Goal: Task Accomplishment & Management: Manage account settings

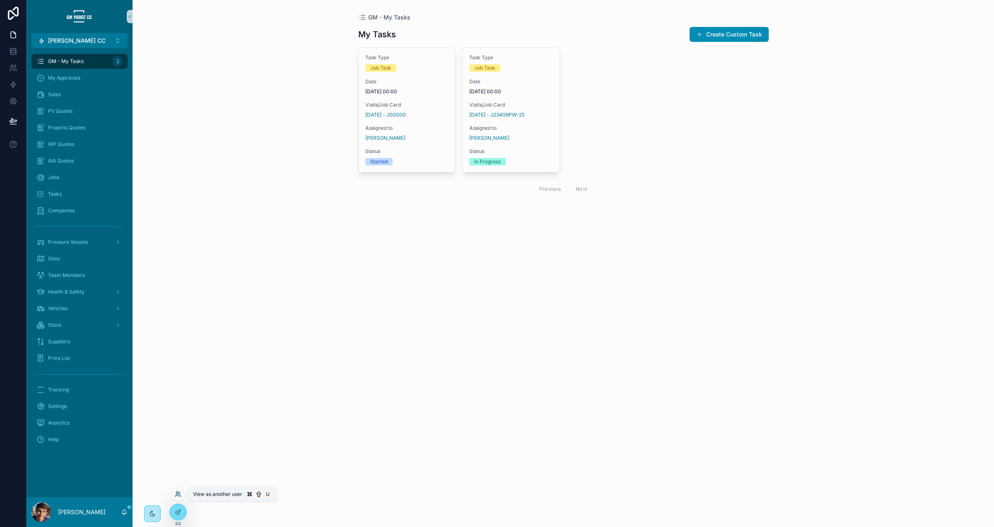
click at [178, 496] on icon at bounding box center [178, 493] width 7 height 7
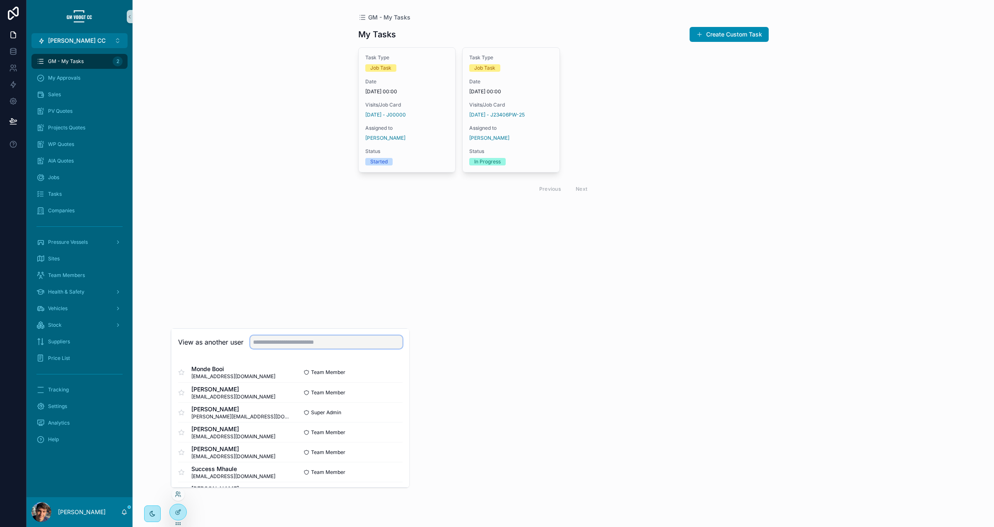
click at [356, 339] on input "text" at bounding box center [326, 341] width 152 height 13
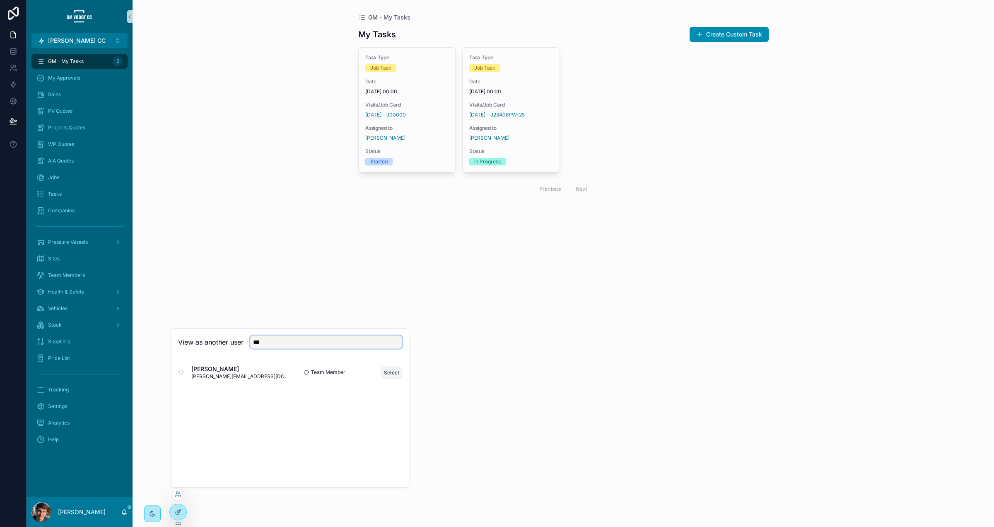
type input "***"
click at [389, 370] on button "Select" at bounding box center [392, 372] width 22 height 12
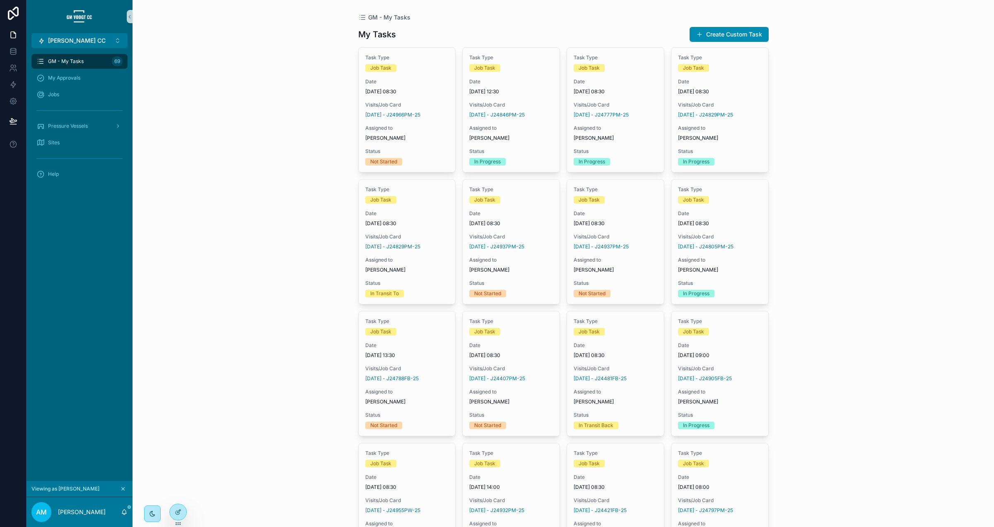
click at [122, 489] on icon "scrollable content" at bounding box center [123, 489] width 6 height 6
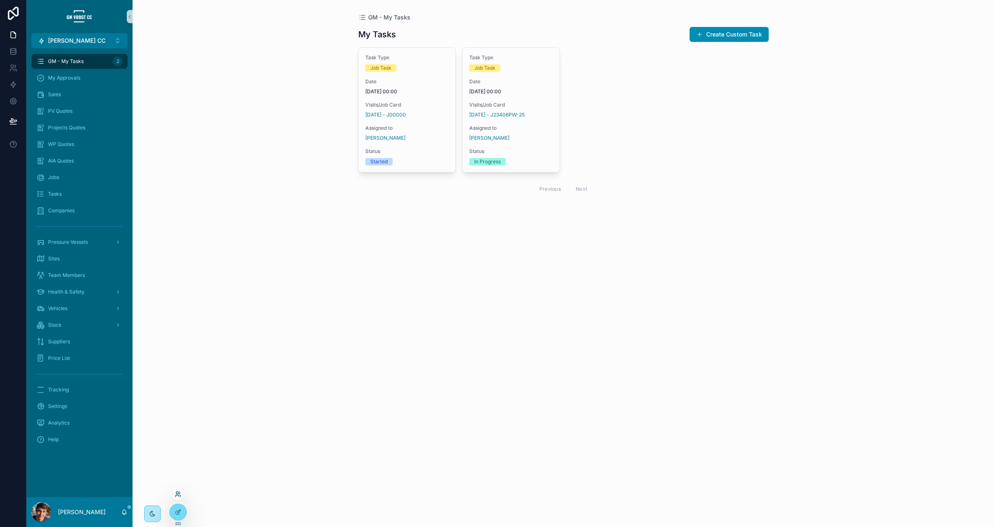
click at [179, 494] on icon at bounding box center [178, 493] width 7 height 7
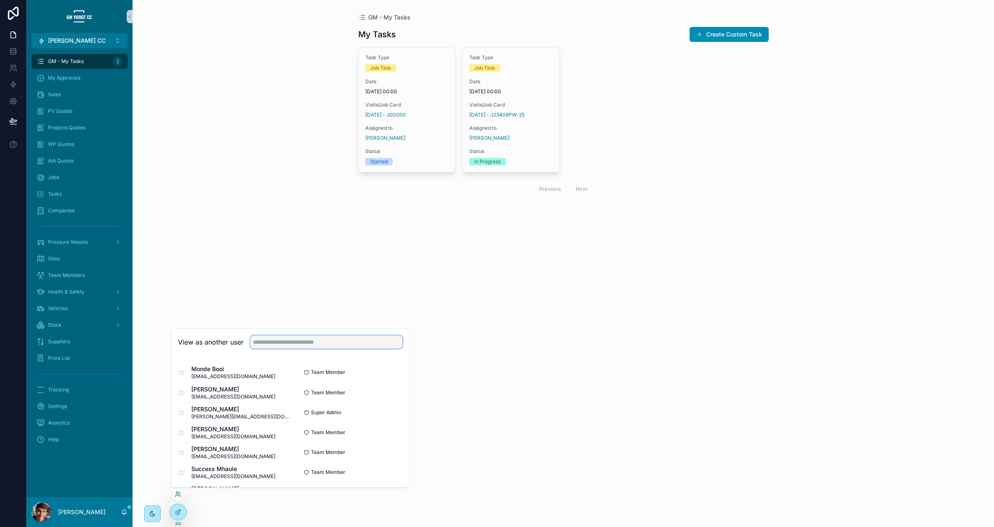
click at [278, 342] on input "text" at bounding box center [326, 341] width 152 height 13
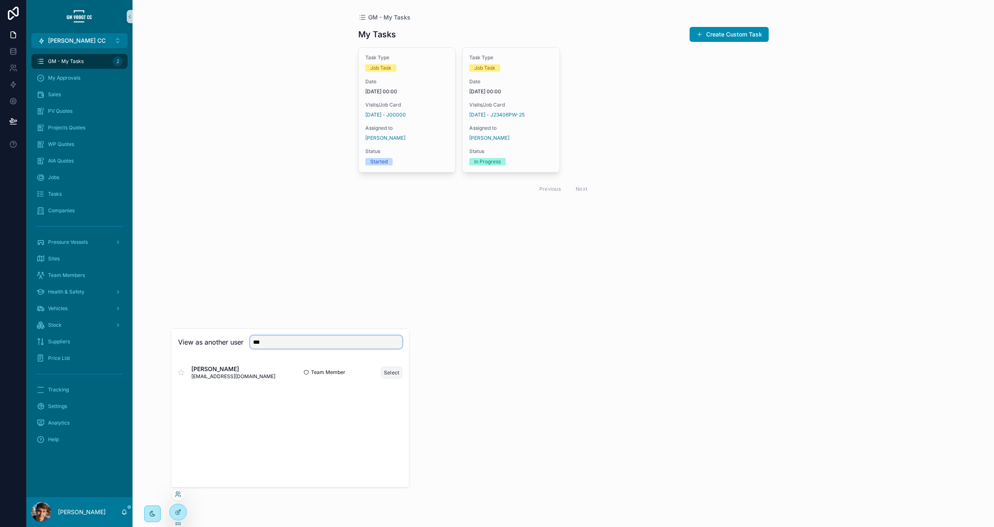
type input "***"
click at [392, 369] on button "Select" at bounding box center [392, 372] width 22 height 12
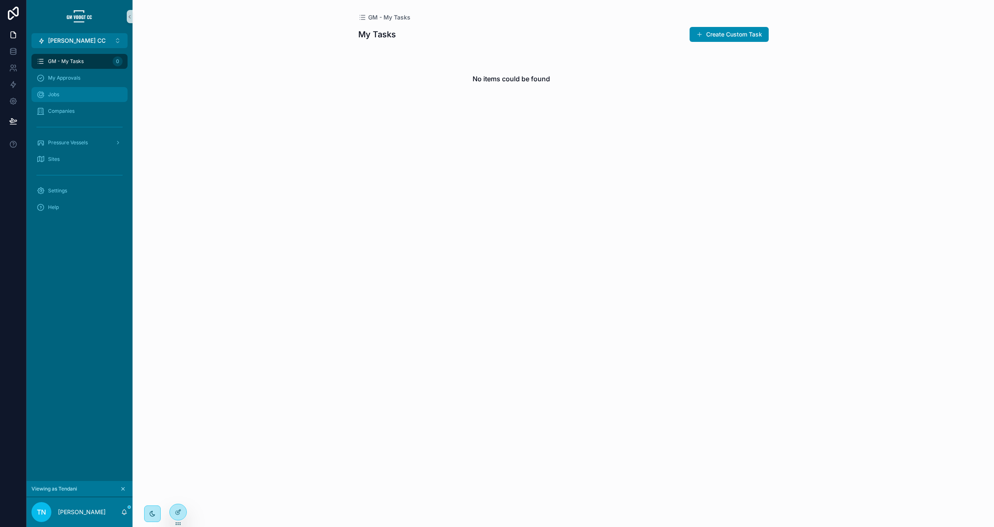
click at [101, 94] on div "Jobs" at bounding box center [79, 94] width 86 height 13
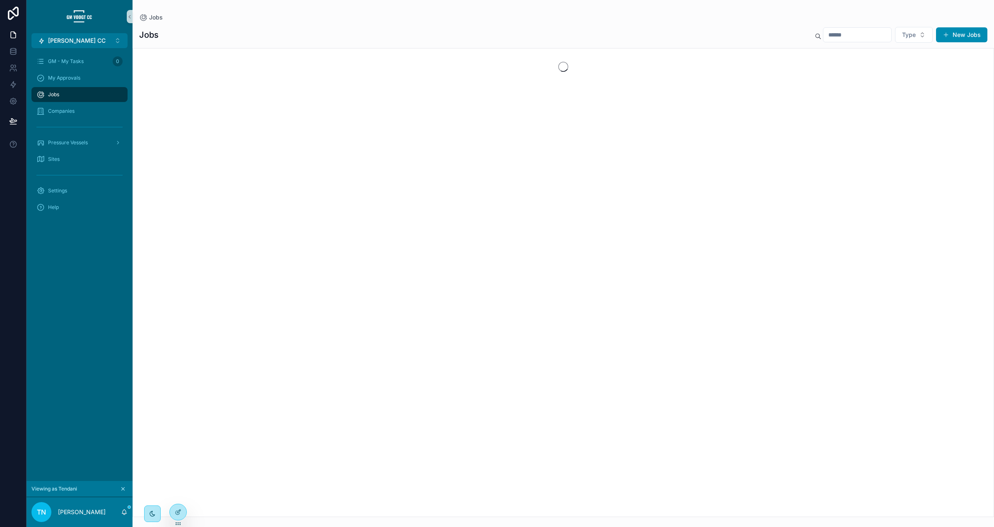
click at [833, 36] on input "scrollable content" at bounding box center [858, 35] width 68 height 12
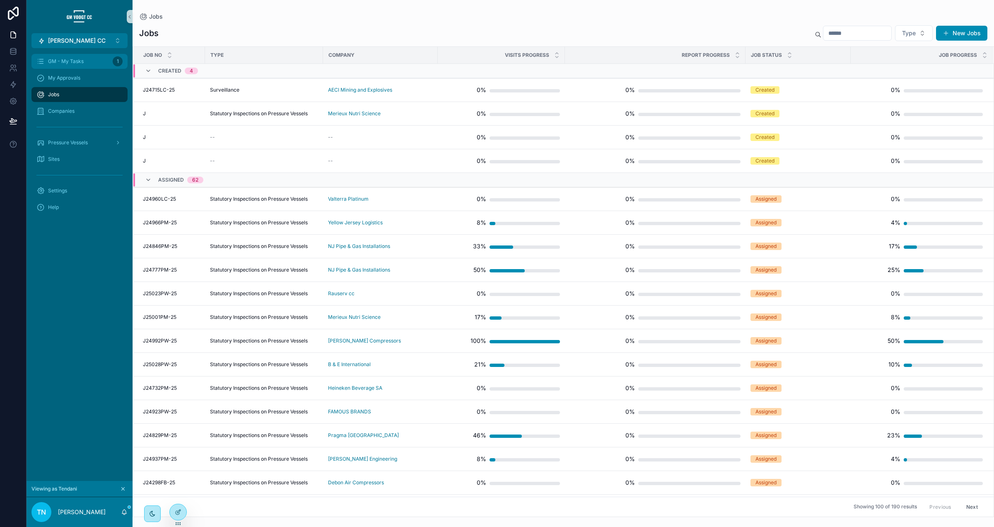
click at [96, 65] on div "GM - My Tasks 1" at bounding box center [79, 61] width 86 height 13
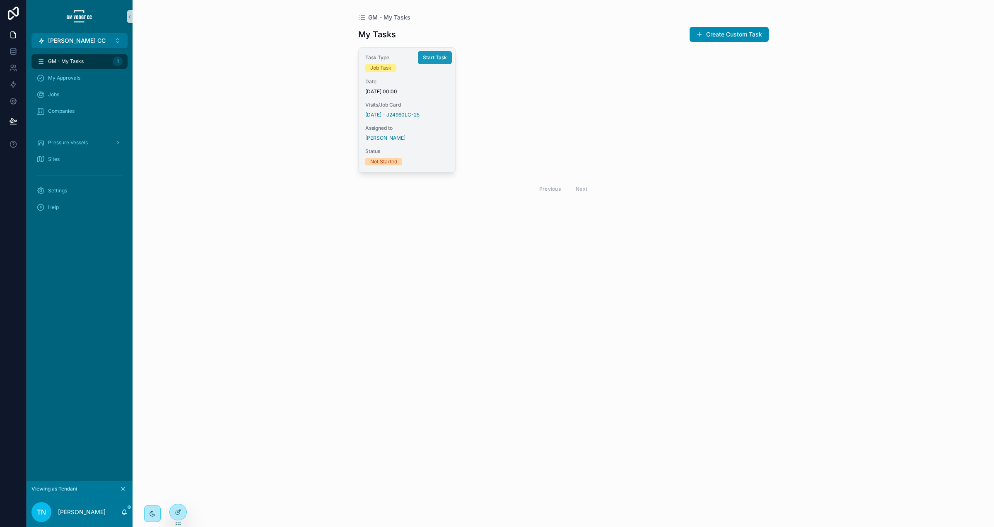
click at [442, 56] on span "Start Task" at bounding box center [435, 57] width 24 height 7
click at [406, 66] on div "Job Task" at bounding box center [407, 67] width 84 height 7
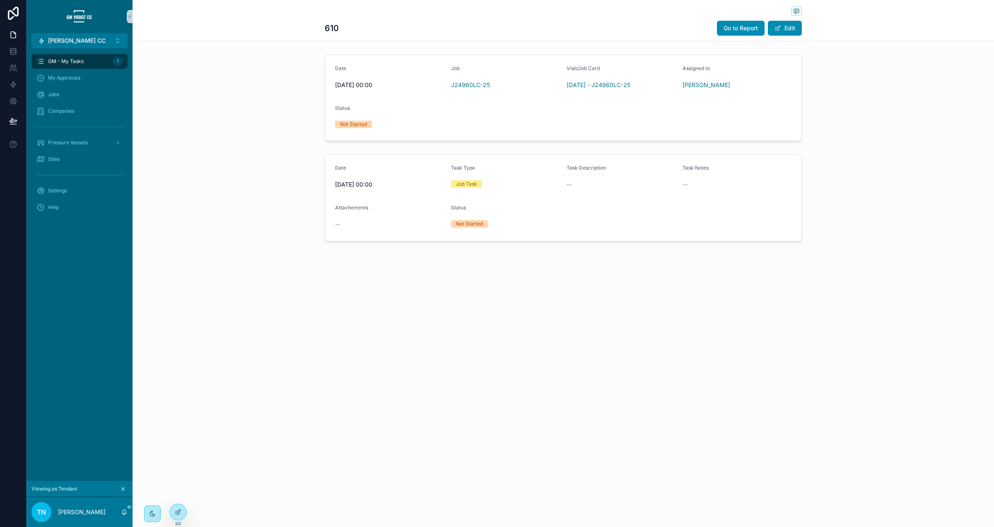
click at [80, 62] on span "GM - My Tasks" at bounding box center [66, 61] width 36 height 7
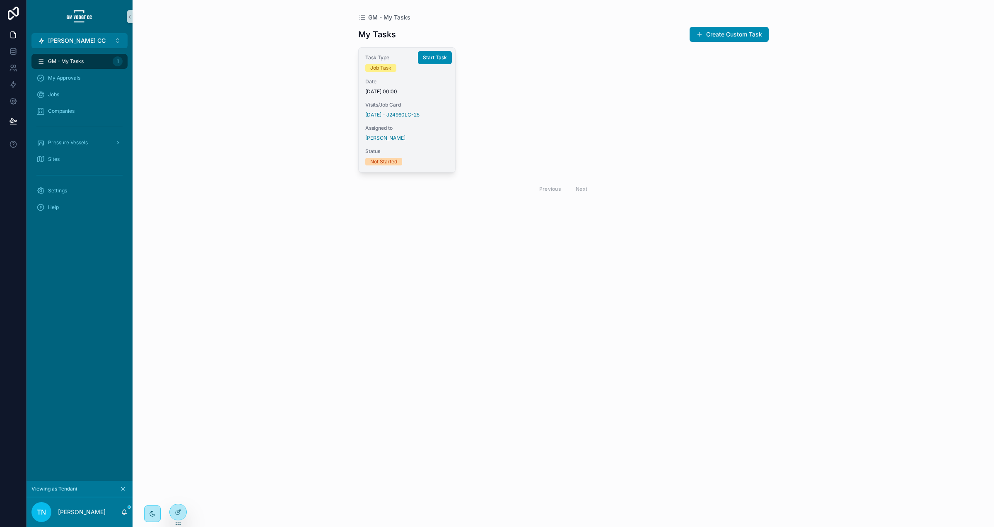
click at [442, 79] on span "Date" at bounding box center [407, 81] width 84 height 7
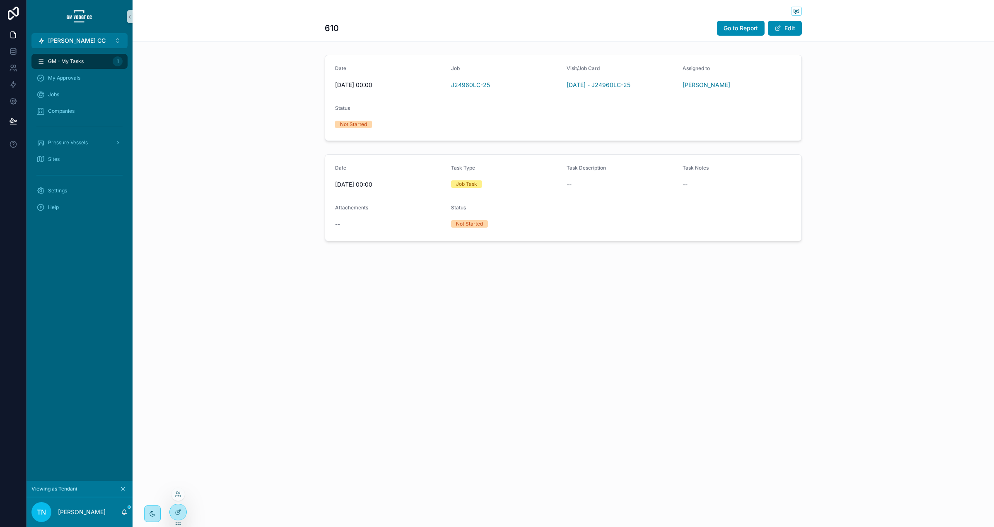
click at [183, 508] on div at bounding box center [178, 512] width 17 height 16
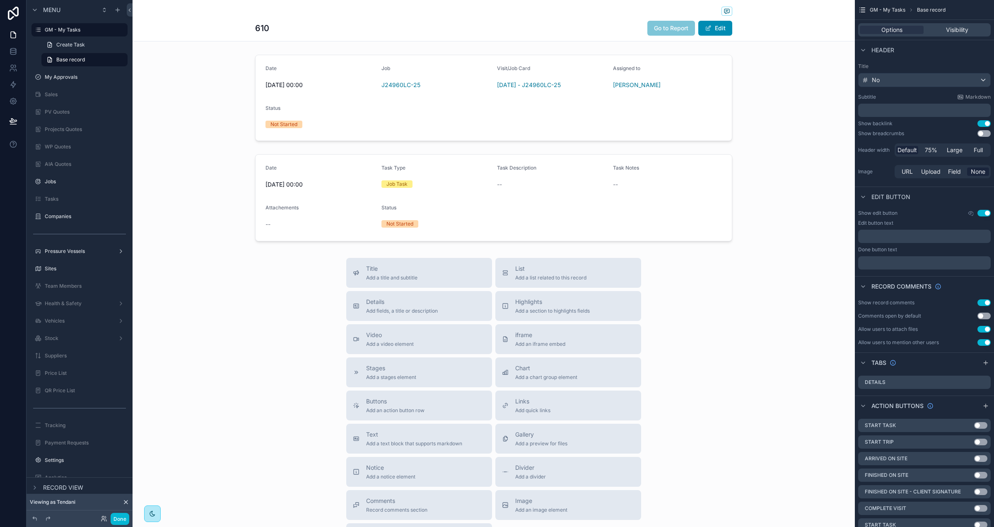
click at [981, 132] on button "Use setting" at bounding box center [984, 133] width 13 height 7
click at [985, 122] on button "Use setting" at bounding box center [984, 123] width 13 height 7
click at [278, 12] on span "GM - My Tasks" at bounding box center [286, 12] width 42 height 8
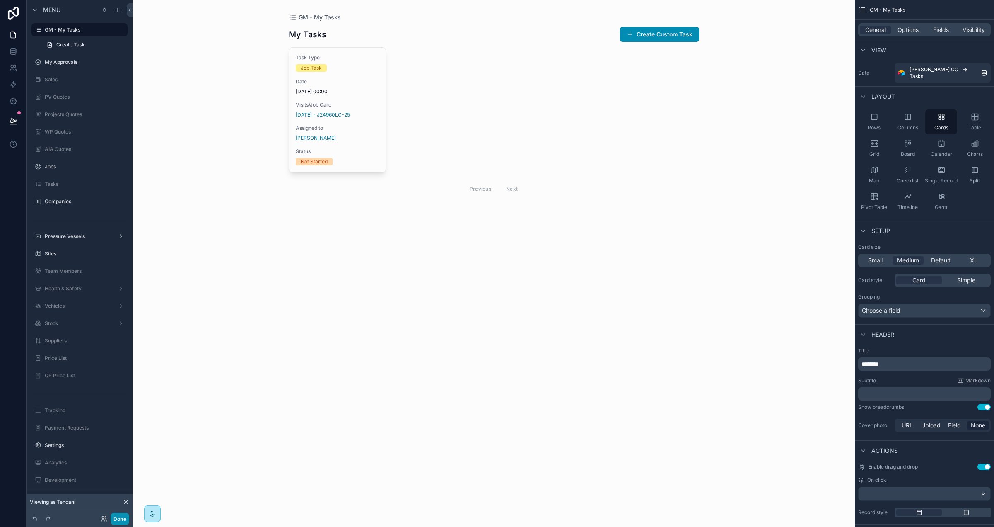
click at [119, 523] on button "Done" at bounding box center [120, 518] width 19 height 12
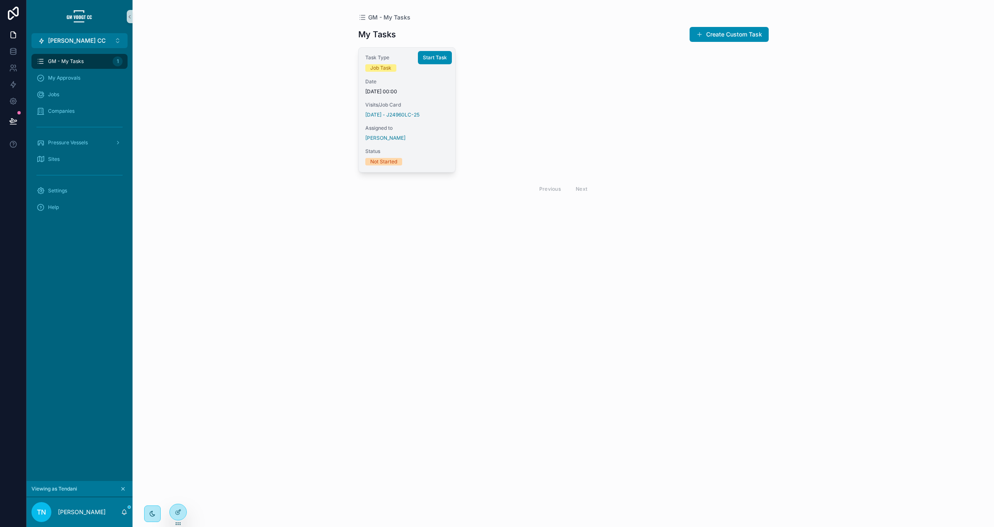
click at [431, 81] on span "Date" at bounding box center [407, 81] width 84 height 7
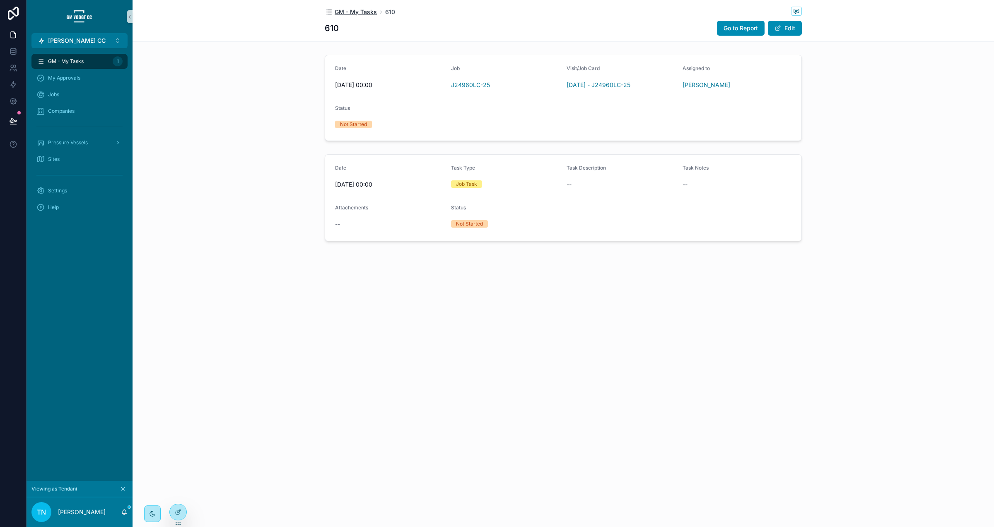
click at [358, 13] on span "GM - My Tasks" at bounding box center [356, 12] width 42 height 8
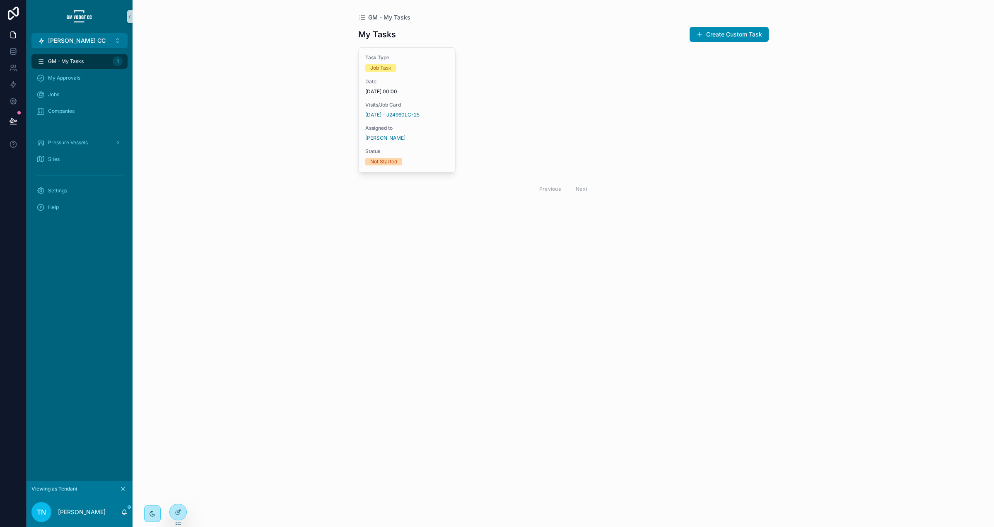
drag, startPoint x: 177, startPoint y: 509, endPoint x: 198, endPoint y: 494, distance: 25.6
click at [177, 508] on icon at bounding box center [178, 511] width 7 height 7
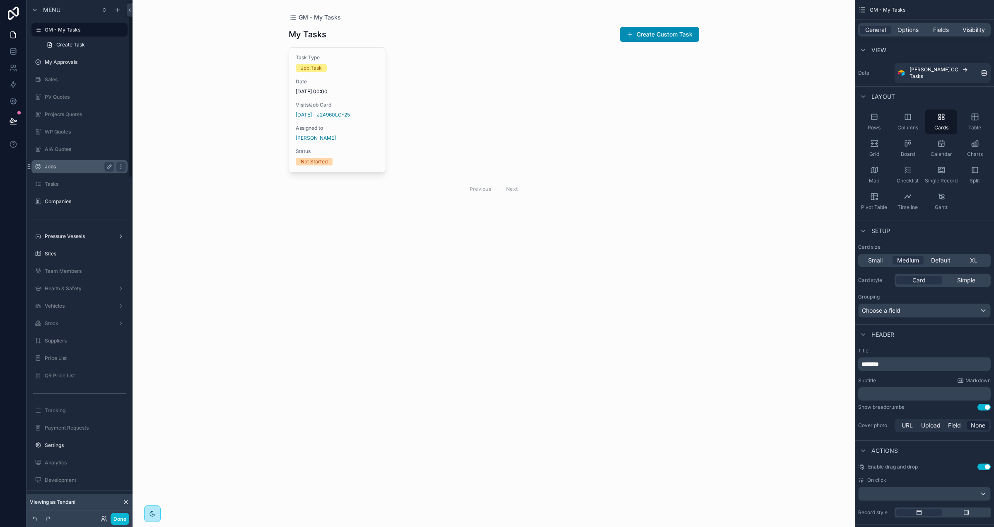
click at [63, 166] on label "Jobs" at bounding box center [78, 166] width 66 height 7
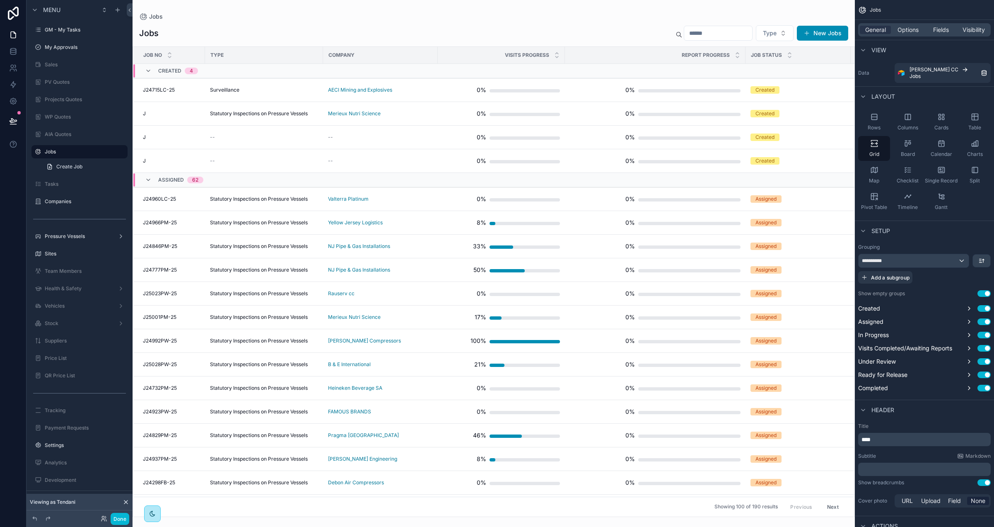
click at [717, 39] on div "scrollable content" at bounding box center [494, 263] width 722 height 527
click at [82, 29] on label "GM - My Tasks" at bounding box center [78, 30] width 66 height 7
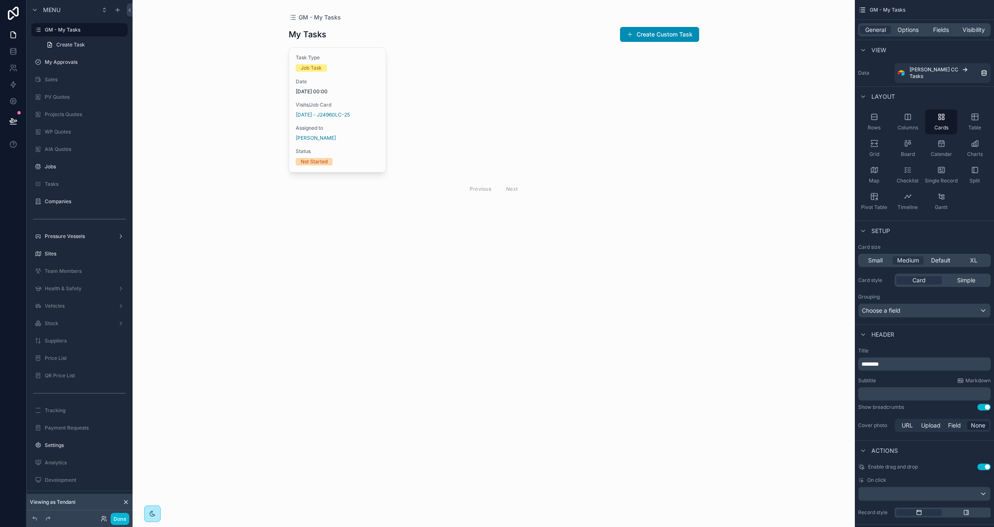
click at [319, 140] on div "scrollable content" at bounding box center [494, 112] width 424 height 225
click at [231, 84] on div "GM - My Tasks My Tasks Create Custom Task Task Type Job Task Date 02/09/2025 00…" at bounding box center [494, 263] width 722 height 527
drag, startPoint x: 114, startPoint y: 520, endPoint x: 120, endPoint y: 513, distance: 8.9
click at [114, 521] on button "Done" at bounding box center [120, 518] width 19 height 12
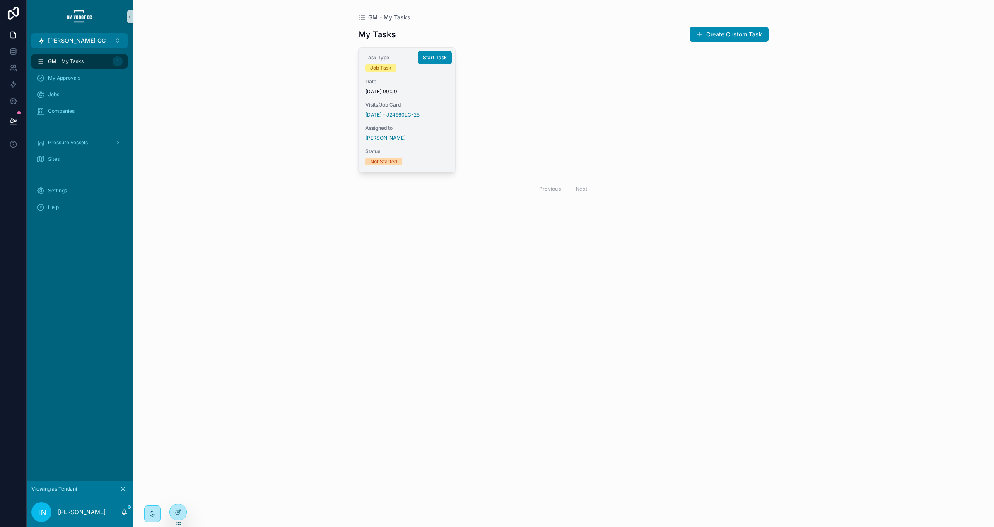
click at [384, 111] on div "Visits/Job Card 01-Sep-25 - J24960LC-25" at bounding box center [407, 109] width 84 height 17
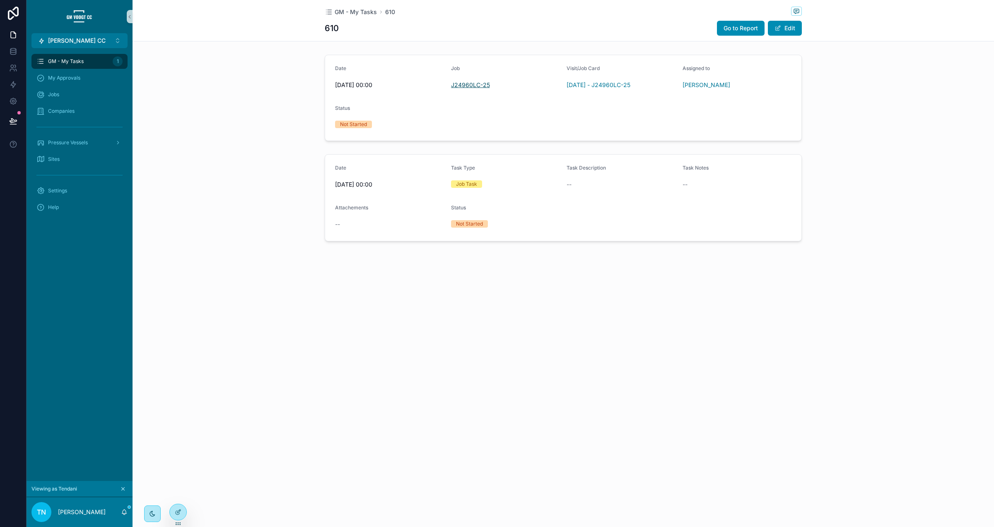
click at [464, 84] on span "J24960LC-25" at bounding box center [470, 85] width 39 height 8
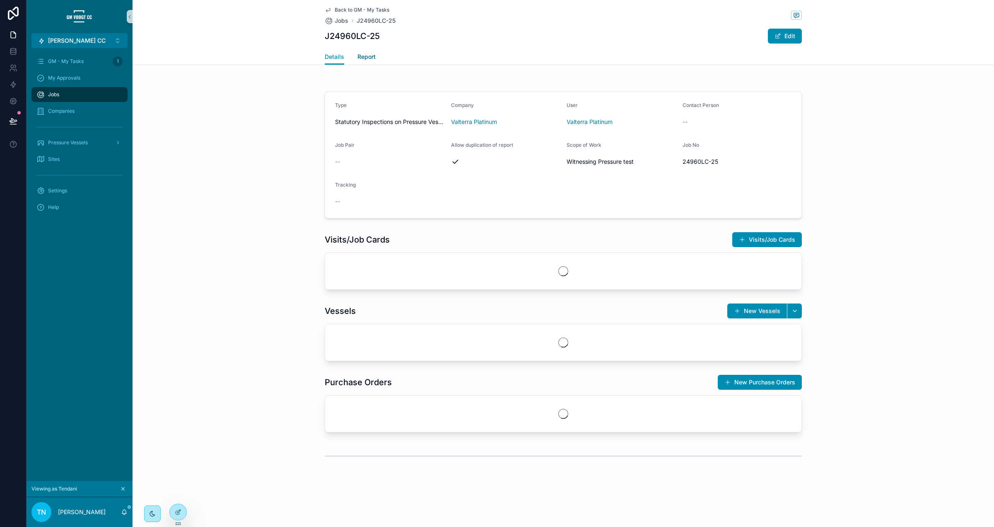
click at [367, 59] on span "Report" at bounding box center [367, 57] width 18 height 8
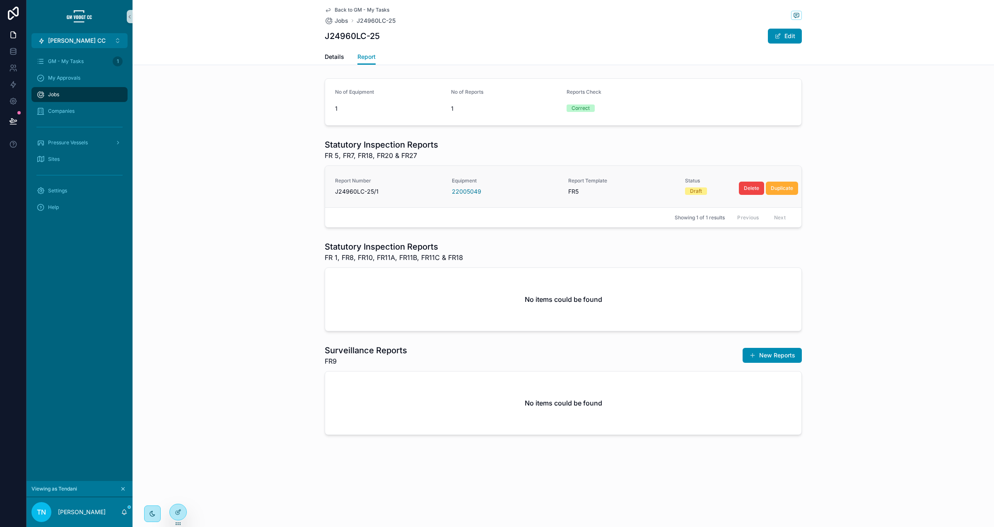
click at [507, 180] on span "Equipment" at bounding box center [505, 180] width 107 height 7
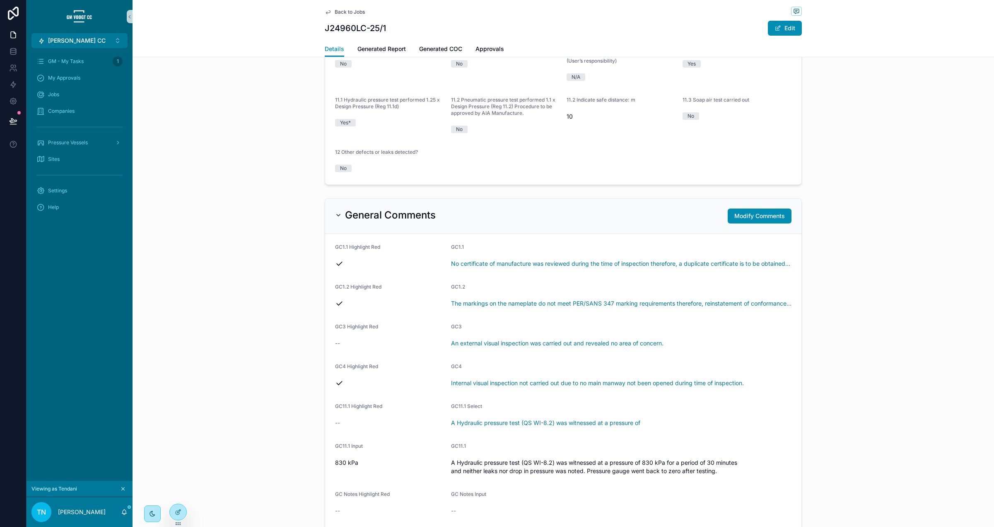
scroll to position [856, 0]
drag, startPoint x: 107, startPoint y: 61, endPoint x: 137, endPoint y: 75, distance: 32.8
click at [107, 60] on div "GM - My Tasks 1" at bounding box center [79, 61] width 86 height 13
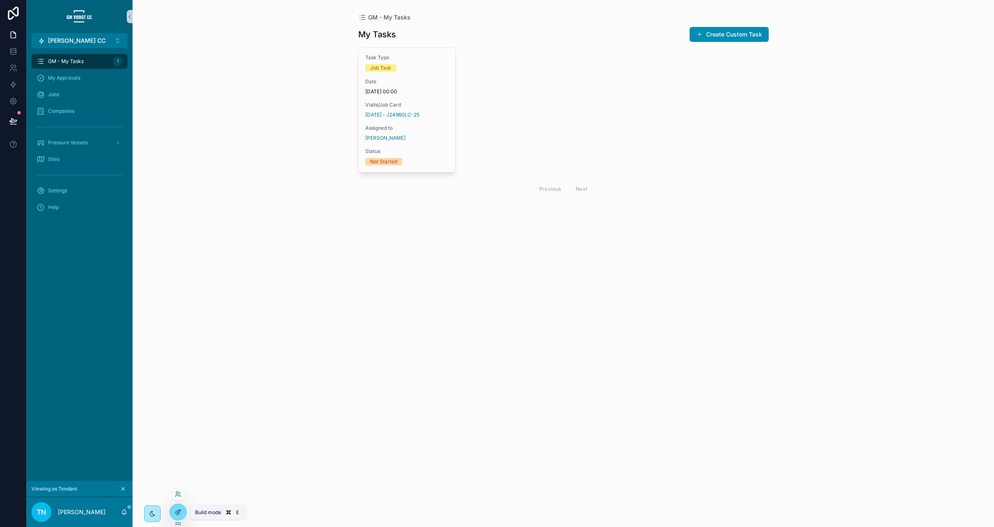
click at [182, 507] on div at bounding box center [178, 512] width 17 height 16
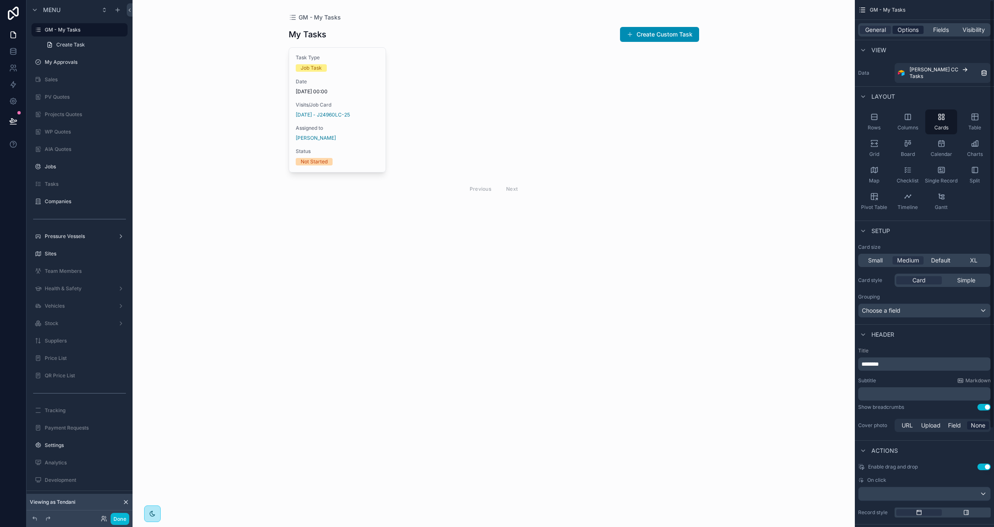
click at [906, 27] on span "Options" at bounding box center [908, 30] width 21 height 8
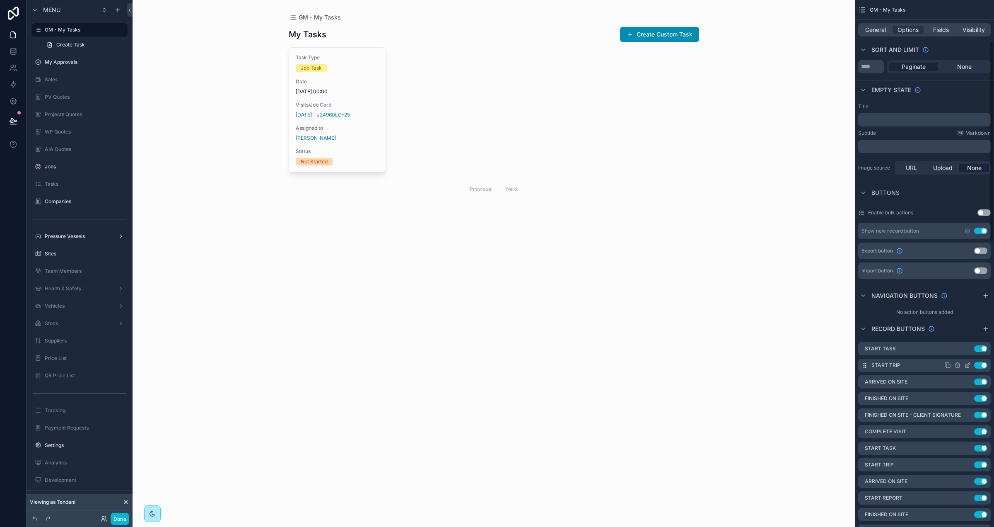
scroll to position [199, 0]
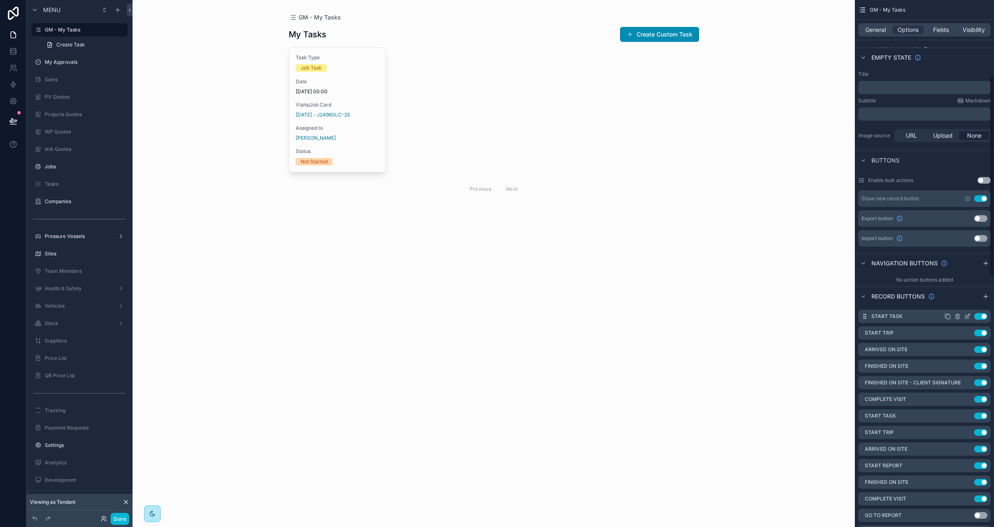
click at [968, 316] on icon "scrollable content" at bounding box center [967, 316] width 7 height 7
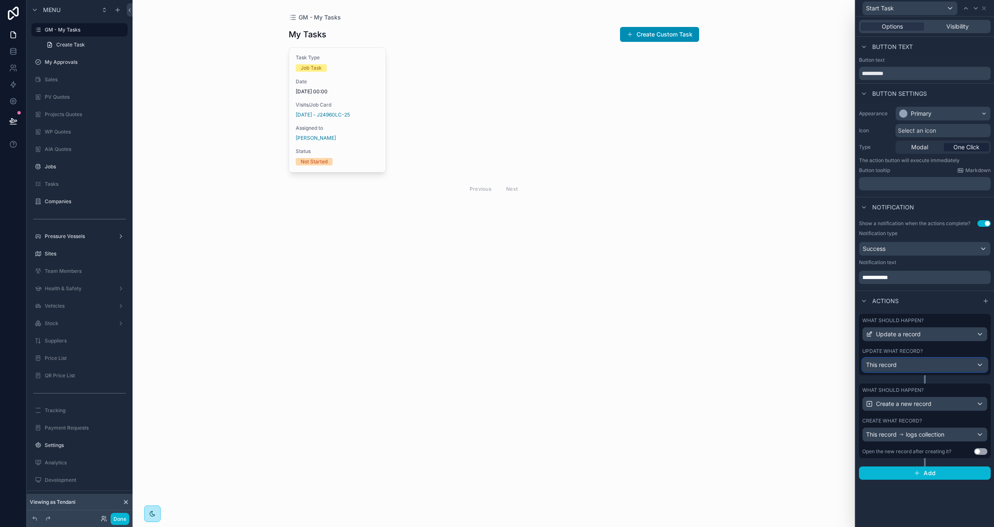
click at [945, 364] on div "This record" at bounding box center [925, 364] width 124 height 13
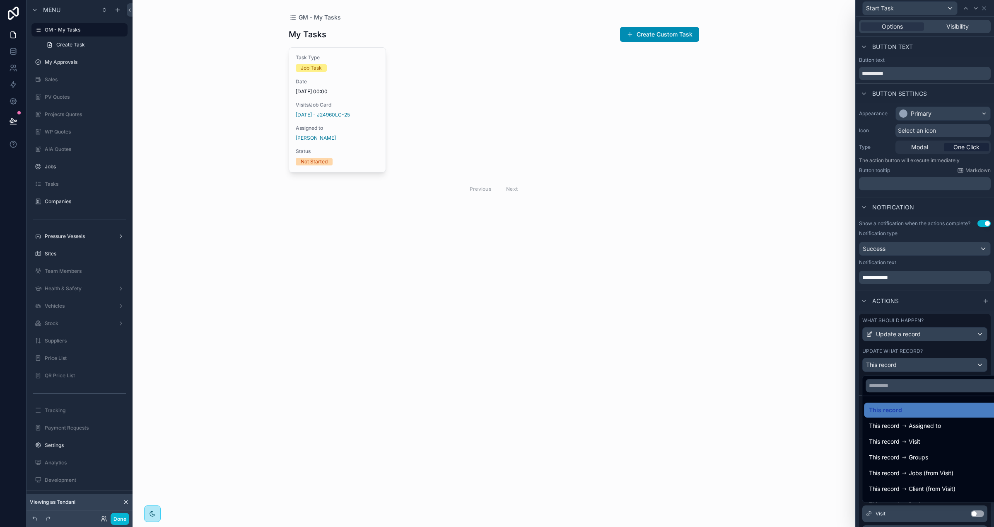
click at [945, 348] on div at bounding box center [925, 263] width 138 height 527
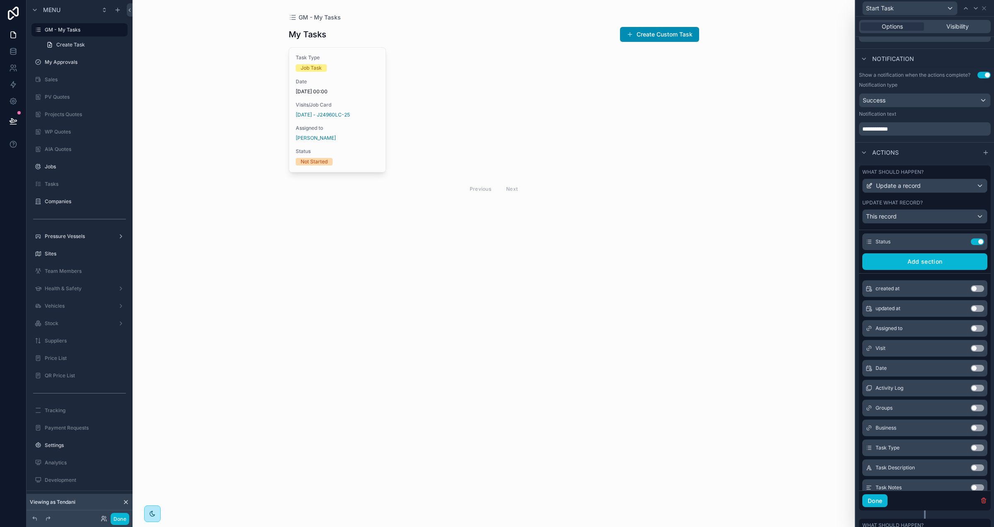
scroll to position [22, 0]
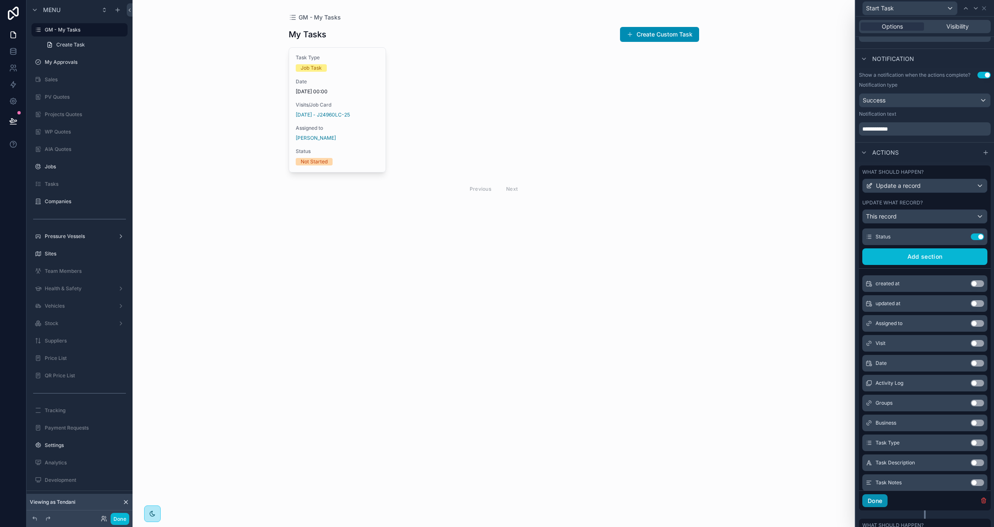
click at [880, 500] on button "Done" at bounding box center [875, 500] width 25 height 13
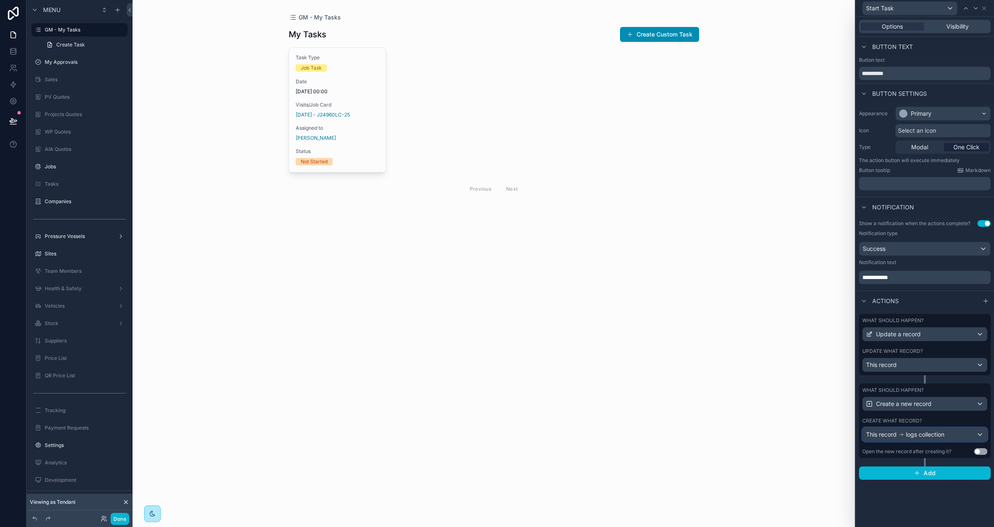
click at [939, 435] on span "logs collection" at bounding box center [925, 434] width 39 height 8
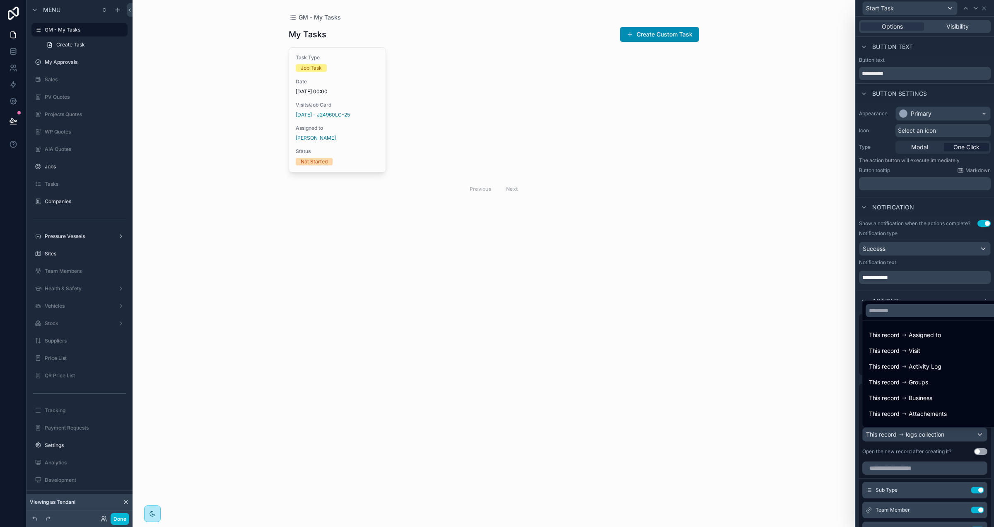
click at [951, 445] on div at bounding box center [925, 263] width 138 height 527
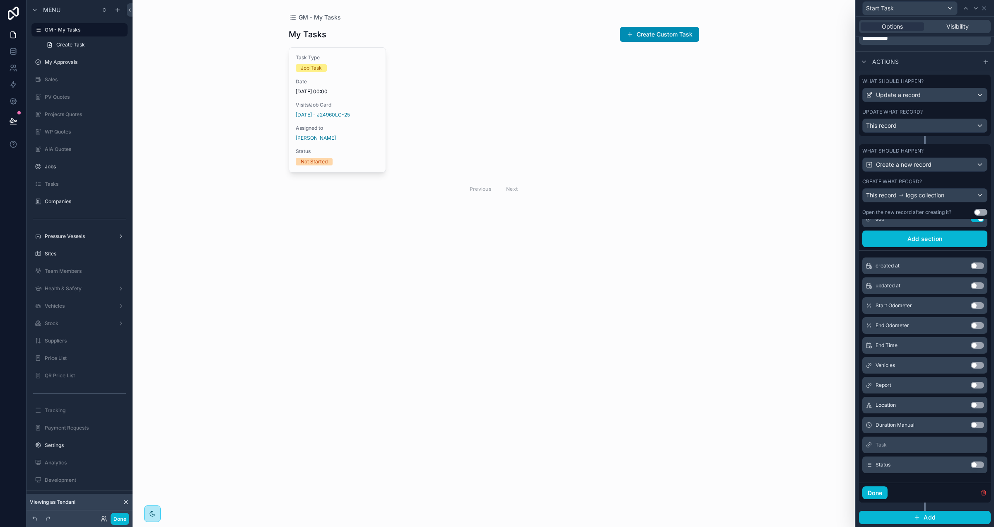
scroll to position [241, 0]
click at [877, 493] on button "Done" at bounding box center [875, 492] width 25 height 13
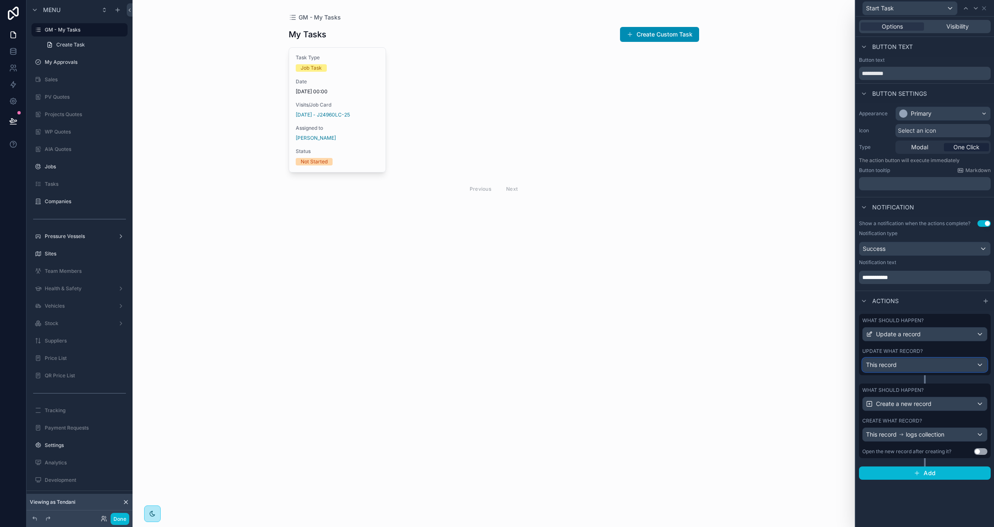
click at [942, 365] on div "This record" at bounding box center [925, 364] width 124 height 13
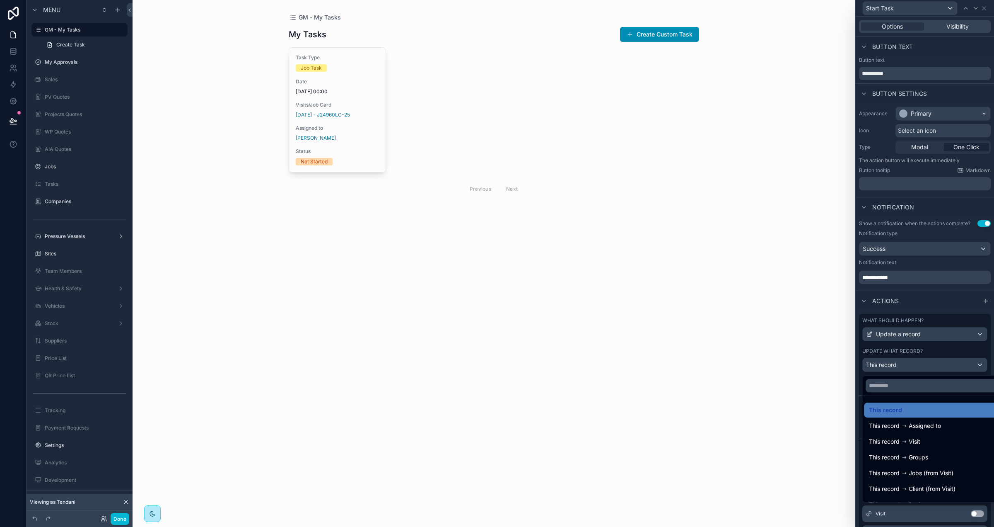
click at [942, 347] on div at bounding box center [925, 263] width 138 height 527
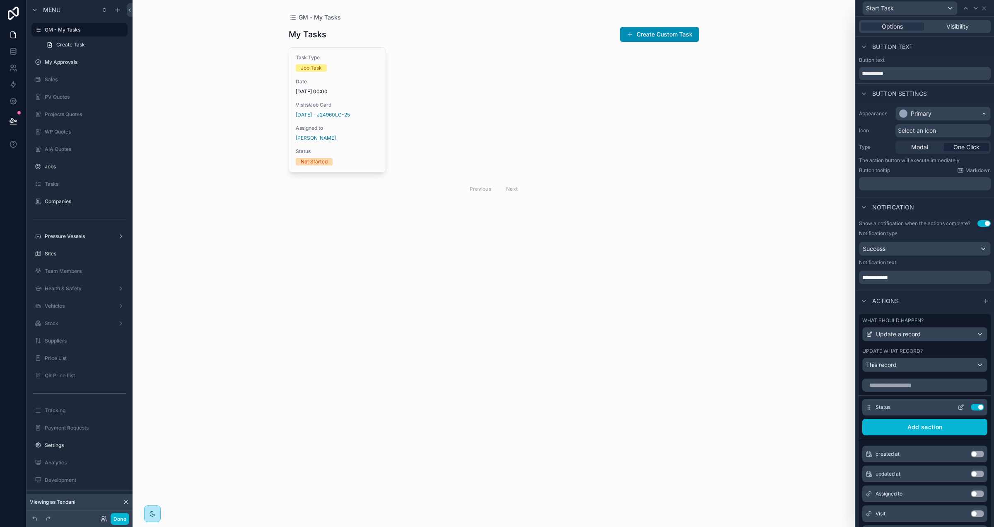
click at [959, 406] on icon at bounding box center [961, 408] width 4 height 4
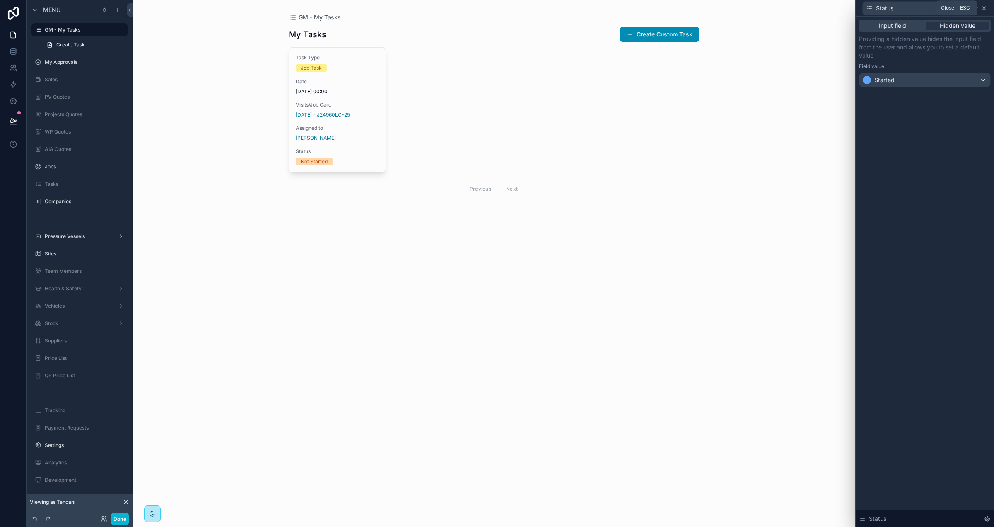
click at [984, 6] on icon at bounding box center [984, 8] width 7 height 7
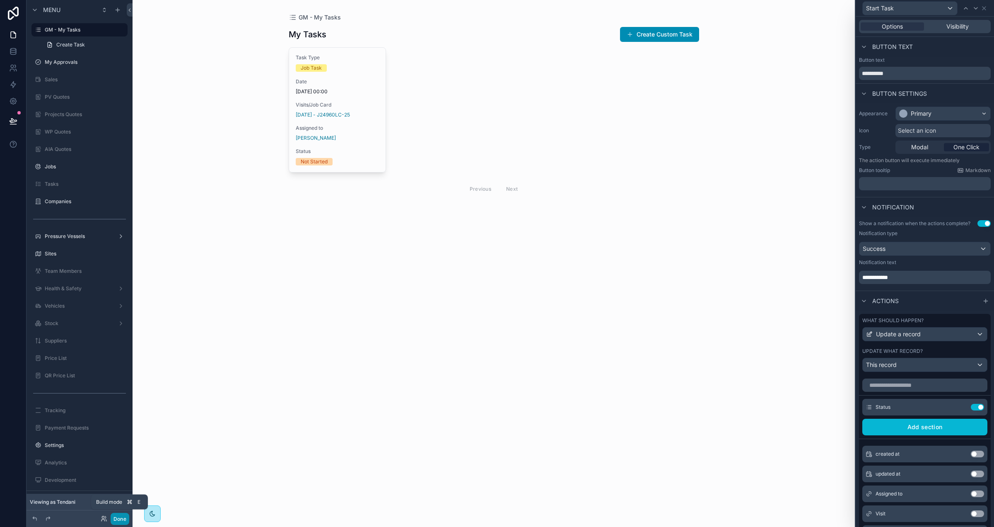
click at [119, 520] on button "Done" at bounding box center [120, 518] width 19 height 12
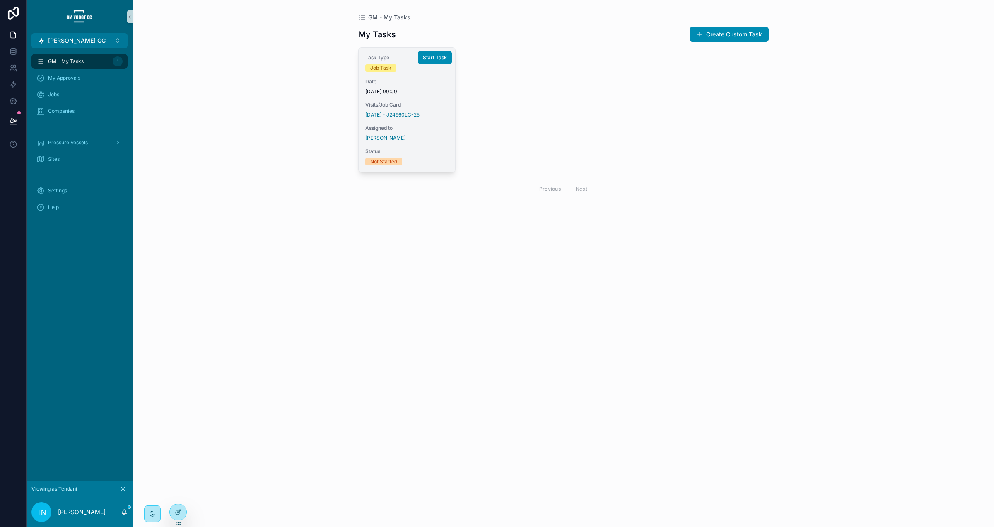
click at [420, 137] on div "Tendani Ndwammbi" at bounding box center [407, 138] width 84 height 7
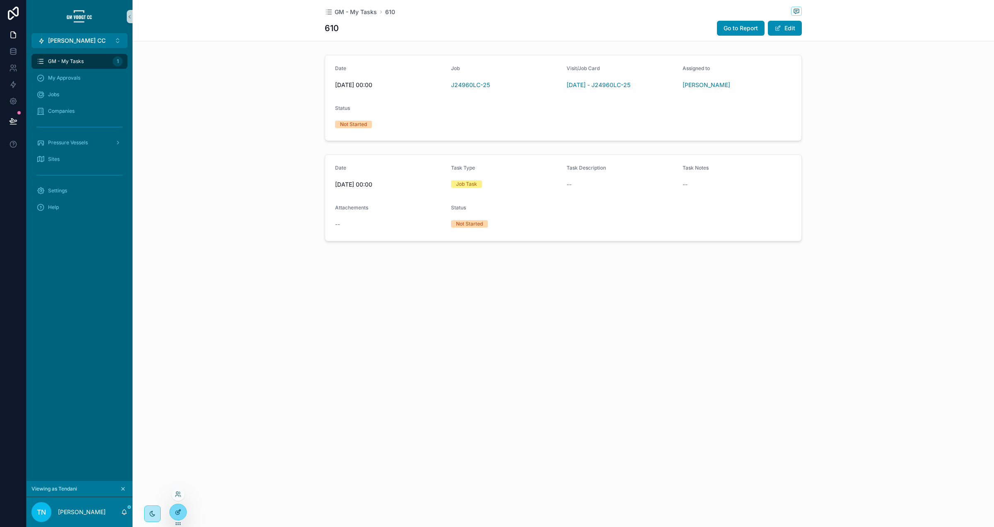
click at [181, 510] on icon at bounding box center [178, 511] width 7 height 7
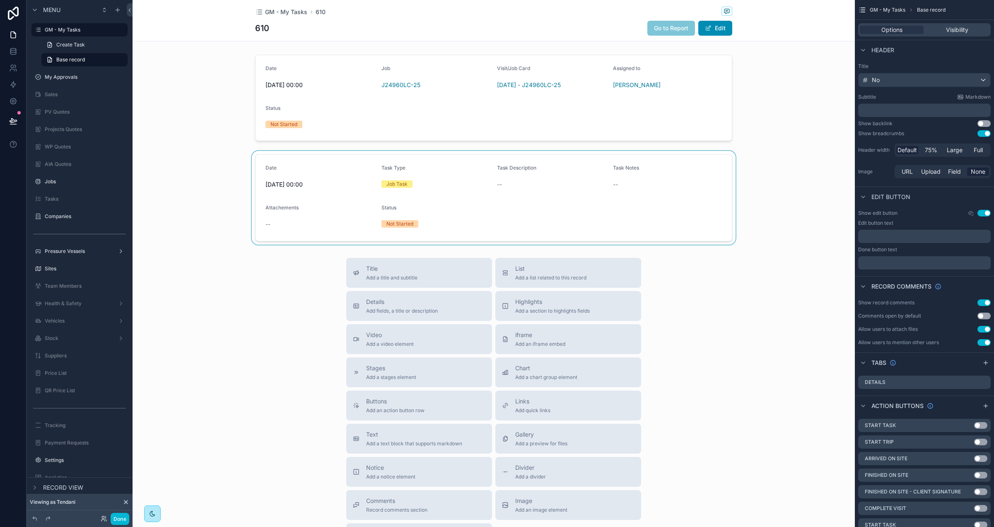
click at [611, 180] on div "scrollable content" at bounding box center [494, 198] width 722 height 94
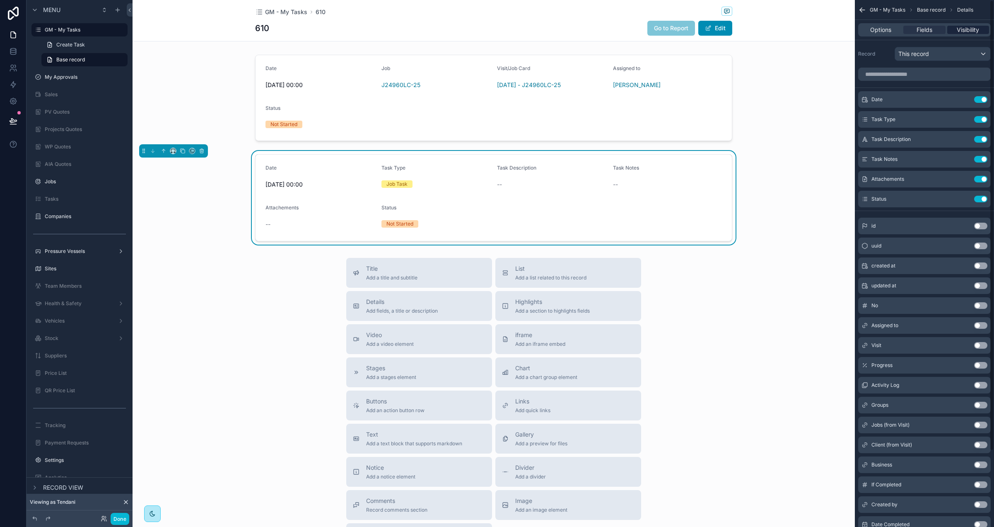
click at [968, 30] on span "Visibility" at bounding box center [968, 30] width 22 height 8
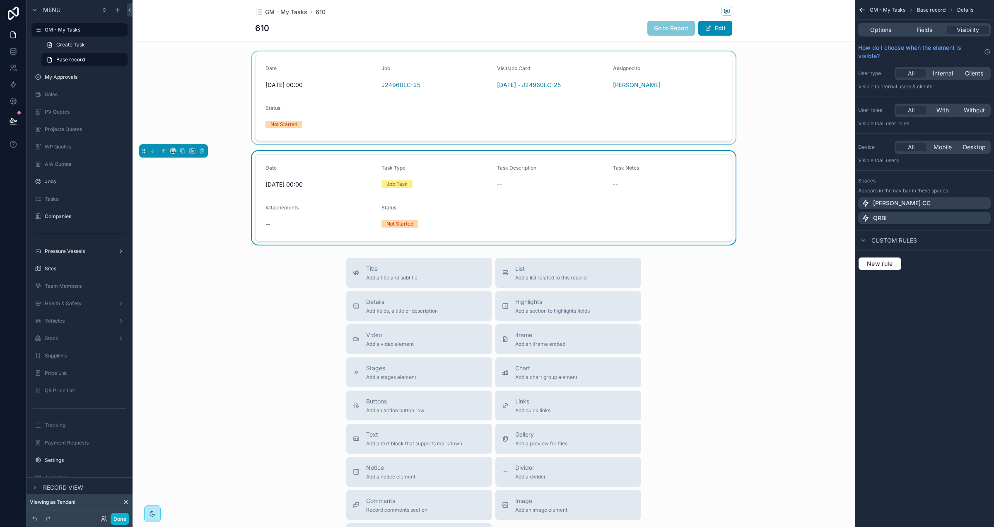
click at [631, 107] on div "scrollable content" at bounding box center [494, 97] width 722 height 93
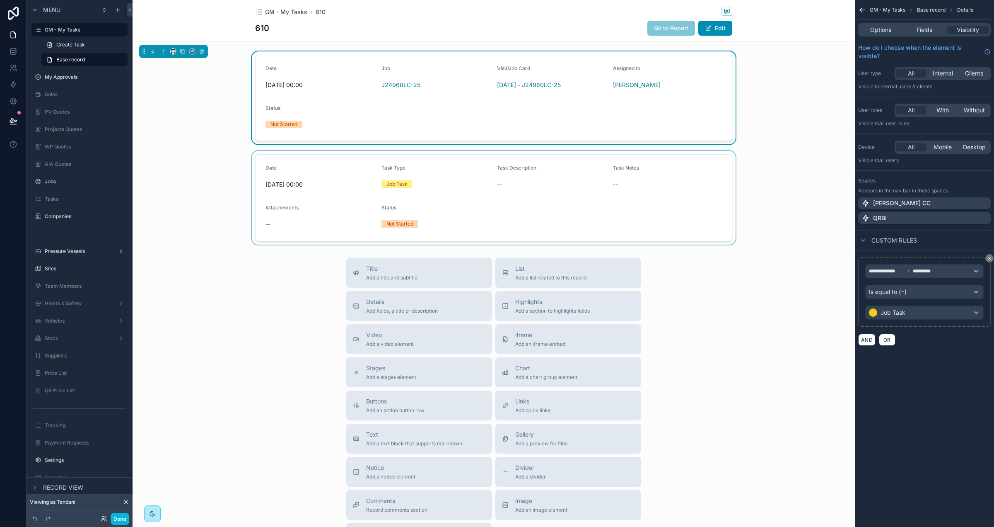
click at [614, 197] on div "scrollable content" at bounding box center [494, 198] width 722 height 94
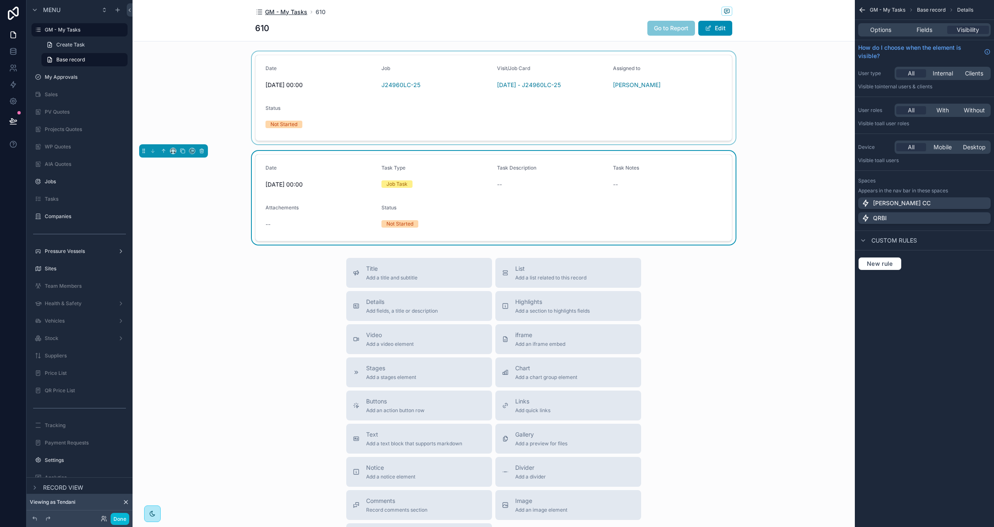
click at [282, 12] on span "GM - My Tasks" at bounding box center [286, 12] width 42 height 8
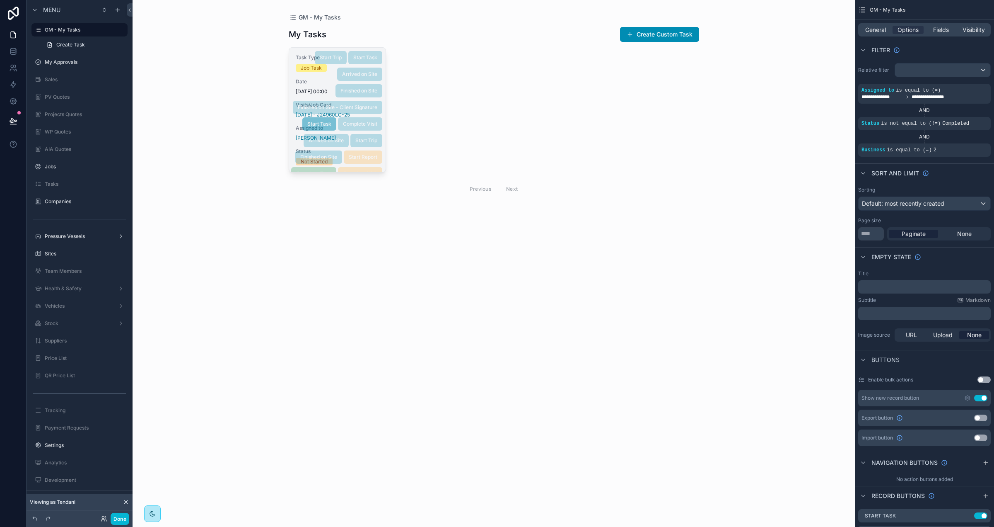
click at [305, 78] on div "Start Task Start Trip Arrived on Site Finished on Site Finished on Site - Clien…" at bounding box center [336, 114] width 94 height 133
click at [298, 56] on div "Start Task Start Trip Arrived on Site Finished on Site Finished on Site - Clien…" at bounding box center [336, 114] width 94 height 133
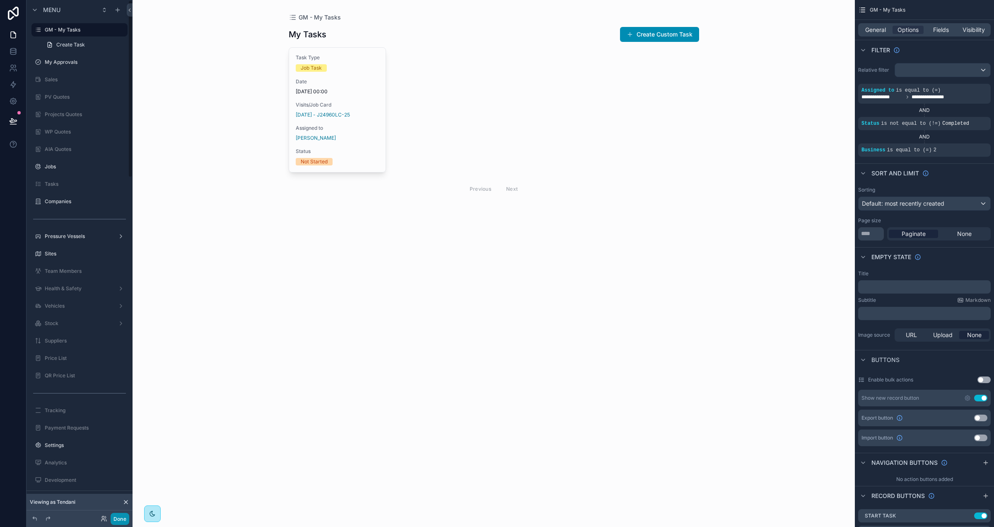
click at [118, 520] on button "Done" at bounding box center [120, 518] width 19 height 12
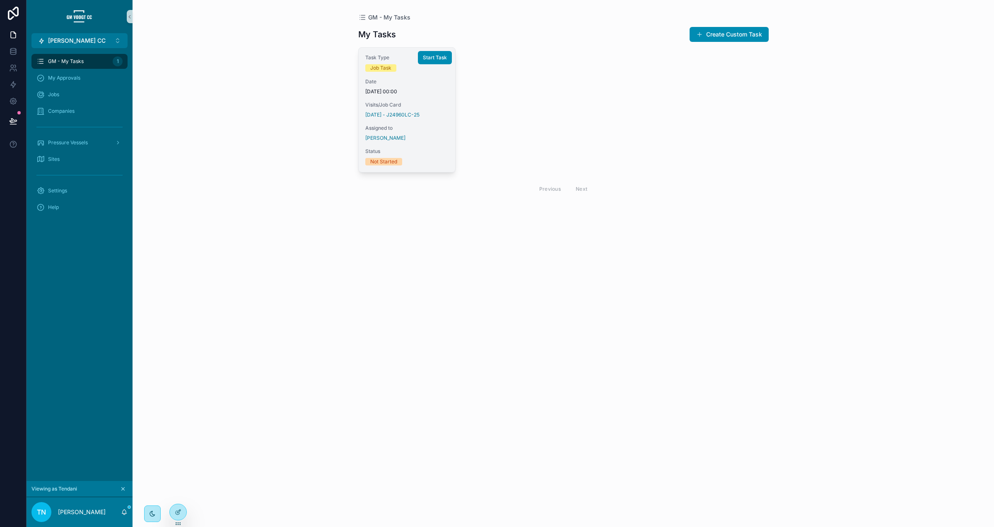
click at [391, 62] on div "Task Type Job Task" at bounding box center [407, 62] width 84 height 17
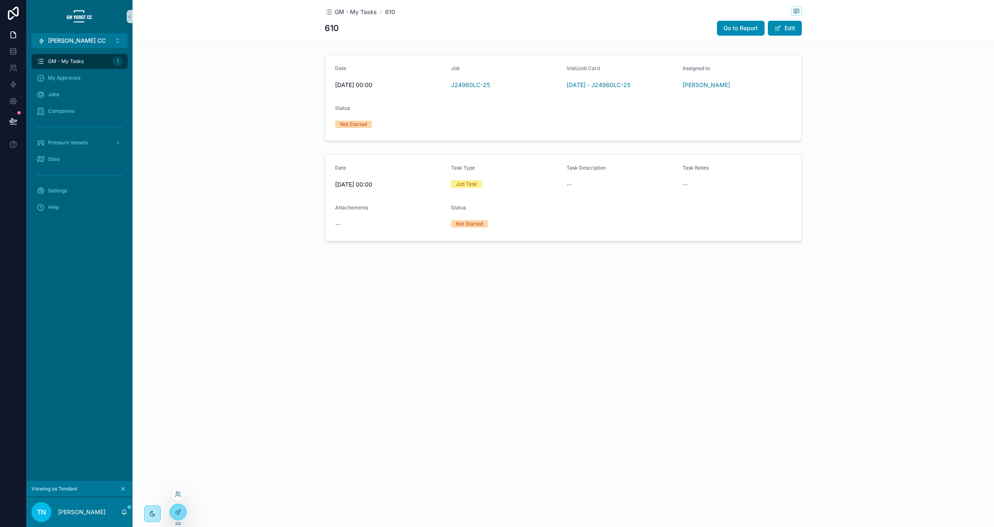
drag, startPoint x: 178, startPoint y: 507, endPoint x: 179, endPoint y: 503, distance: 4.7
click at [178, 507] on div at bounding box center [178, 512] width 17 height 16
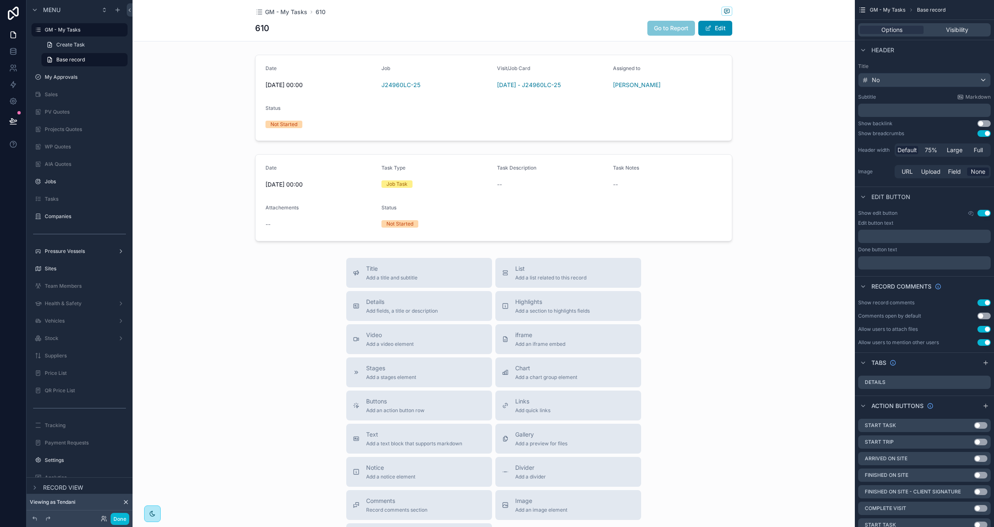
click at [565, 192] on div "scrollable content" at bounding box center [494, 198] width 722 height 94
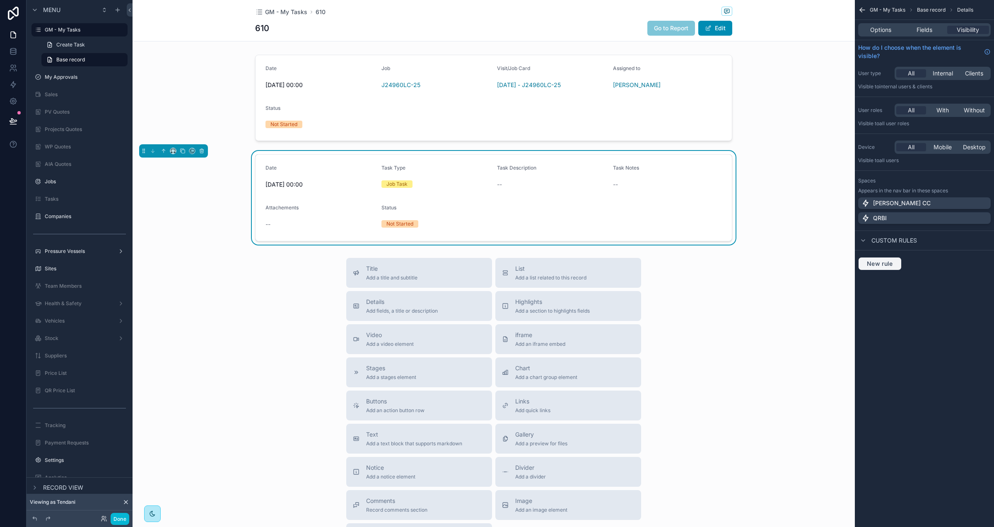
click at [879, 263] on span "New rule" at bounding box center [880, 263] width 33 height 7
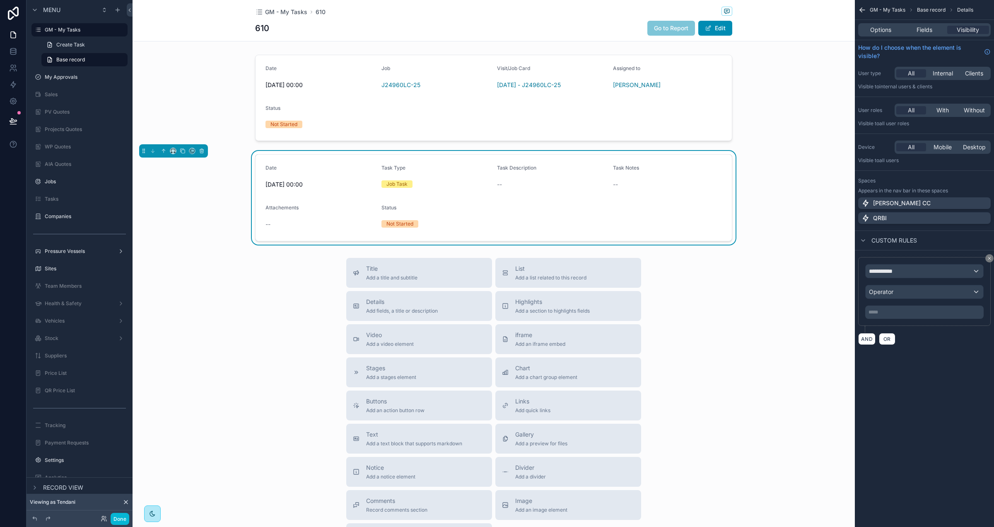
click at [907, 309] on p "***** ﻿" at bounding box center [926, 312] width 114 height 7
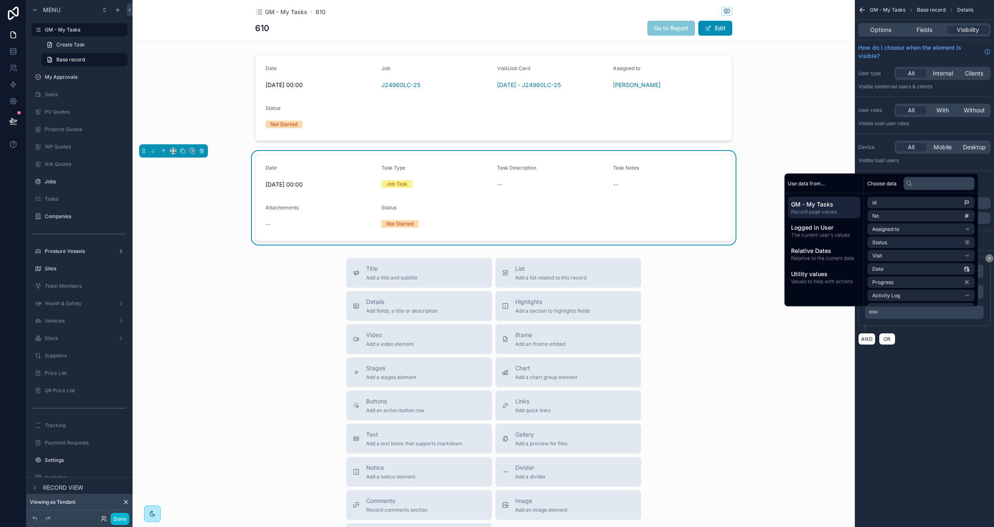
click at [944, 345] on div "AND OR" at bounding box center [924, 338] width 133 height 12
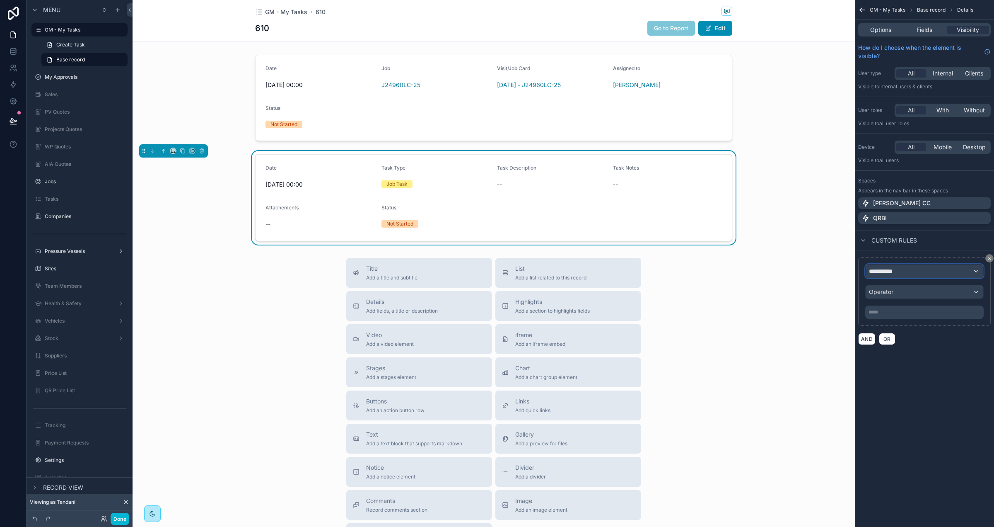
click at [922, 275] on div "**********" at bounding box center [925, 270] width 118 height 13
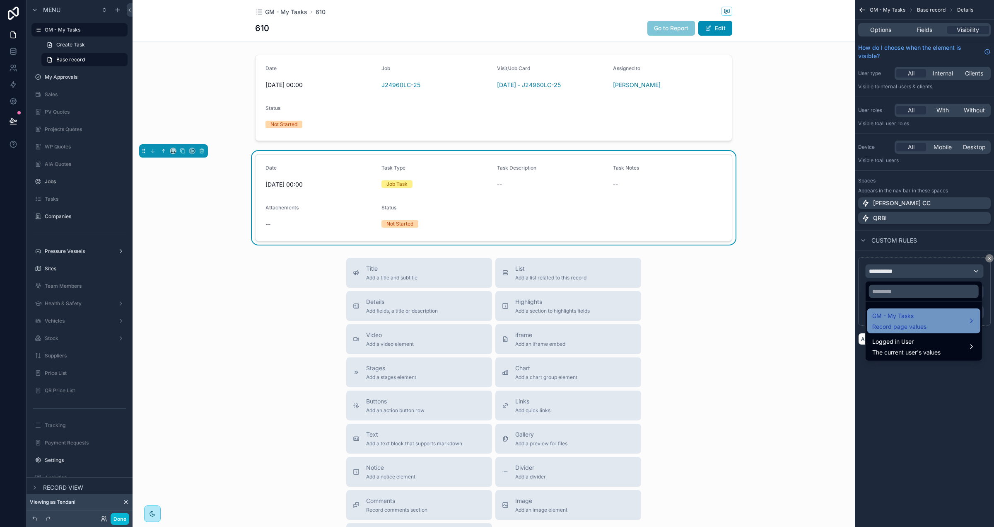
click at [920, 316] on span "GM - My Tasks" at bounding box center [899, 316] width 54 height 10
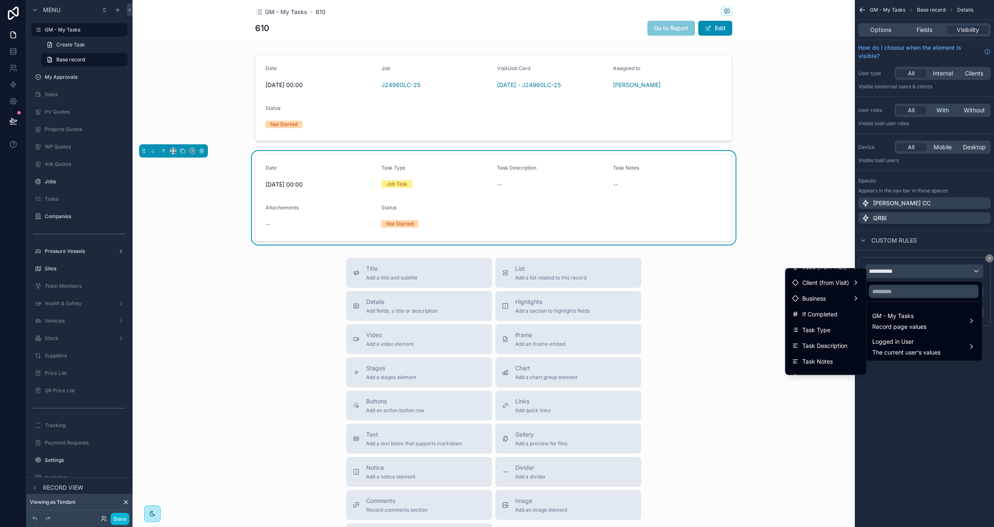
scroll to position [156, 0]
click at [833, 324] on div "Task Type" at bounding box center [826, 326] width 68 height 10
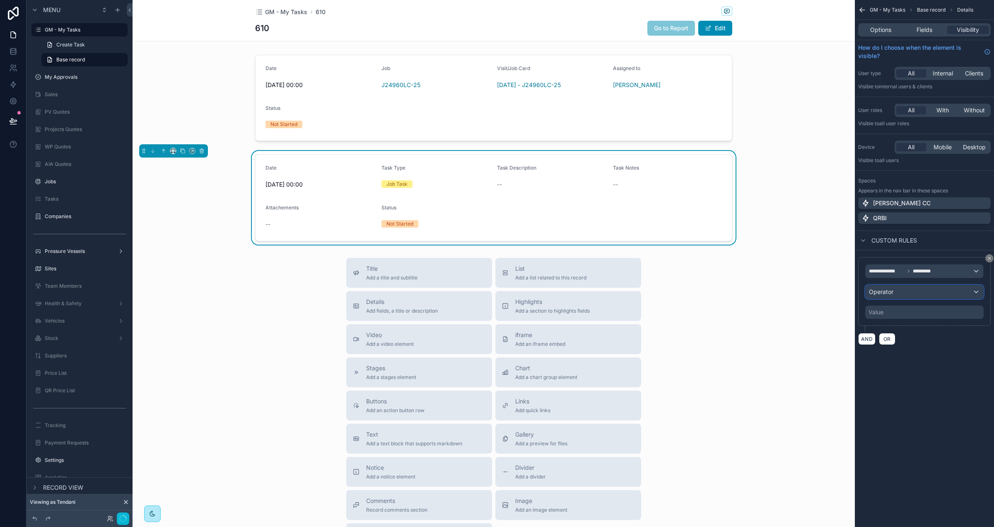
click at [883, 288] on span "Operator" at bounding box center [881, 291] width 24 height 7
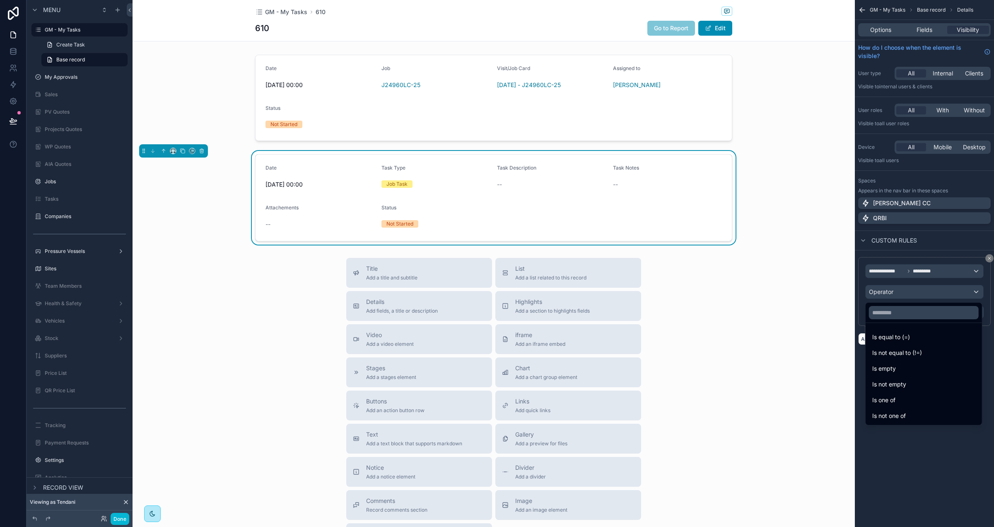
drag, startPoint x: 887, startPoint y: 333, endPoint x: 884, endPoint y: 323, distance: 10.4
click at [887, 333] on span "Is equal to (=)" at bounding box center [891, 337] width 38 height 10
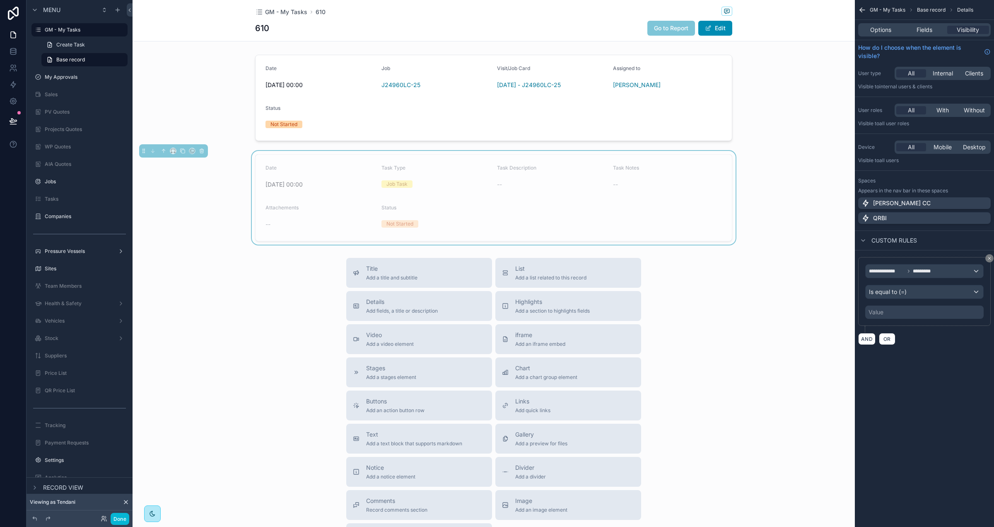
click at [881, 309] on div "Value" at bounding box center [876, 312] width 15 height 8
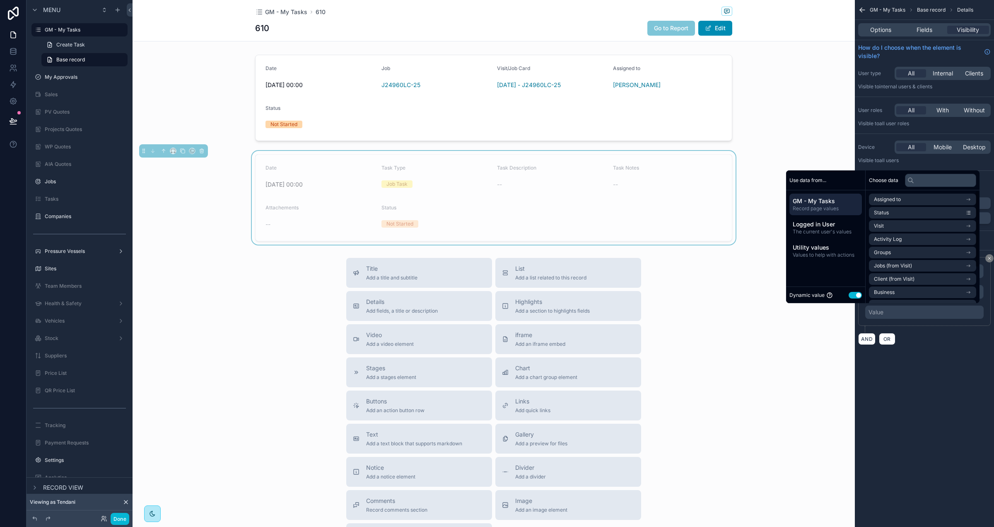
click at [853, 295] on button "Use setting" at bounding box center [855, 295] width 13 height 7
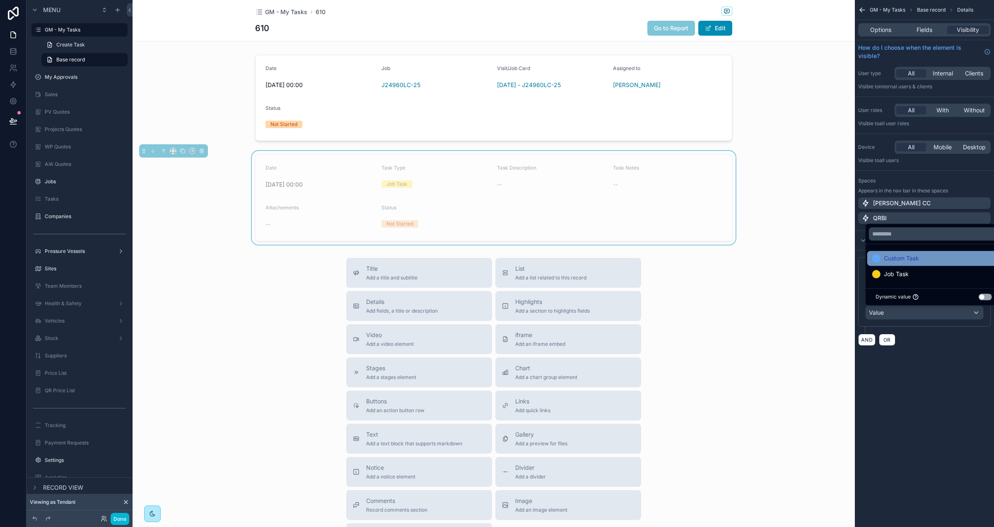
click at [921, 260] on div "Custom Task" at bounding box center [933, 258] width 123 height 10
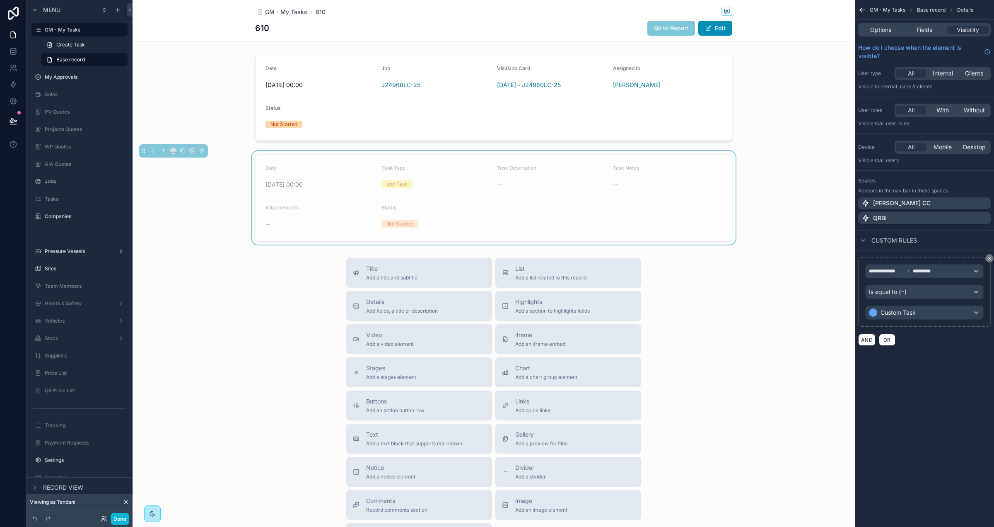
click at [934, 452] on div "**********" at bounding box center [924, 263] width 139 height 527
click at [292, 14] on span "GM - My Tasks" at bounding box center [286, 12] width 42 height 8
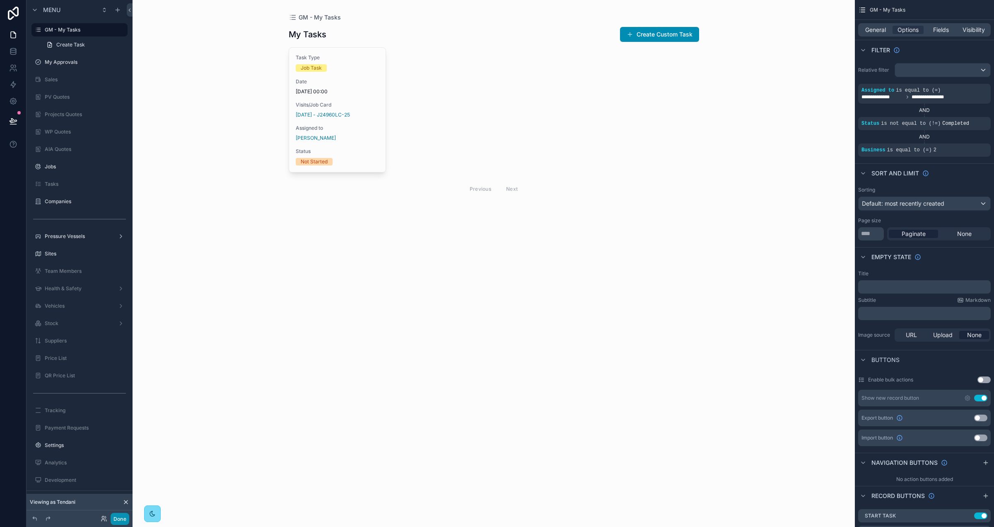
drag, startPoint x: 117, startPoint y: 519, endPoint x: 147, endPoint y: 512, distance: 30.8
click at [117, 519] on button "Done" at bounding box center [120, 518] width 19 height 12
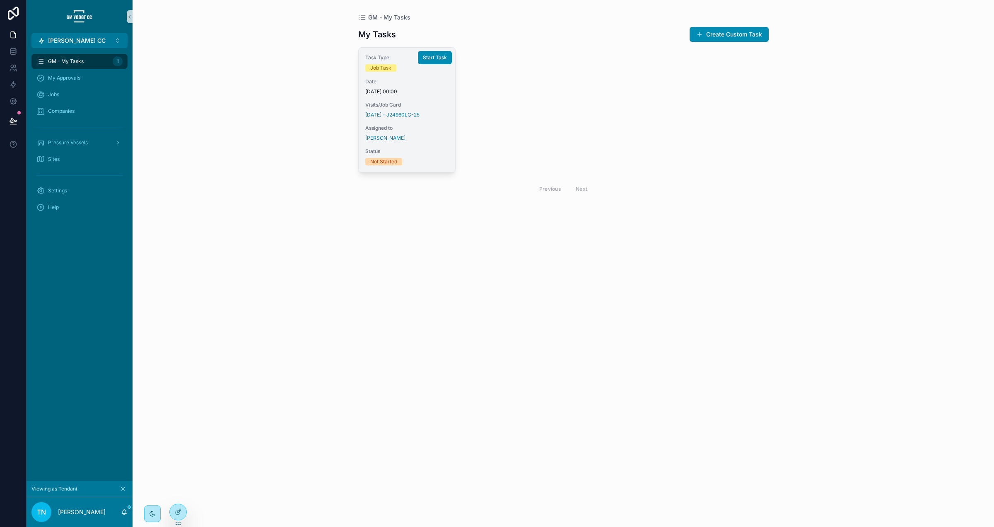
click at [407, 79] on span "Date" at bounding box center [407, 81] width 84 height 7
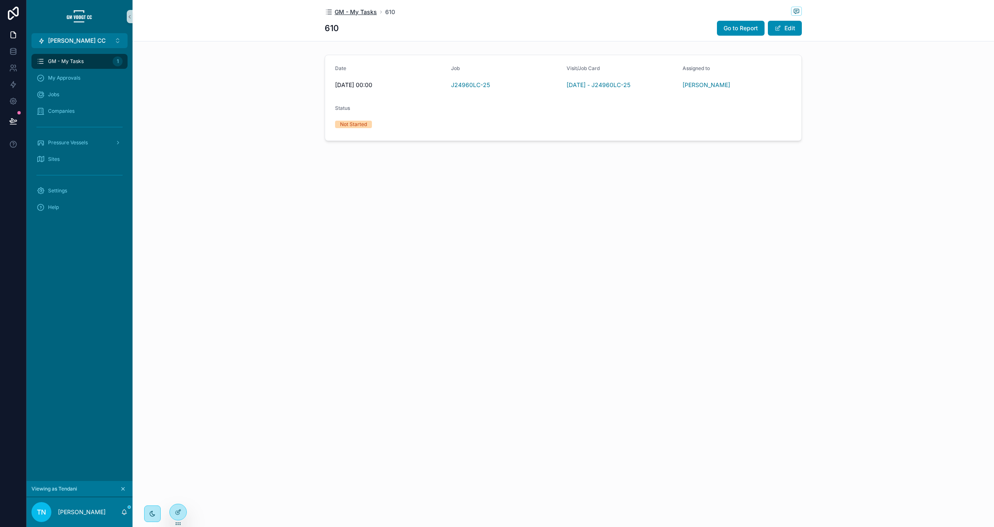
click at [354, 10] on span "GM - My Tasks" at bounding box center [356, 12] width 42 height 8
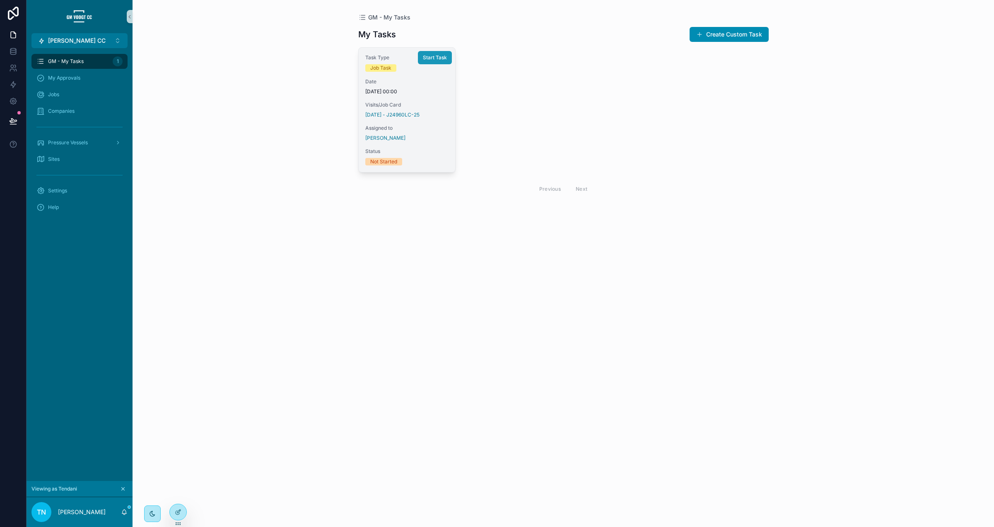
click at [428, 58] on span "Start Task" at bounding box center [435, 57] width 24 height 7
click at [174, 513] on div at bounding box center [178, 512] width 17 height 16
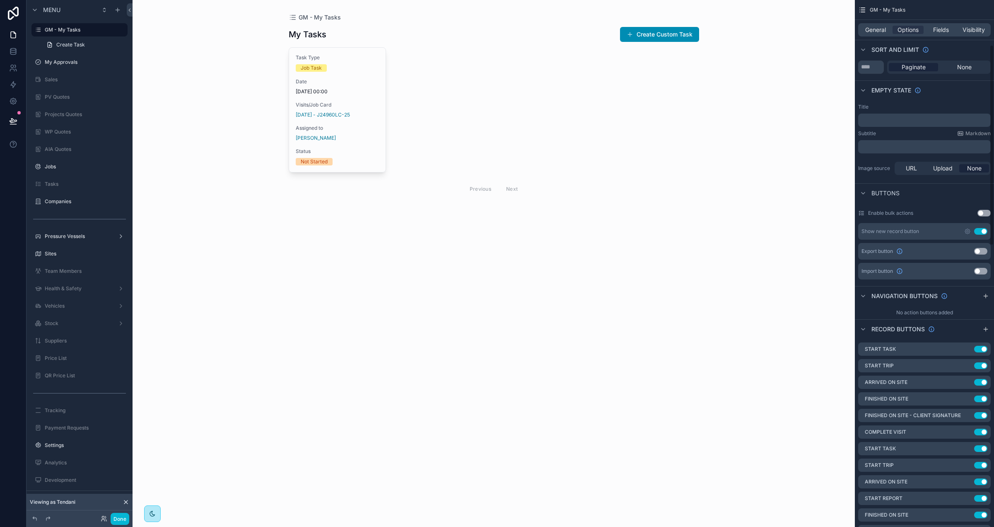
scroll to position [184, 0]
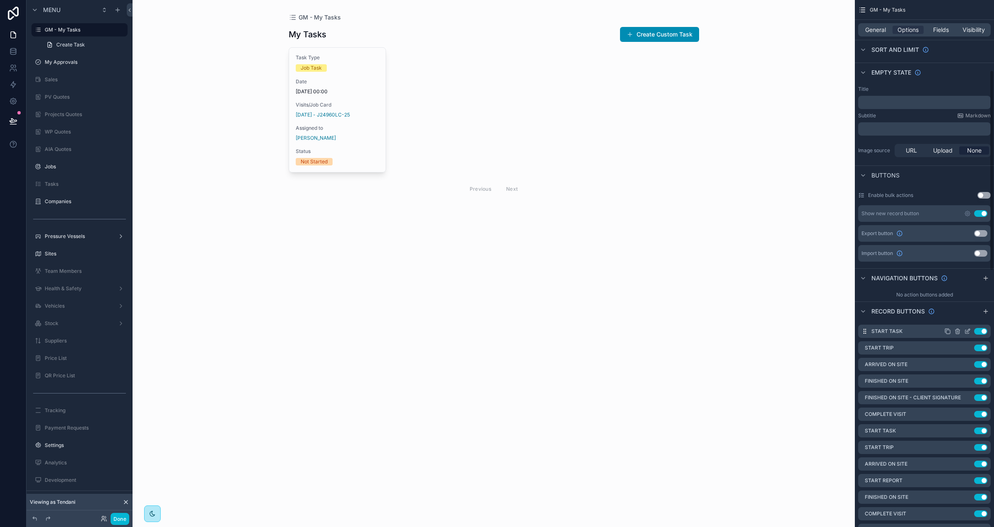
click at [968, 331] on icon "scrollable content" at bounding box center [967, 331] width 7 height 7
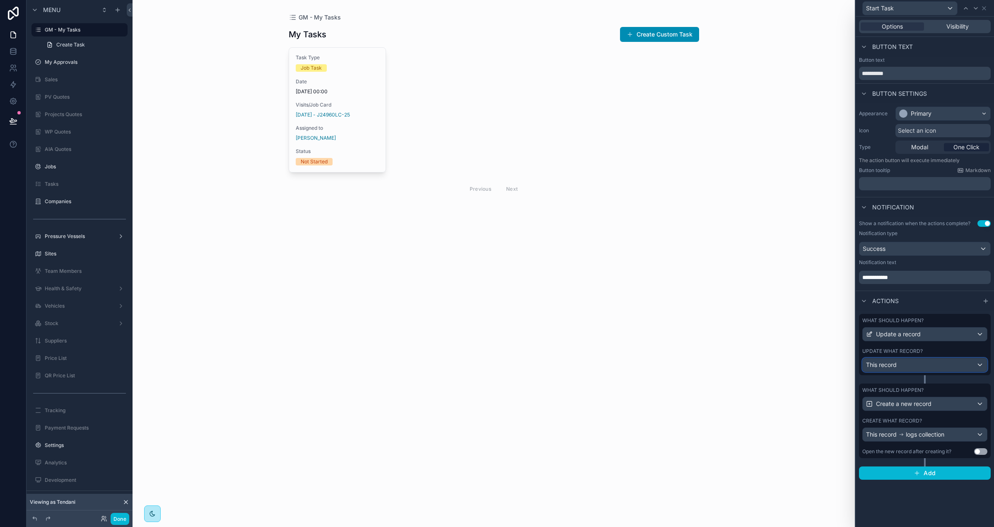
click at [941, 366] on div "This record" at bounding box center [925, 364] width 124 height 13
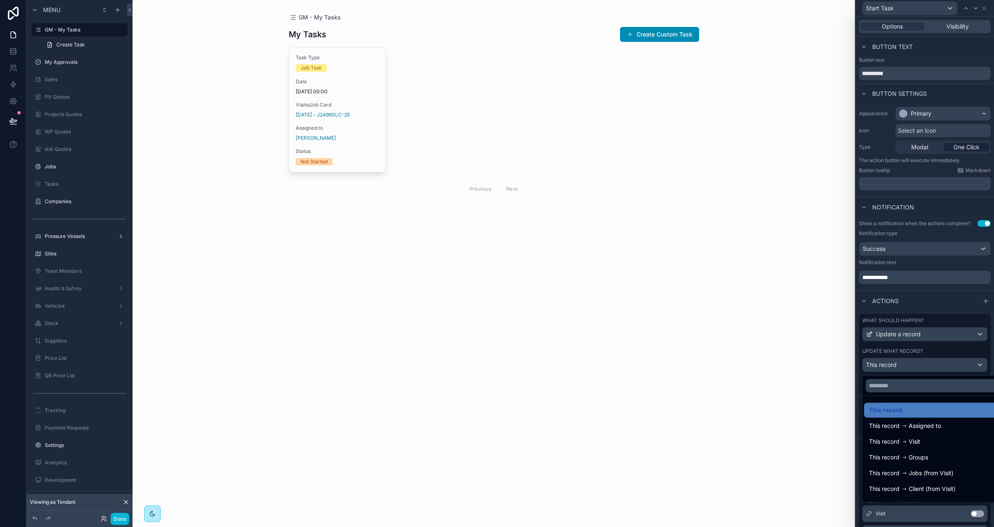
click at [938, 346] on div at bounding box center [925, 263] width 138 height 527
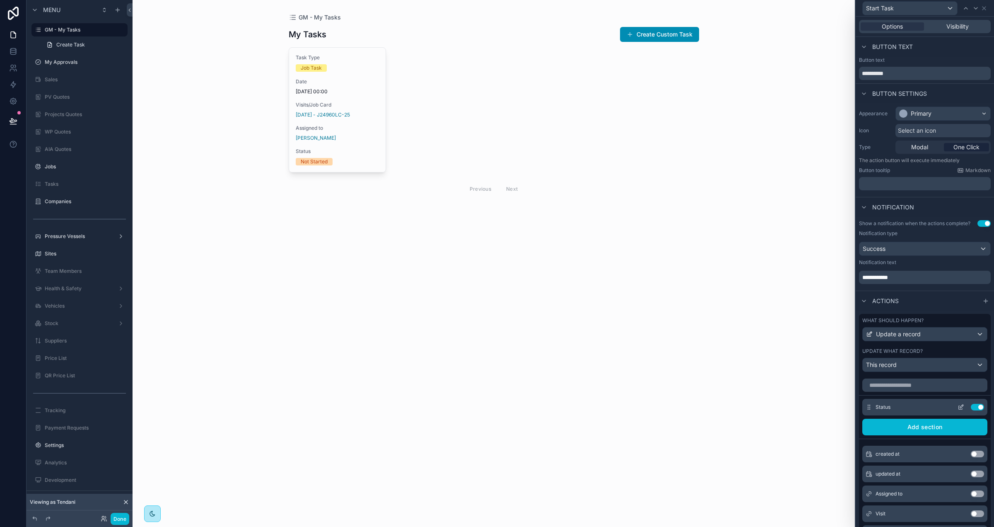
click at [960, 407] on icon at bounding box center [961, 406] width 7 height 7
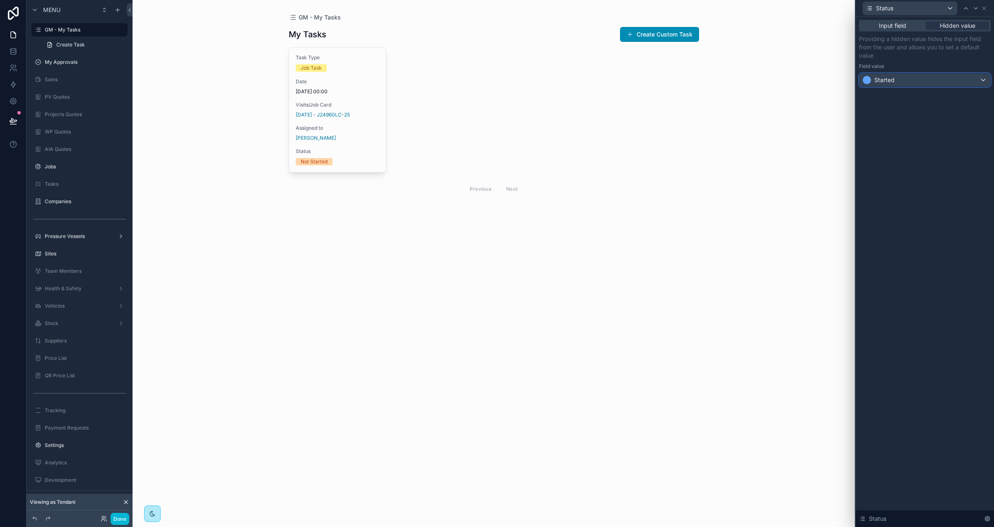
click at [930, 81] on div "Started" at bounding box center [925, 79] width 131 height 13
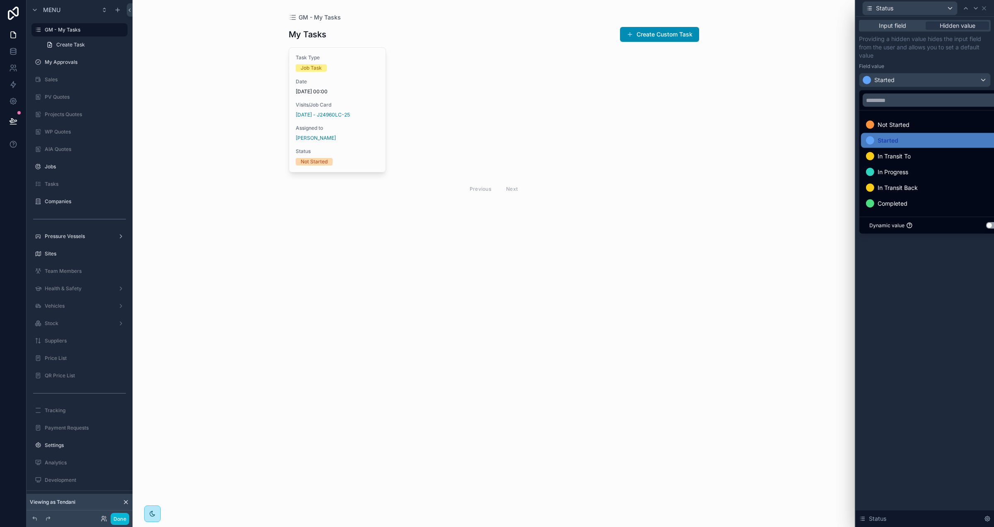
click at [920, 138] on div "Started" at bounding box center [934, 140] width 137 height 10
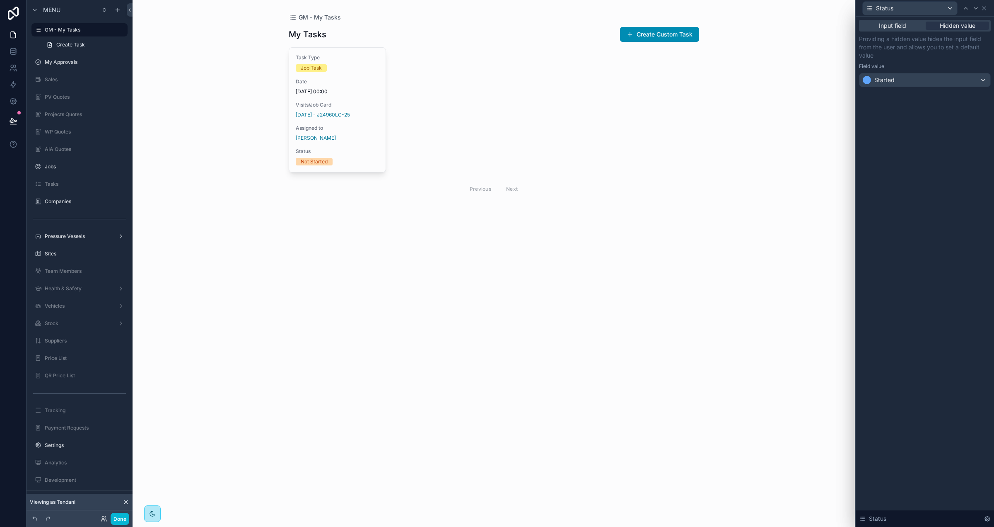
click at [920, 133] on div "Input field Hidden value Providing a hidden value hides the input field from th…" at bounding box center [925, 272] width 138 height 510
drag, startPoint x: 125, startPoint y: 518, endPoint x: 163, endPoint y: 517, distance: 37.7
click at [125, 518] on button "Done" at bounding box center [120, 518] width 19 height 12
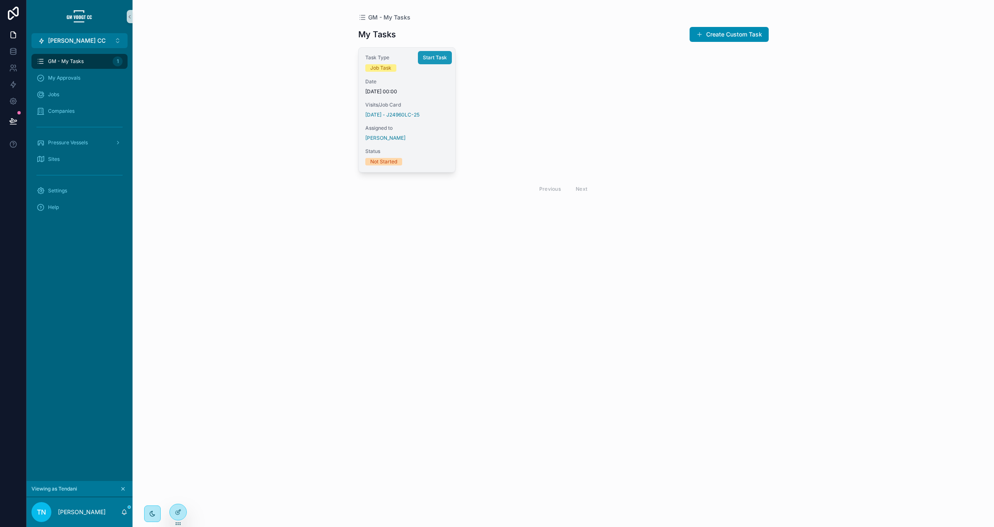
click at [431, 61] on button "Start Task" at bounding box center [435, 57] width 34 height 13
click at [440, 54] on span "Start Task" at bounding box center [435, 57] width 24 height 7
drag, startPoint x: 177, startPoint y: 509, endPoint x: 186, endPoint y: 506, distance: 8.7
click at [177, 508] on icon at bounding box center [178, 511] width 7 height 7
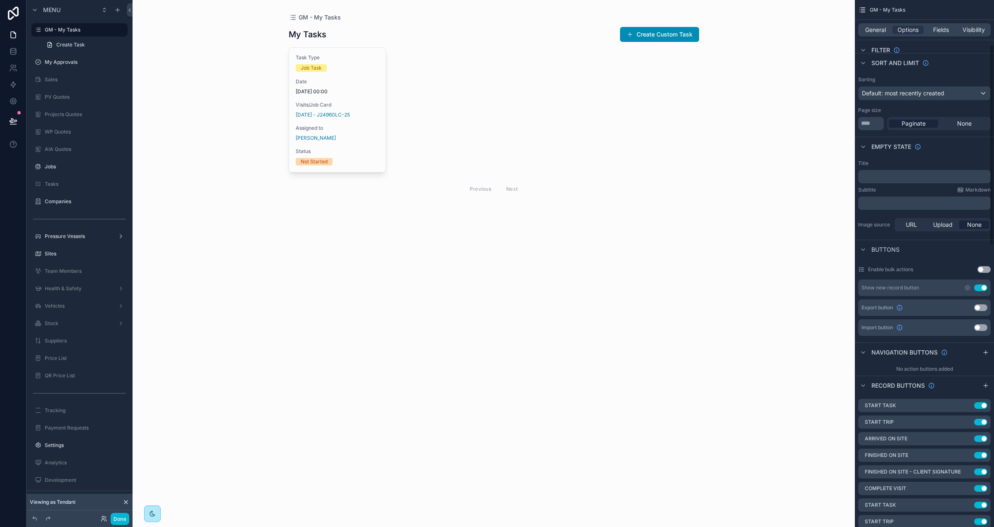
scroll to position [141, 0]
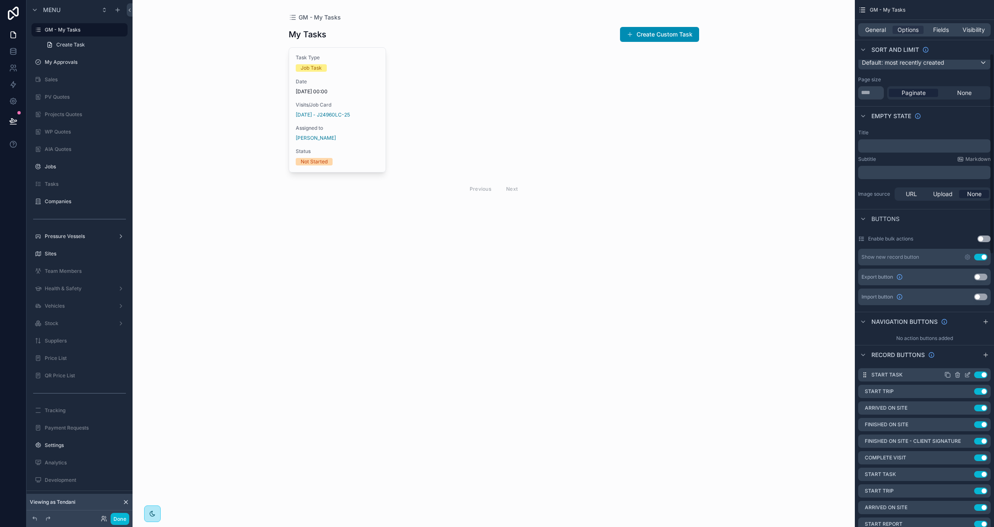
click at [966, 374] on icon "scrollable content" at bounding box center [967, 374] width 7 height 7
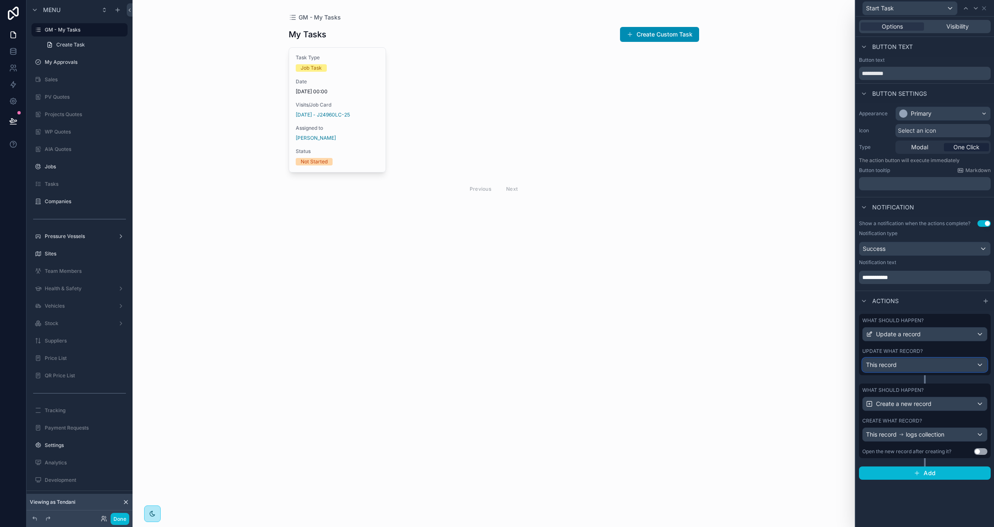
click at [939, 363] on div "This record" at bounding box center [925, 364] width 124 height 13
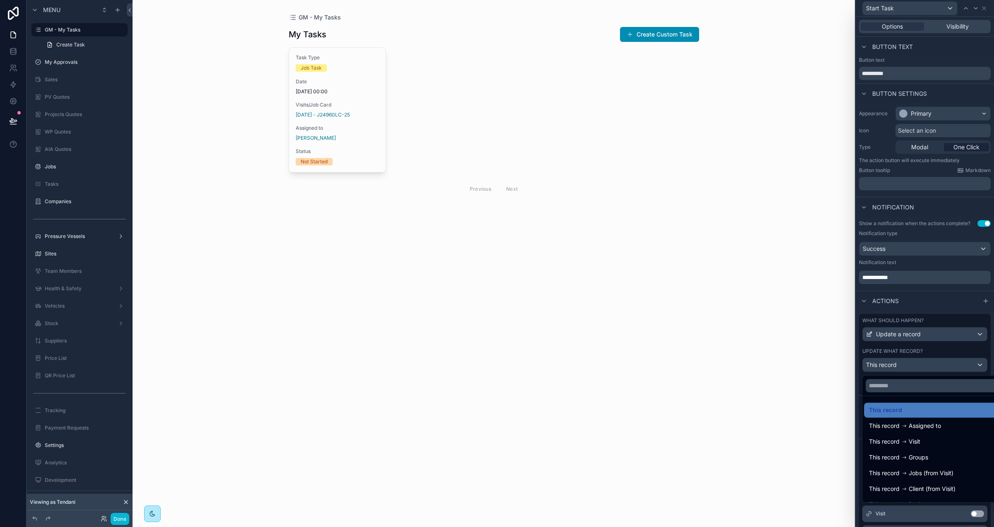
click at [937, 347] on div at bounding box center [925, 263] width 138 height 527
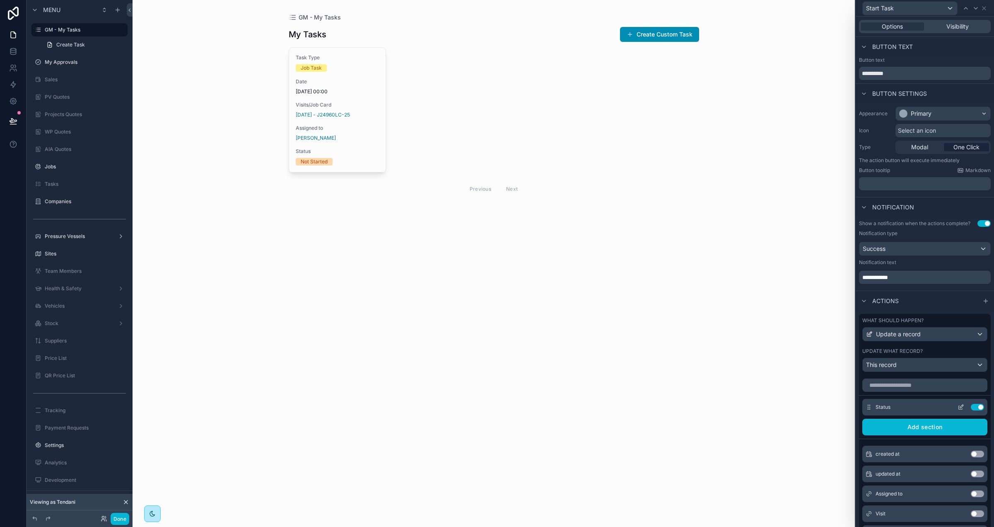
click at [962, 407] on icon at bounding box center [961, 406] width 7 height 7
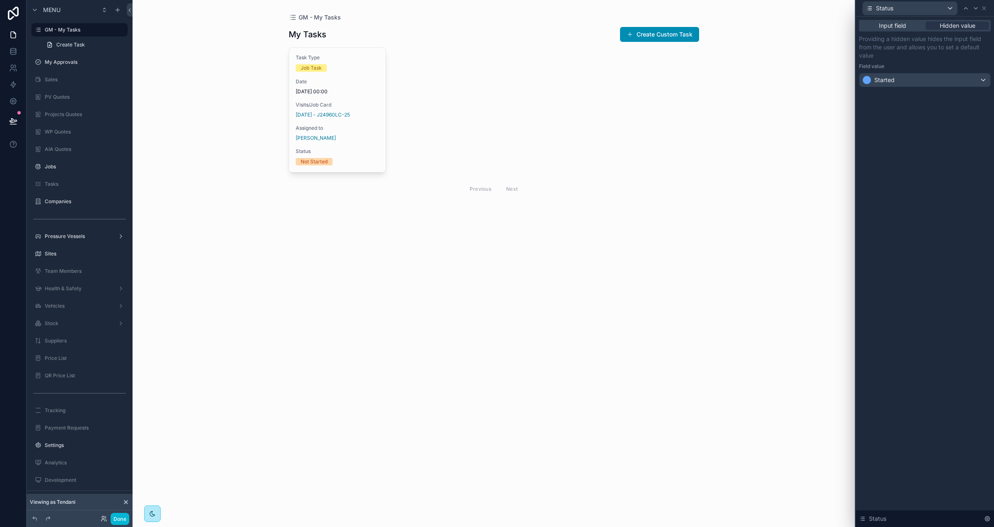
click at [342, 53] on div "scrollable content" at bounding box center [494, 112] width 424 height 225
click at [984, 7] on icon at bounding box center [984, 8] width 7 height 7
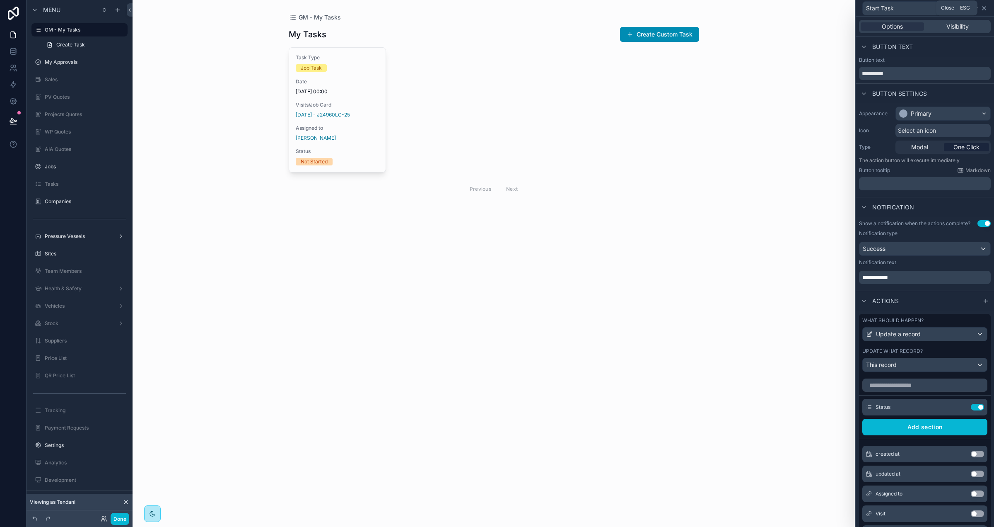
click at [986, 7] on icon at bounding box center [984, 8] width 7 height 7
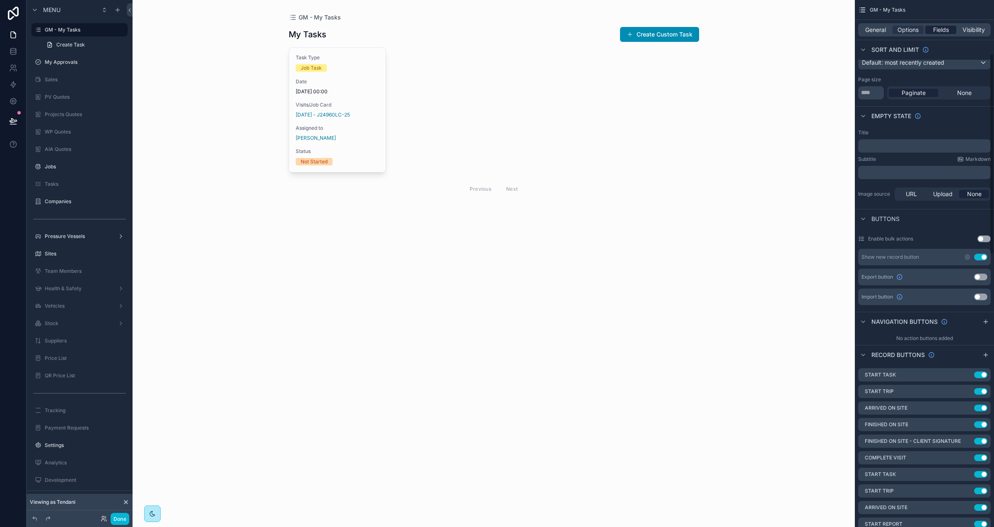
click at [949, 29] on div "Fields" at bounding box center [940, 30] width 31 height 8
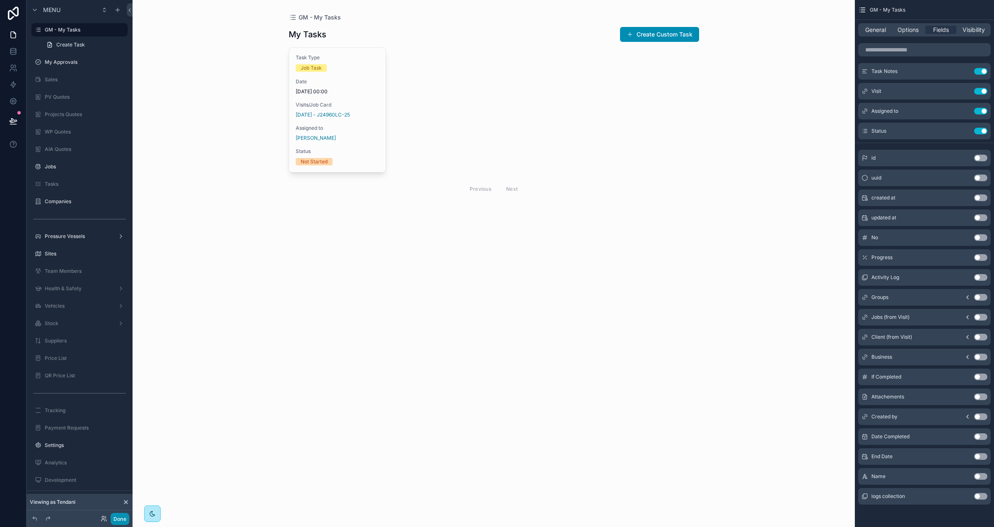
click at [121, 514] on button "Done" at bounding box center [120, 518] width 19 height 12
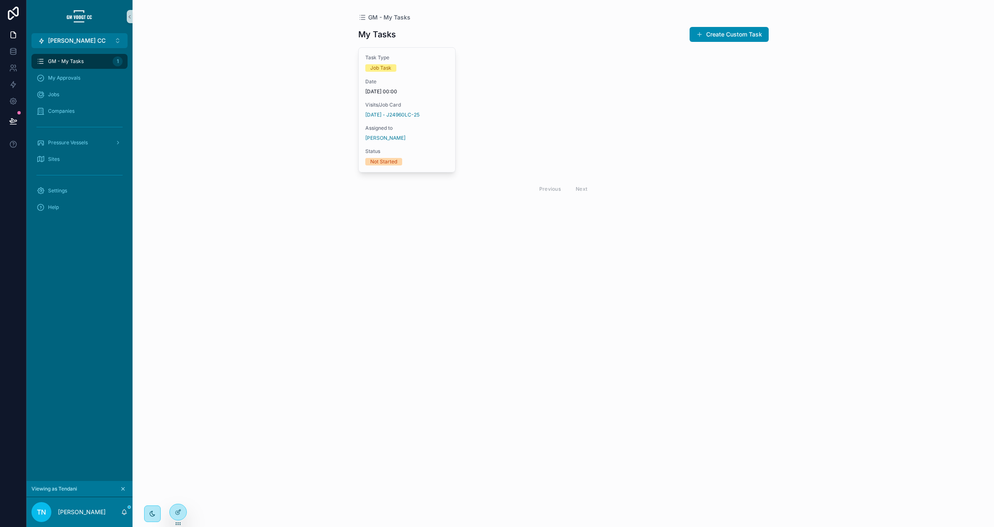
click at [124, 494] on div "Viewing as Tendani" at bounding box center [80, 489] width 106 height 16
click at [123, 491] on button "scrollable content" at bounding box center [122, 488] width 9 height 9
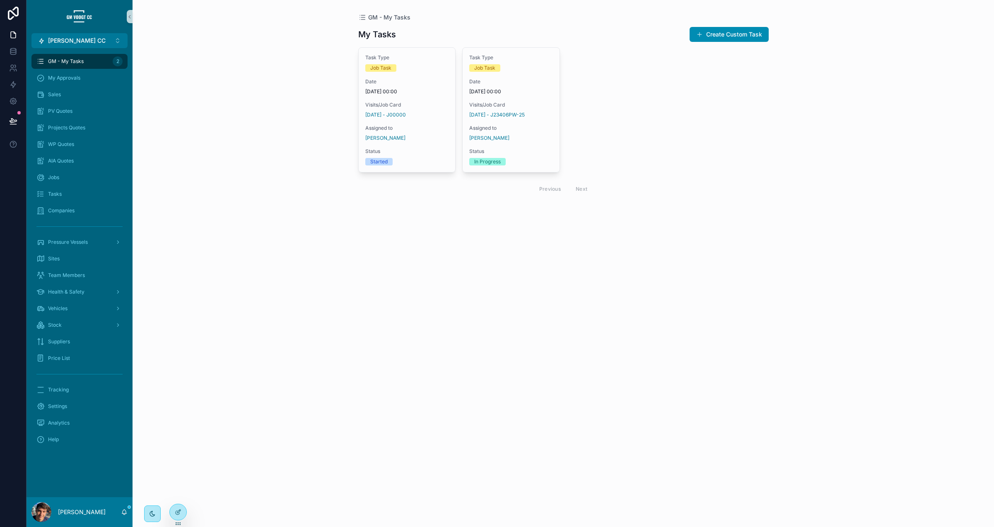
click at [254, 383] on div "GM - My Tasks My Tasks Create Custom Task Task Type Job Task Date 05/06/2025 00…" at bounding box center [564, 263] width 862 height 527
click at [177, 493] on icon at bounding box center [177, 492] width 2 height 2
click at [269, 340] on input "text" at bounding box center [326, 341] width 152 height 13
type input "****"
click at [387, 369] on button "Select" at bounding box center [392, 372] width 22 height 12
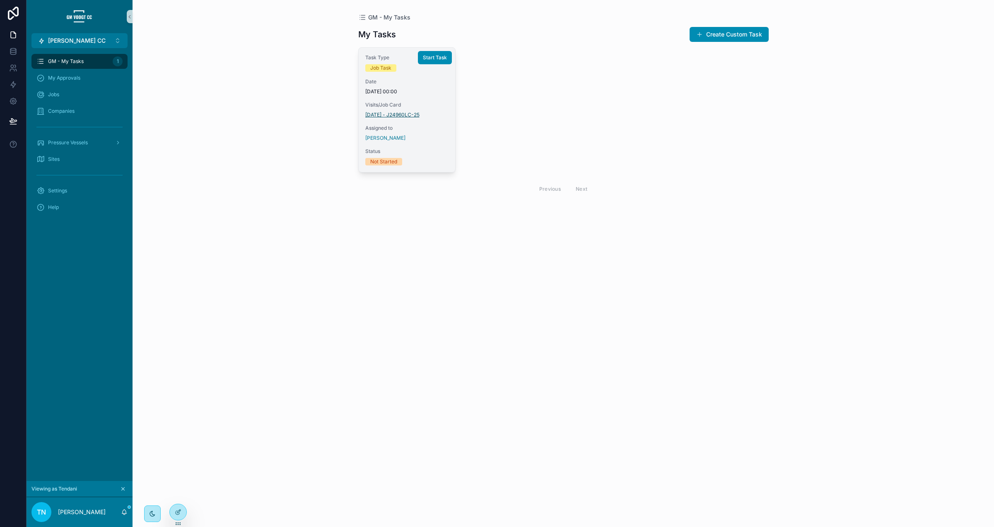
click at [398, 111] on span "01-Sep-25 - J24960LC-25" at bounding box center [392, 114] width 54 height 7
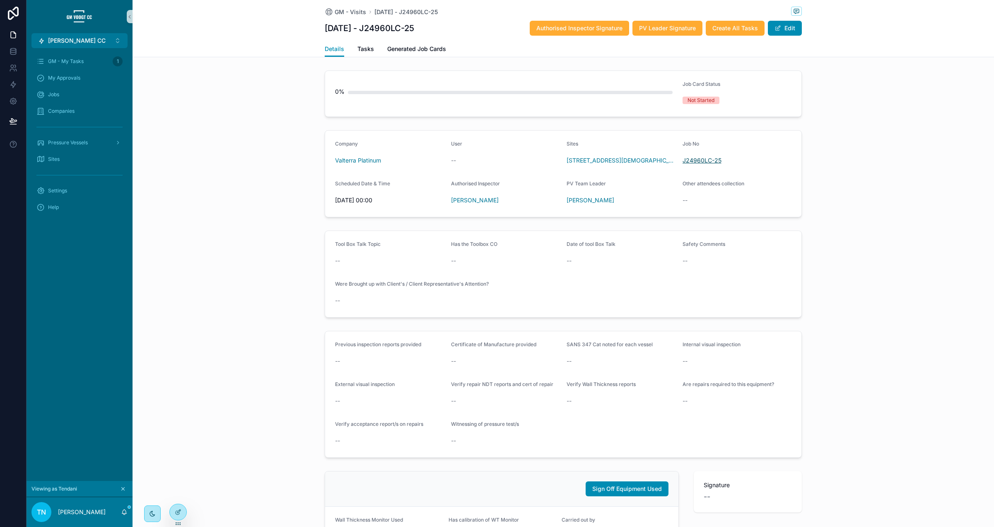
click at [702, 161] on span "J24960LC-25" at bounding box center [702, 160] width 39 height 8
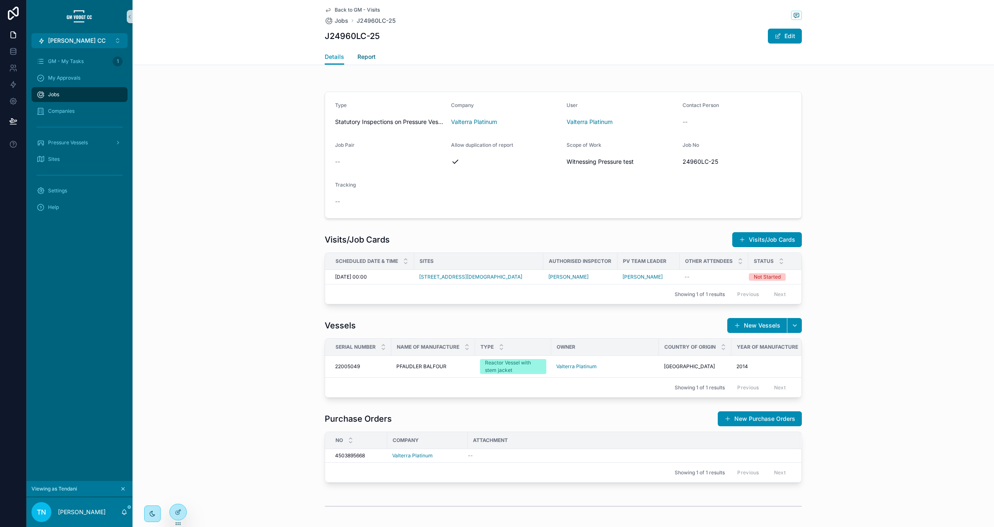
click at [372, 56] on span "Report" at bounding box center [367, 57] width 18 height 8
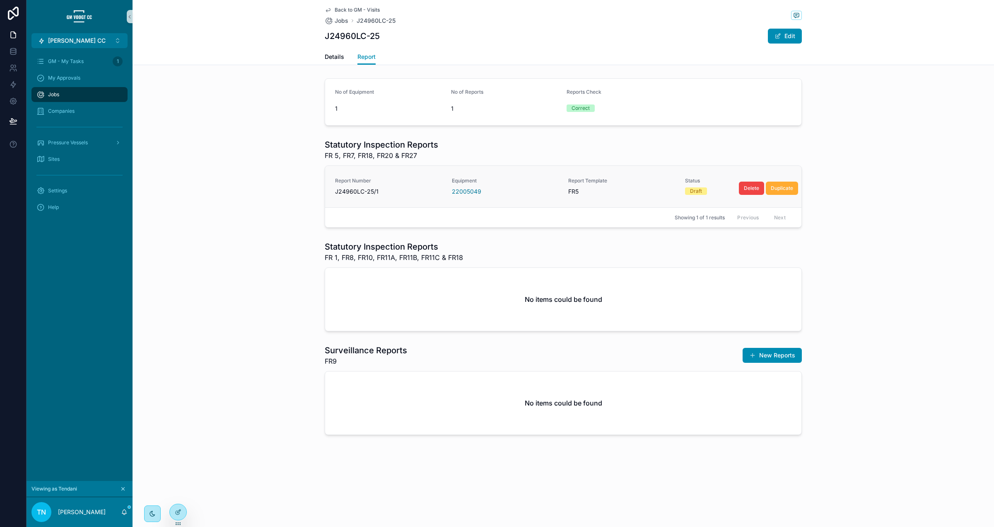
click at [500, 179] on span "Equipment" at bounding box center [505, 180] width 107 height 7
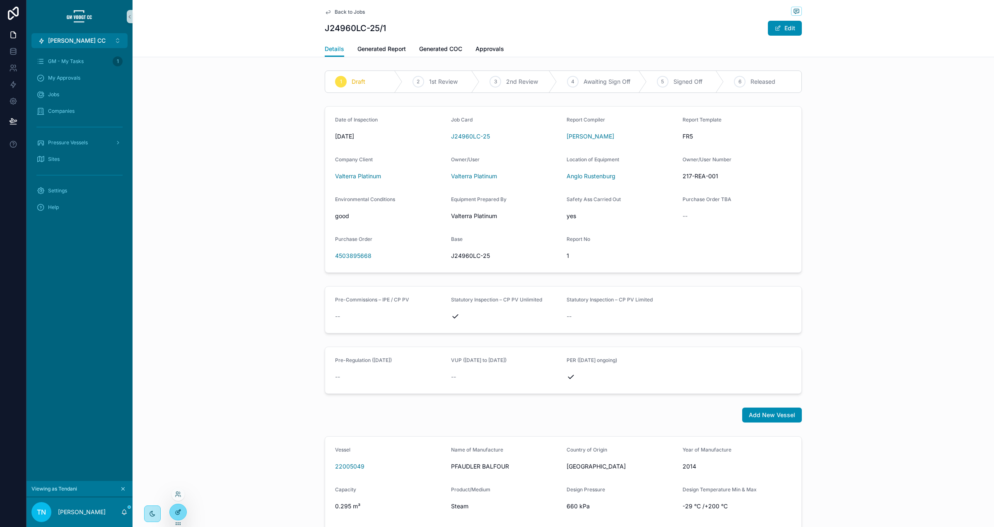
click at [175, 513] on icon at bounding box center [178, 511] width 7 height 7
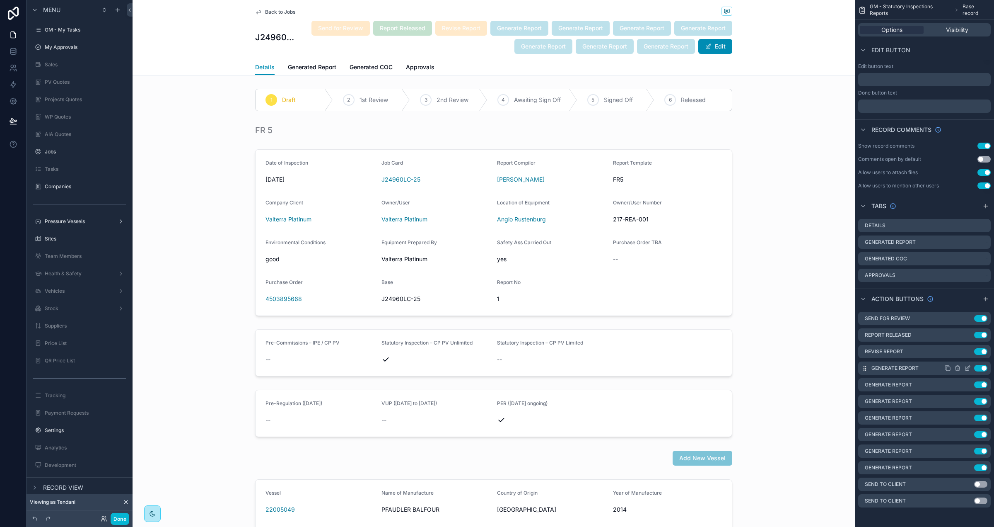
scroll to position [492, 0]
click at [967, 367] on icon "scrollable content" at bounding box center [968, 366] width 3 height 3
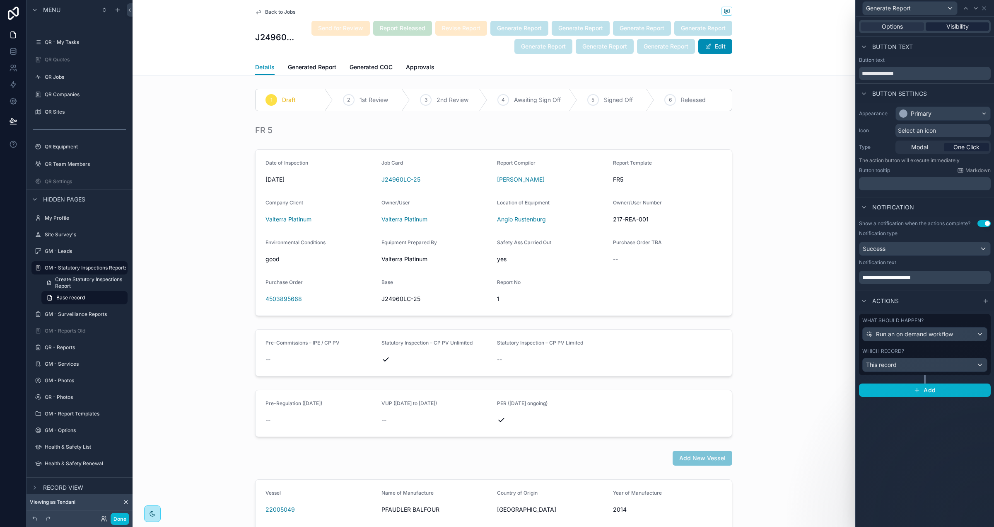
click at [958, 29] on span "Visibility" at bounding box center [958, 26] width 22 height 8
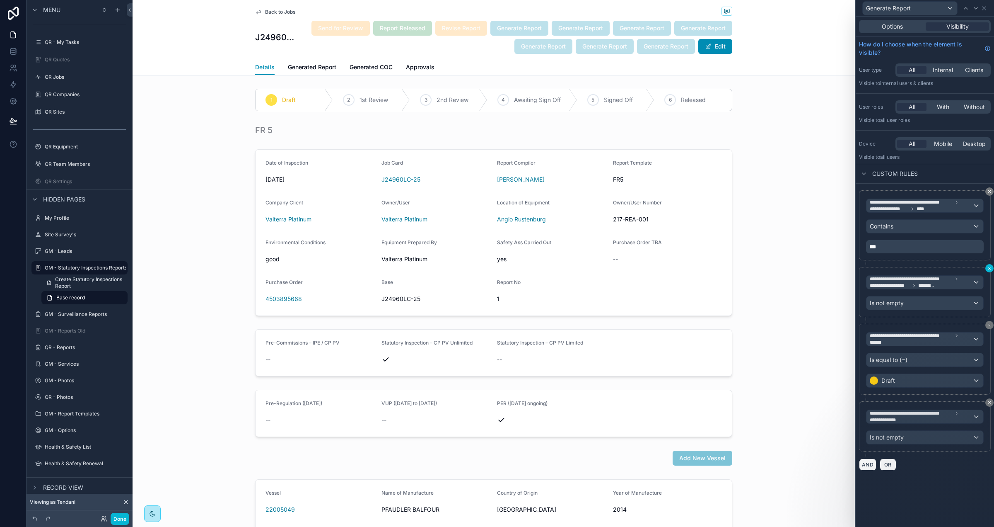
click at [987, 269] on icon at bounding box center [989, 268] width 5 height 5
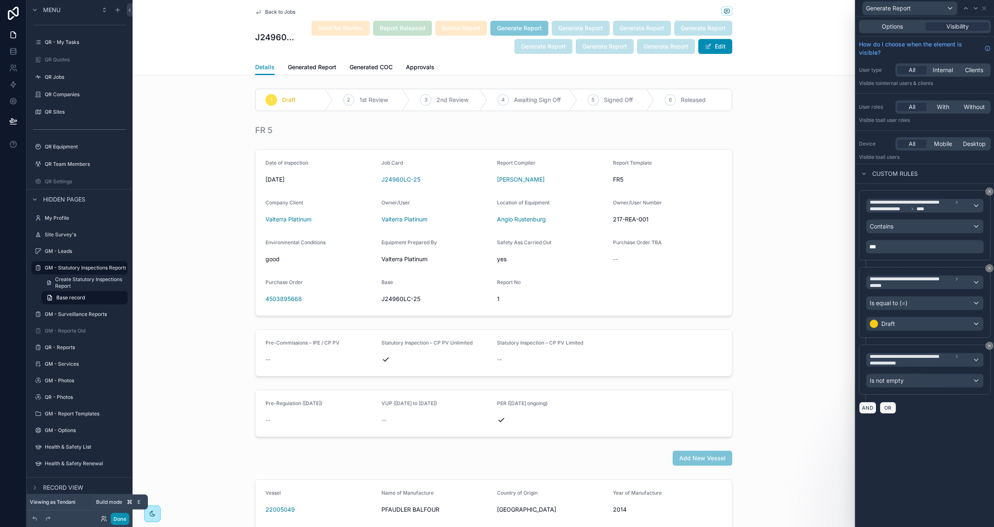
click at [121, 521] on button "Done" at bounding box center [120, 518] width 19 height 12
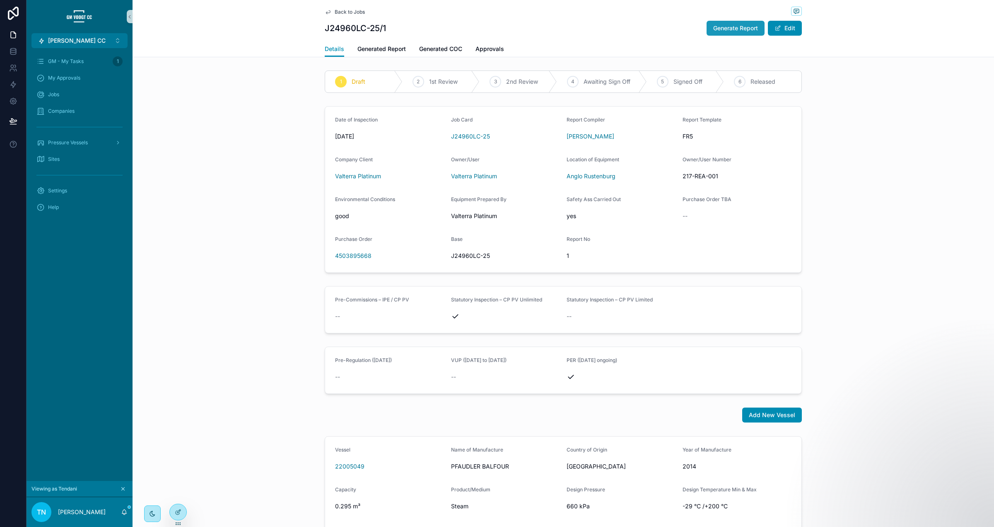
click at [724, 30] on span "Generate Report" at bounding box center [735, 28] width 45 height 8
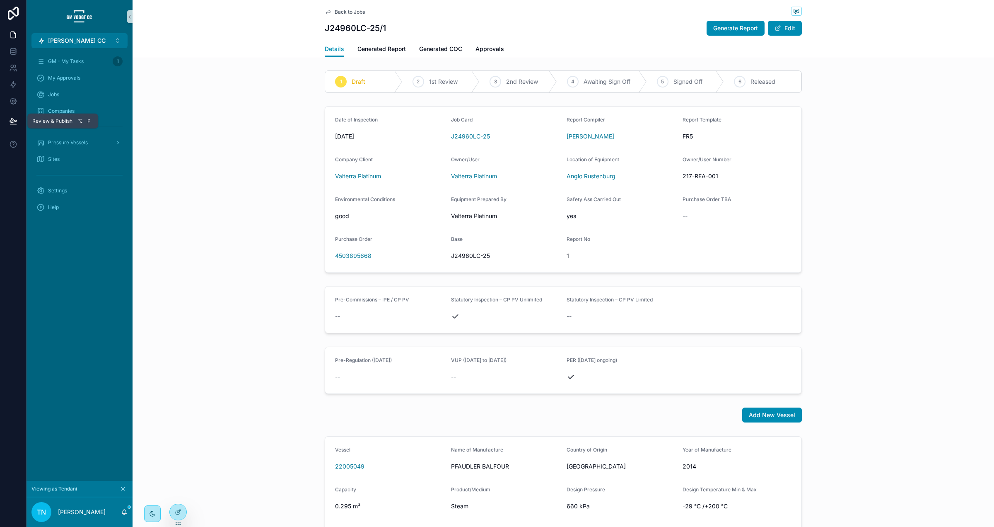
click at [14, 121] on icon at bounding box center [13, 121] width 8 height 8
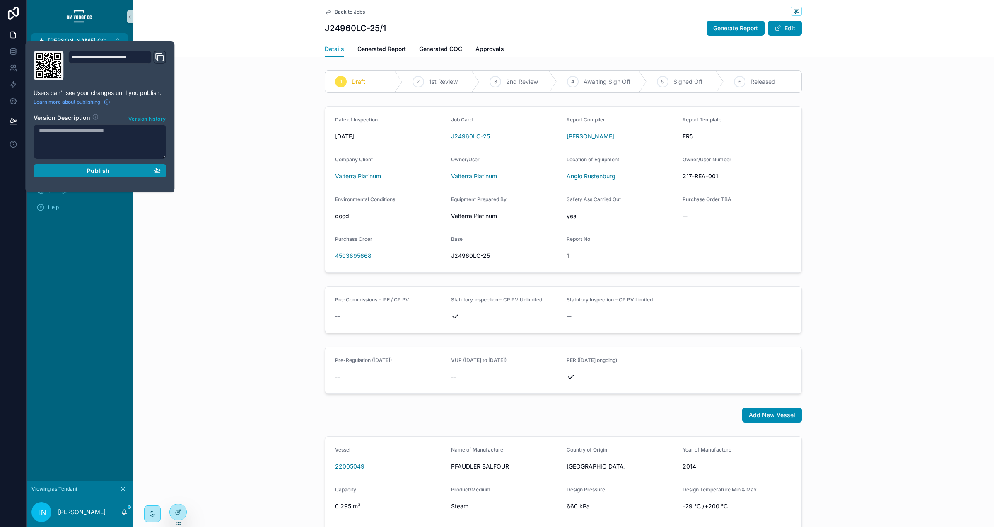
click at [114, 172] on div "Publish" at bounding box center [100, 170] width 122 height 7
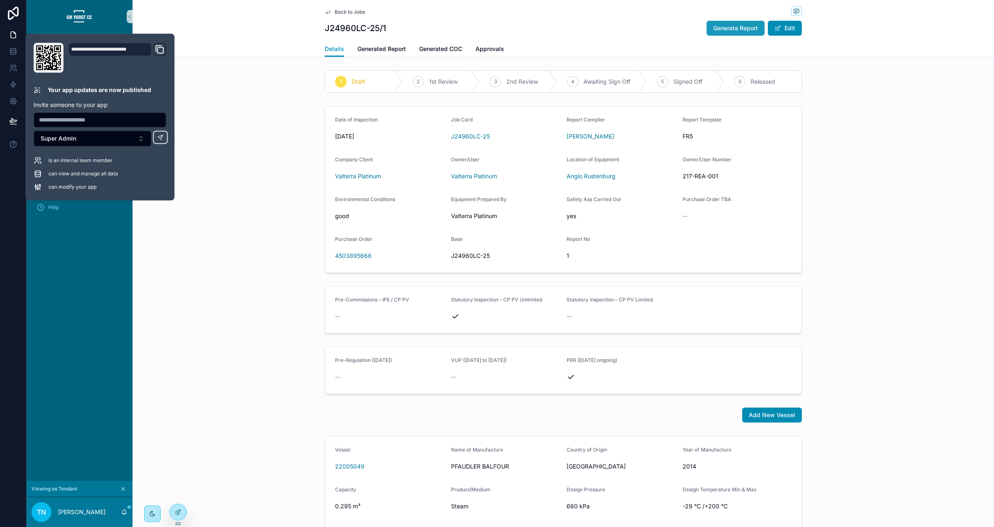
click at [764, 29] on button "Generate Report" at bounding box center [736, 28] width 58 height 15
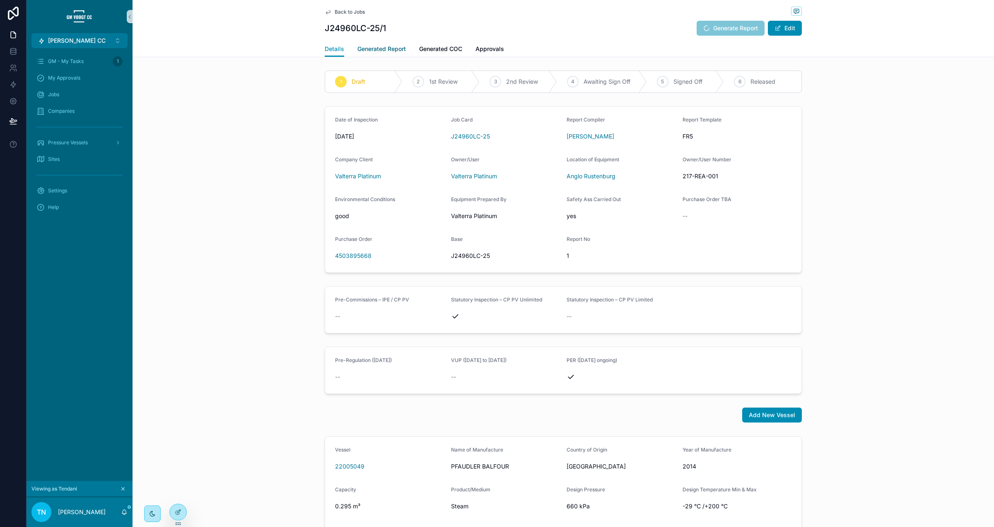
click at [393, 51] on span "Generated Report" at bounding box center [382, 49] width 48 height 8
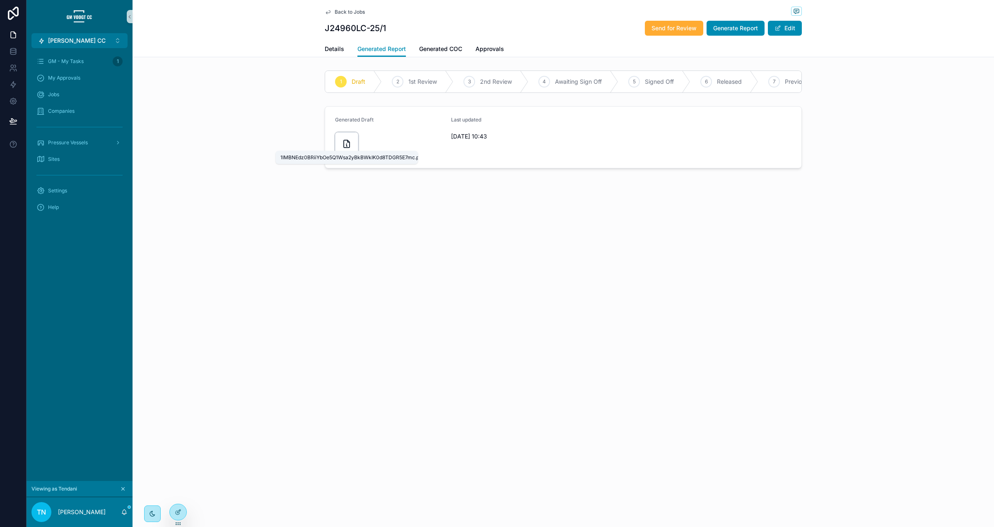
click at [347, 146] on icon "scrollable content" at bounding box center [346, 146] width 1 height 2
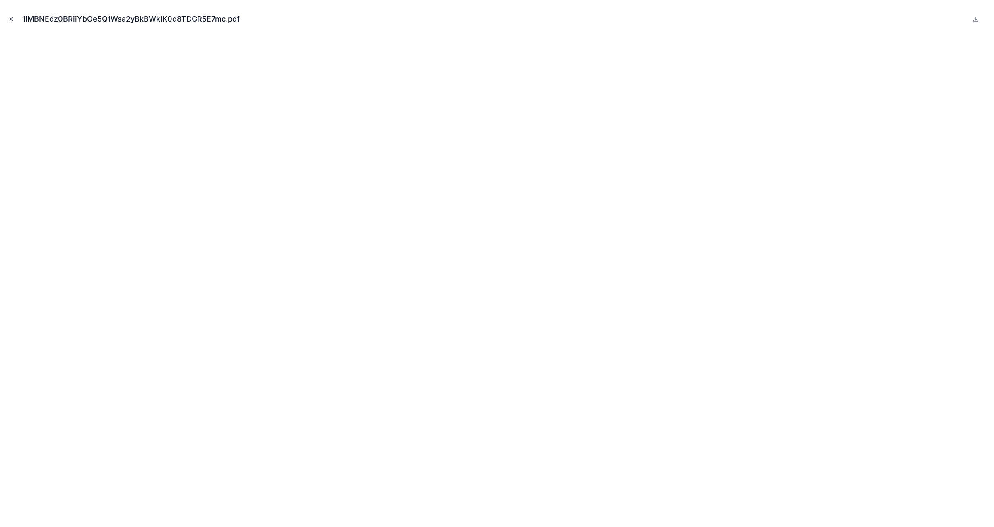
click at [7, 17] on button "Close modal" at bounding box center [11, 18] width 9 height 9
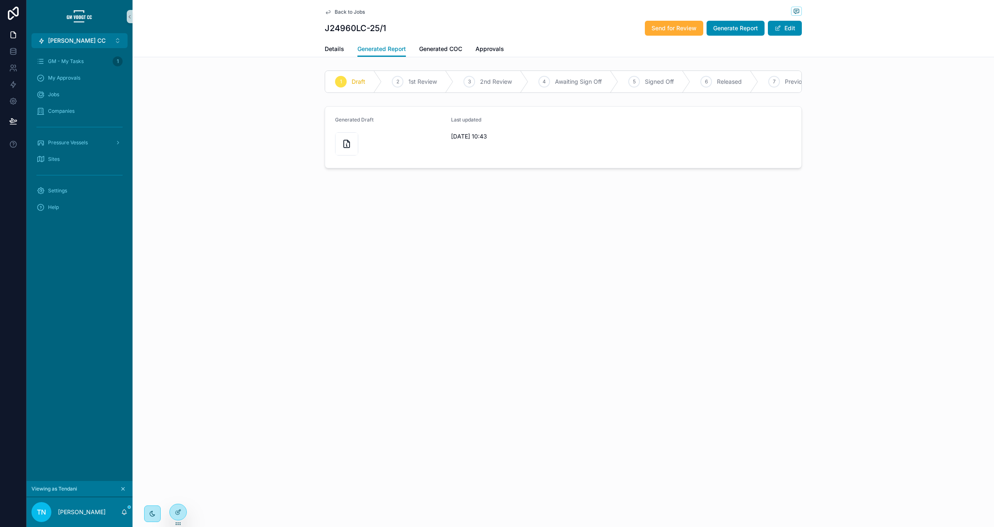
click at [123, 485] on button "scrollable content" at bounding box center [122, 488] width 9 height 9
click at [88, 160] on div "AIA Quotes" at bounding box center [79, 160] width 86 height 13
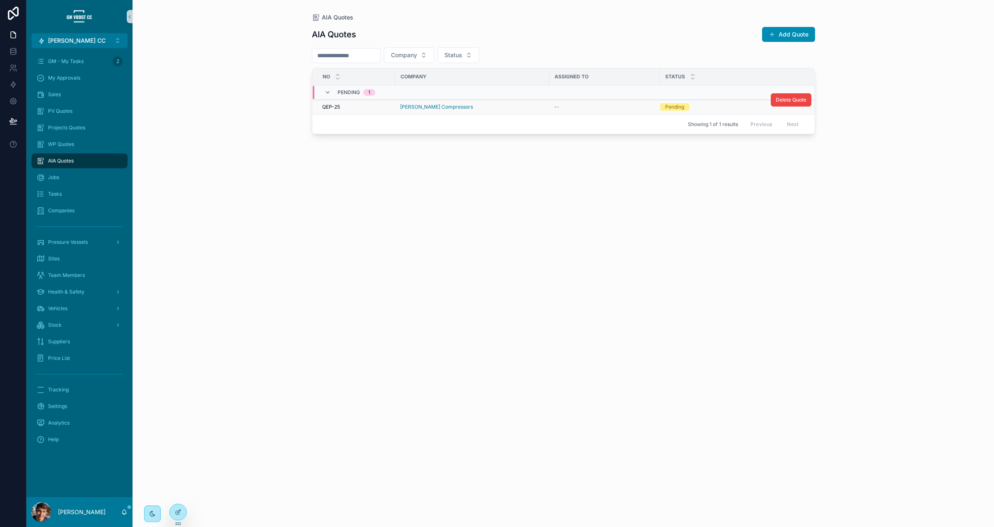
click at [487, 104] on div "[PERSON_NAME] Compressors" at bounding box center [472, 107] width 144 height 7
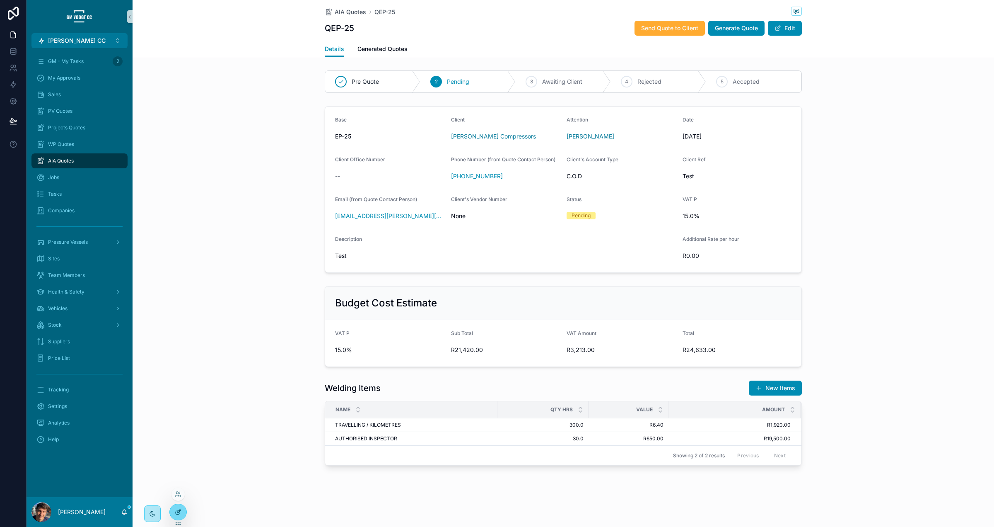
click at [171, 509] on div at bounding box center [178, 512] width 17 height 16
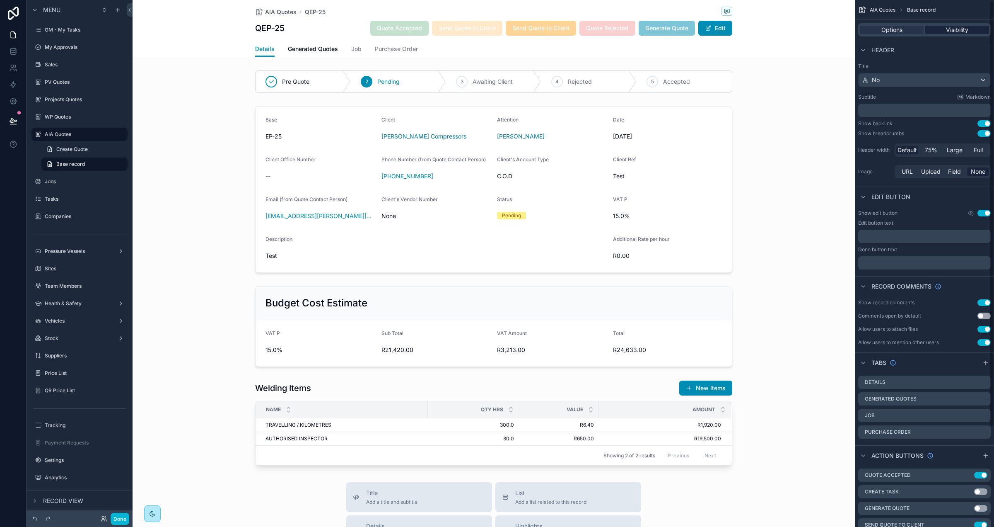
click at [959, 28] on span "Visibility" at bounding box center [957, 30] width 22 height 8
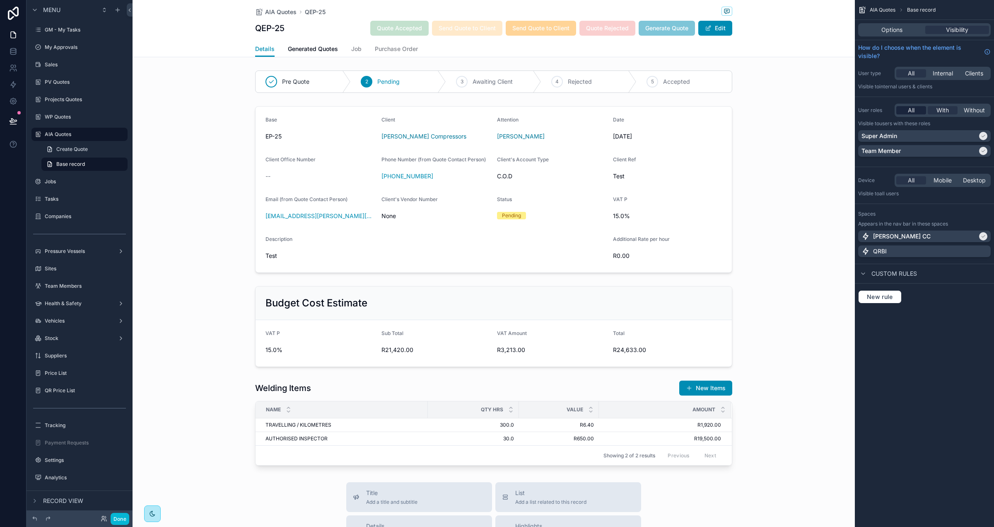
click at [911, 109] on span "All" at bounding box center [911, 110] width 7 height 8
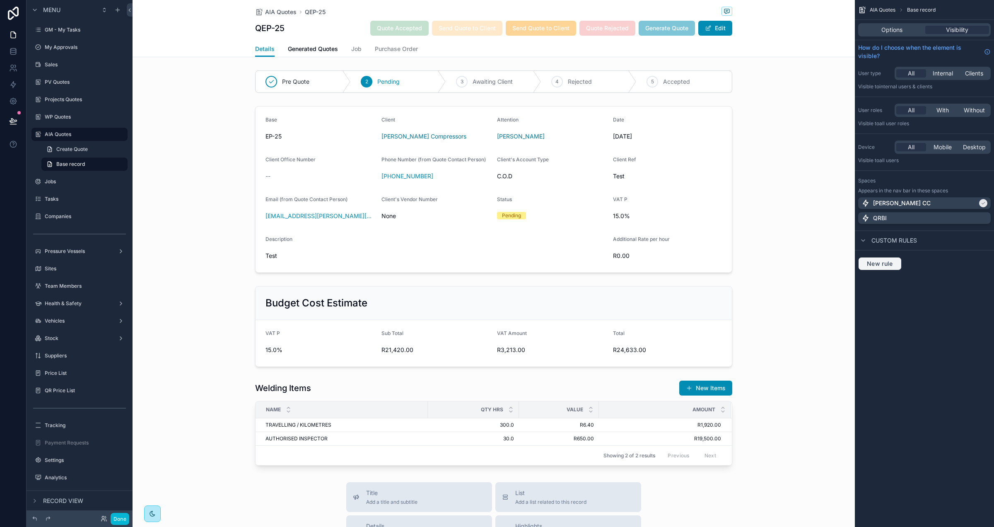
click at [894, 264] on span "New rule" at bounding box center [880, 263] width 33 height 7
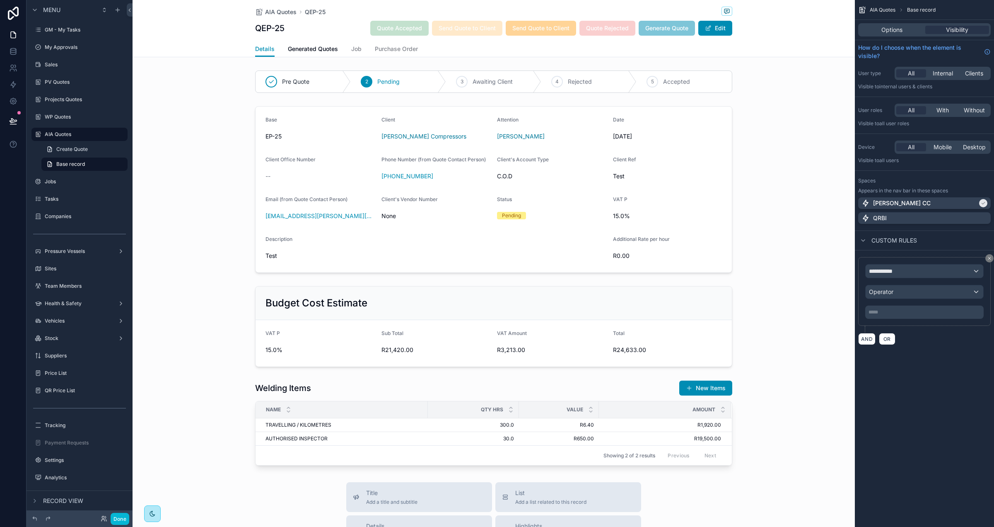
click at [920, 278] on div "**********" at bounding box center [924, 291] width 118 height 55
click at [918, 277] on div "**********" at bounding box center [925, 270] width 118 height 13
click at [918, 323] on span "The current user's values" at bounding box center [906, 326] width 68 height 8
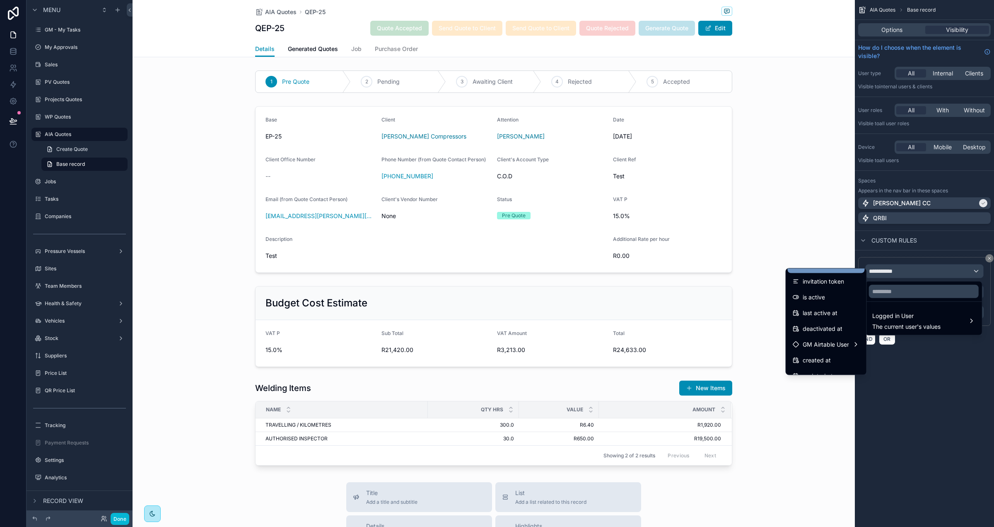
scroll to position [133, 0]
click at [833, 330] on span "GM Airtable User" at bounding box center [826, 334] width 46 height 10
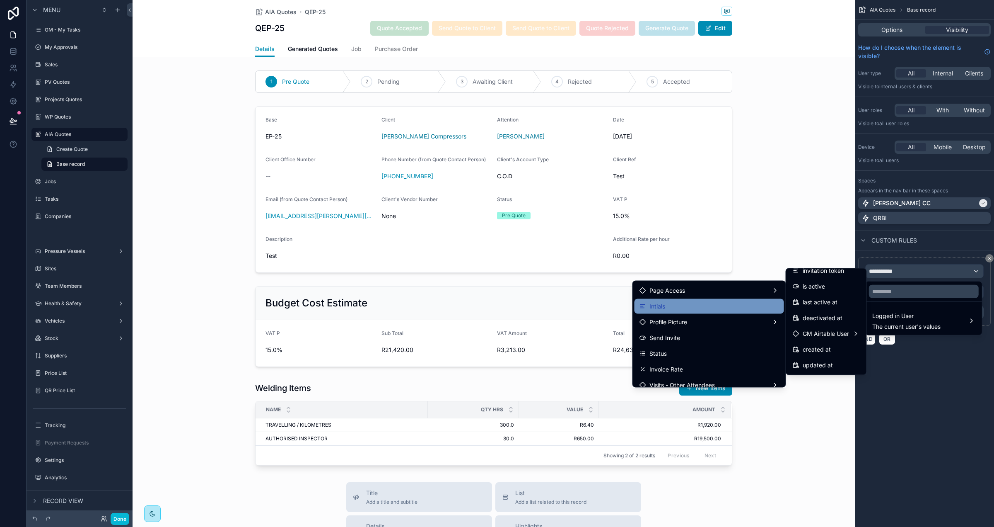
scroll to position [92, 0]
click at [686, 293] on div "Page Access" at bounding box center [710, 293] width 140 height 10
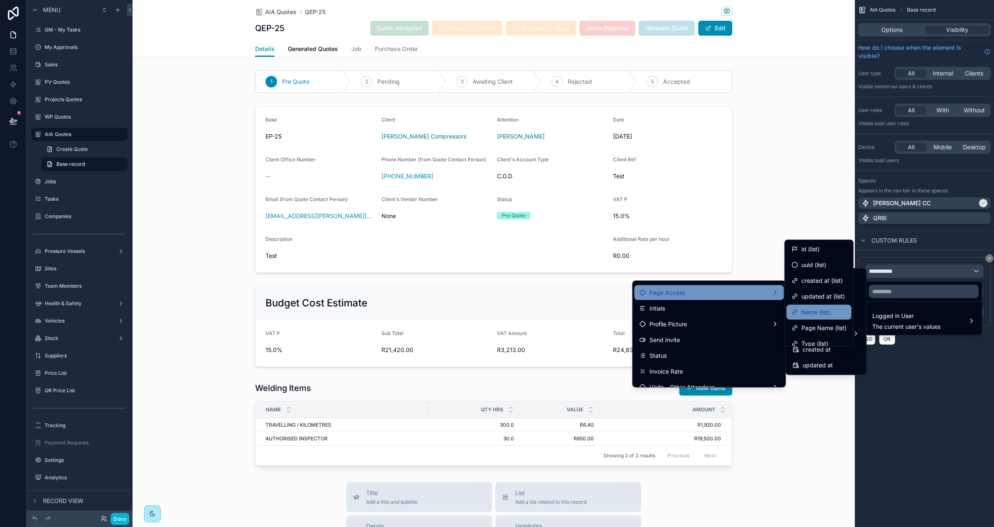
click at [809, 312] on span "Name (list)" at bounding box center [816, 312] width 29 height 10
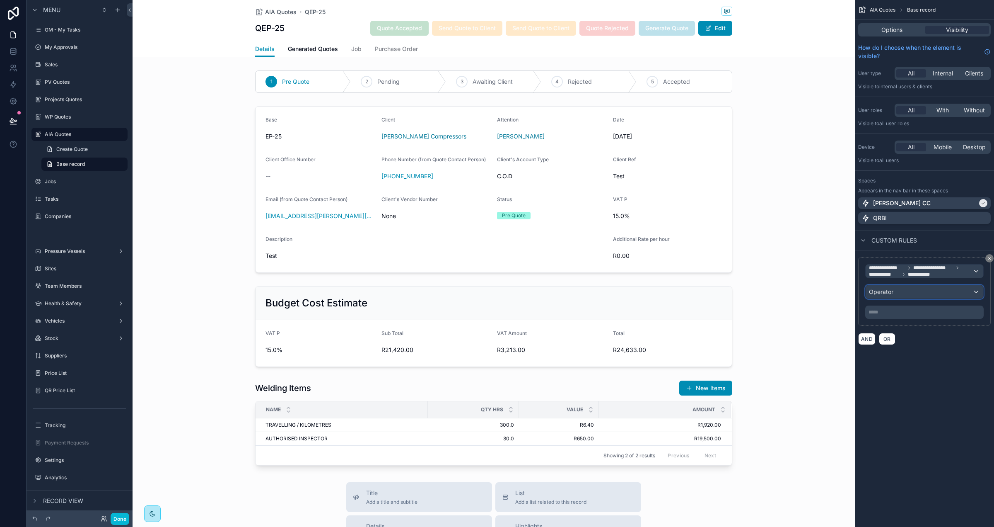
click at [896, 293] on div "Operator" at bounding box center [925, 291] width 118 height 13
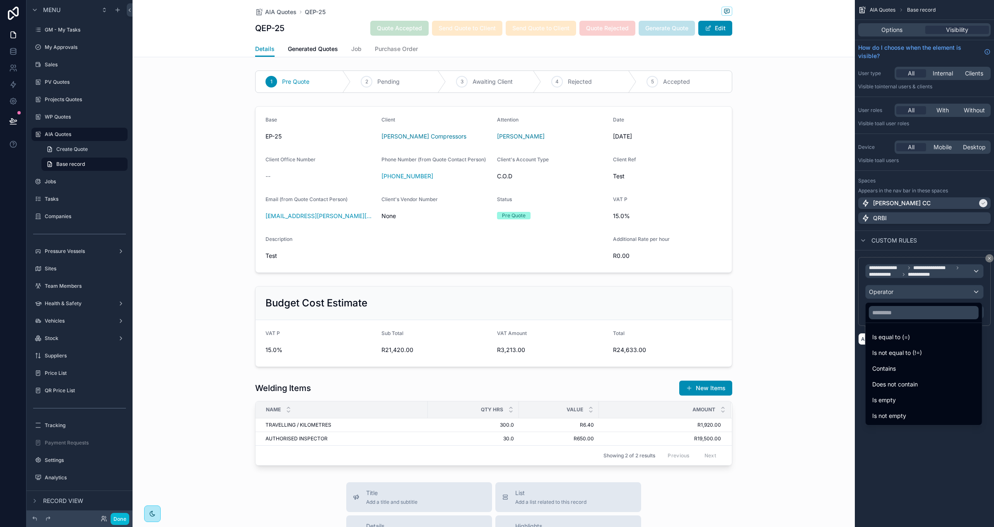
drag, startPoint x: 892, startPoint y: 370, endPoint x: 879, endPoint y: 317, distance: 54.5
click at [892, 370] on span "Contains" at bounding box center [884, 368] width 24 height 10
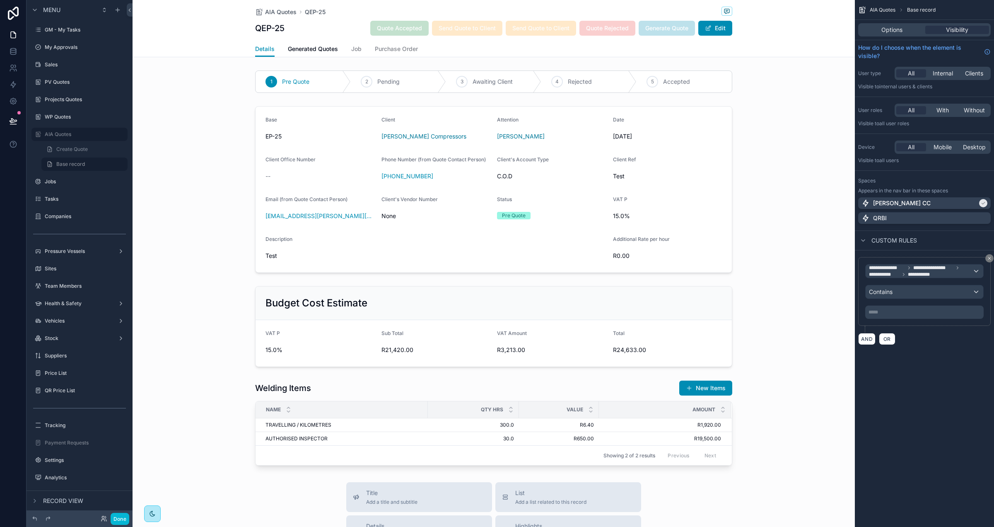
click at [879, 314] on p "***** ﻿" at bounding box center [926, 312] width 114 height 7
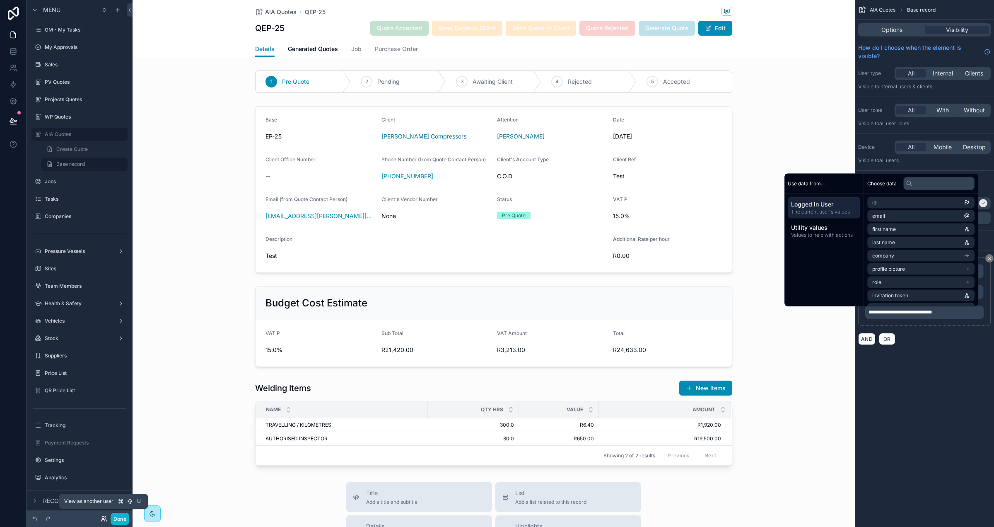
click at [103, 517] on icon at bounding box center [104, 518] width 7 height 7
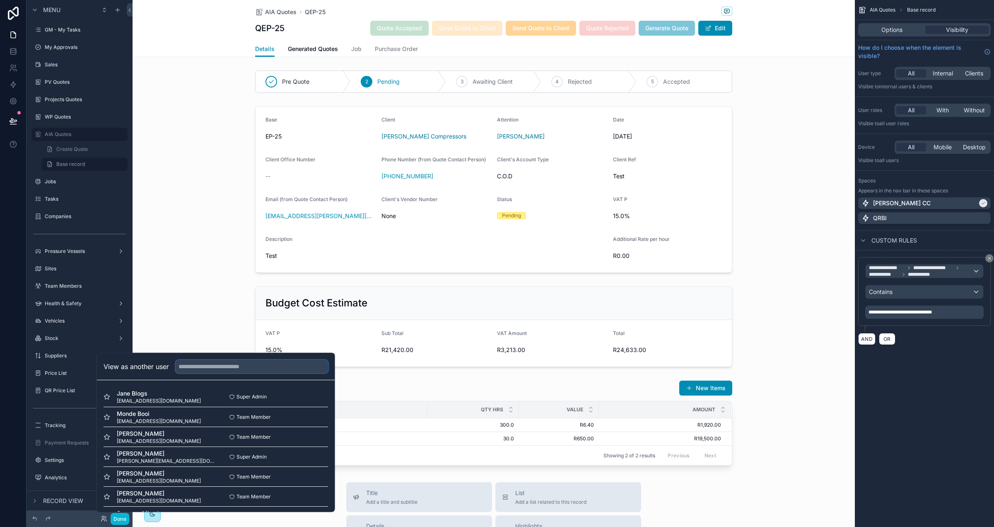
click at [208, 363] on input "text" at bounding box center [252, 366] width 152 height 13
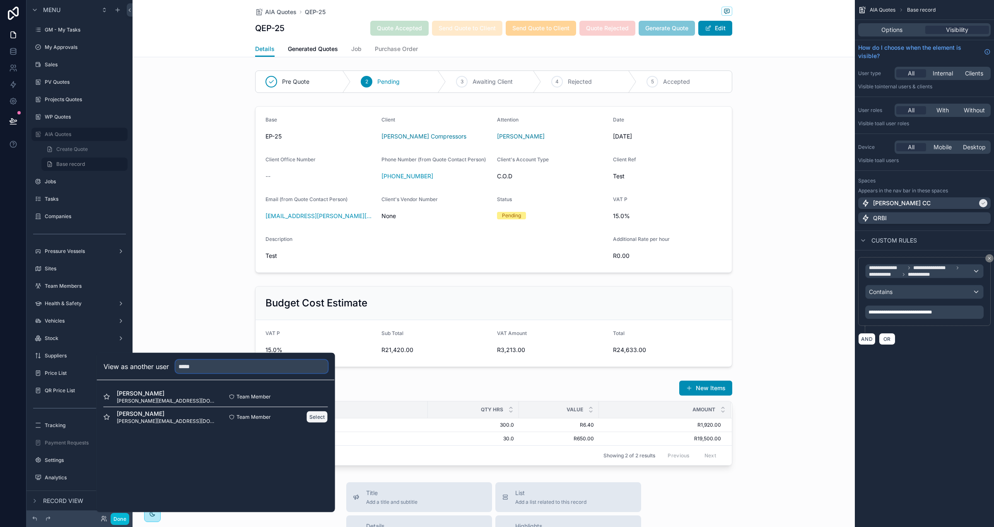
type input "*****"
click at [312, 417] on button "Select" at bounding box center [318, 417] width 22 height 12
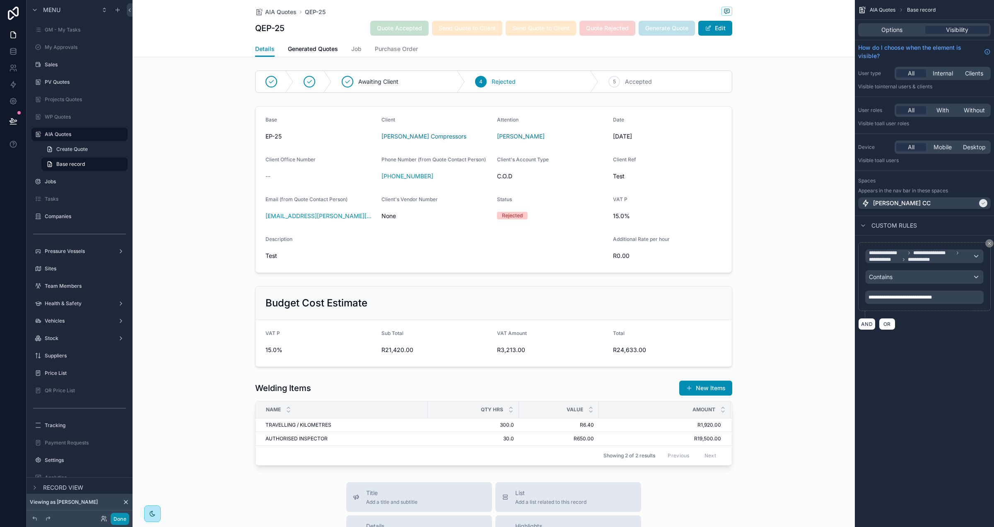
click at [121, 517] on button "Done" at bounding box center [120, 518] width 19 height 12
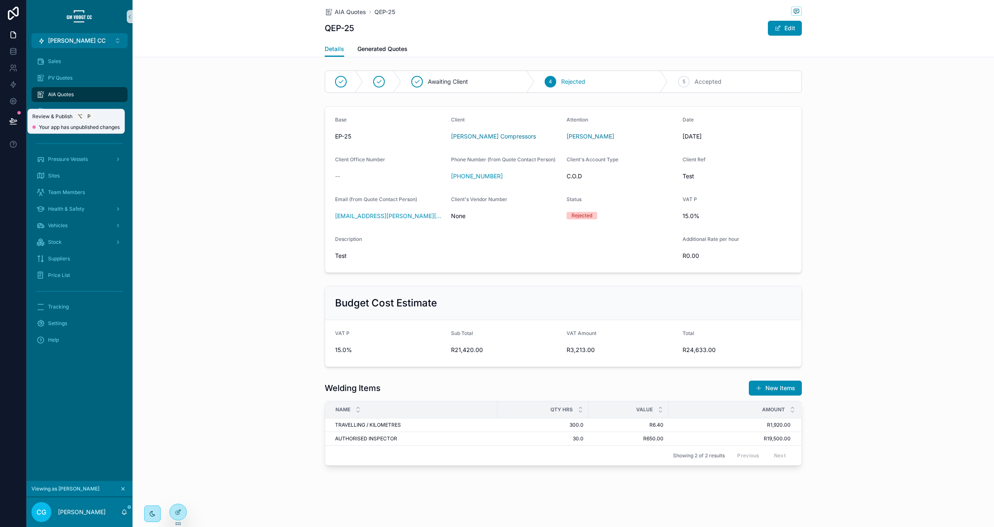
click at [10, 118] on icon at bounding box center [13, 121] width 8 height 8
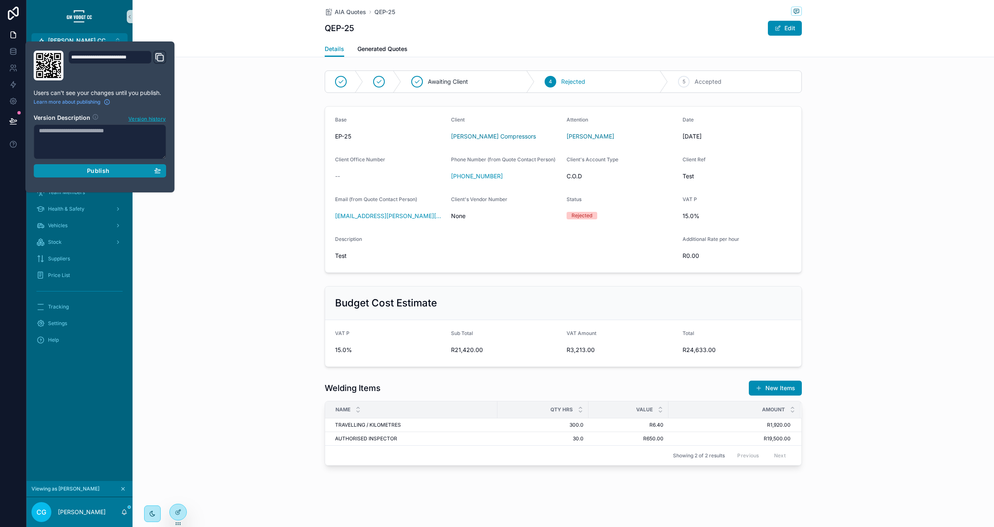
click at [82, 175] on button "Publish" at bounding box center [100, 170] width 133 height 13
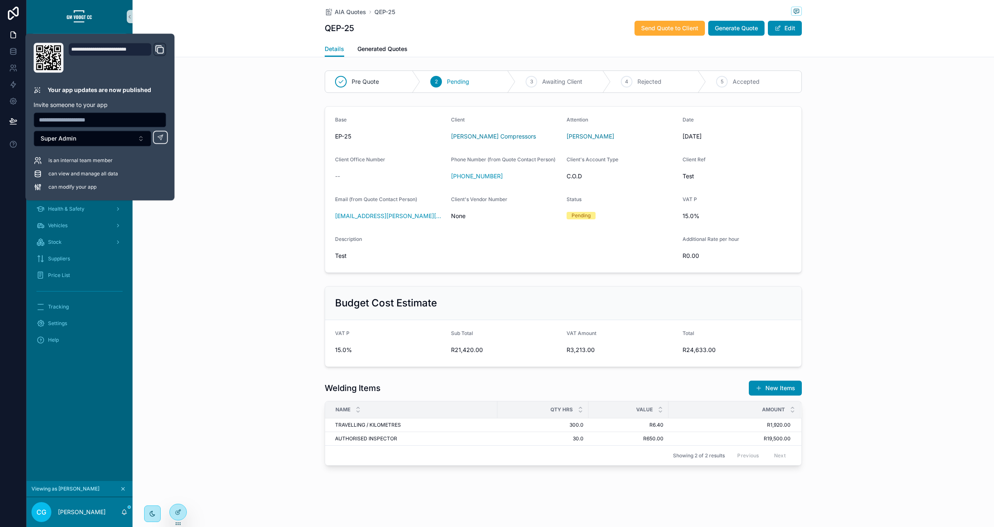
click at [263, 225] on div "Base EP-25 Client [PERSON_NAME] Compressors Attention [PERSON_NAME] Date [DATE]…" at bounding box center [564, 189] width 862 height 173
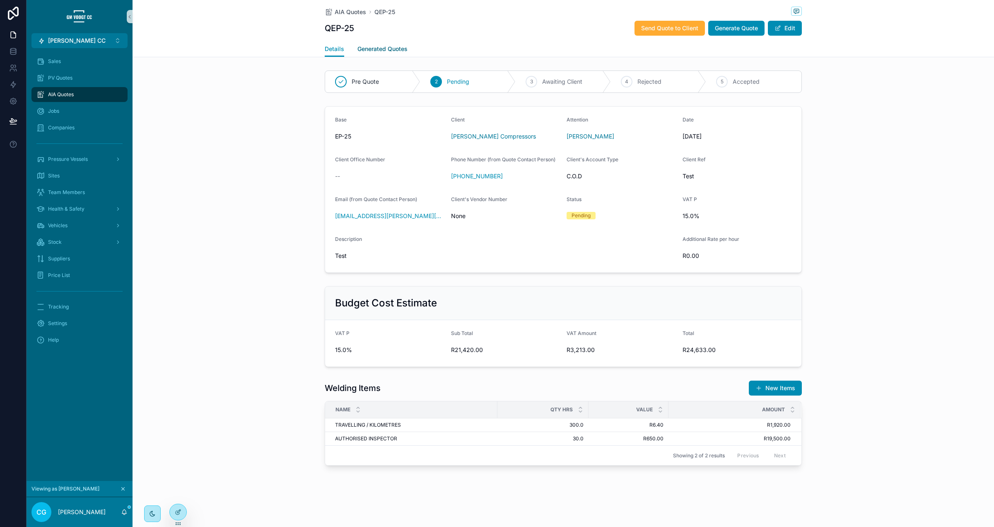
click at [382, 48] on span "Generated Quotes" at bounding box center [383, 49] width 50 height 8
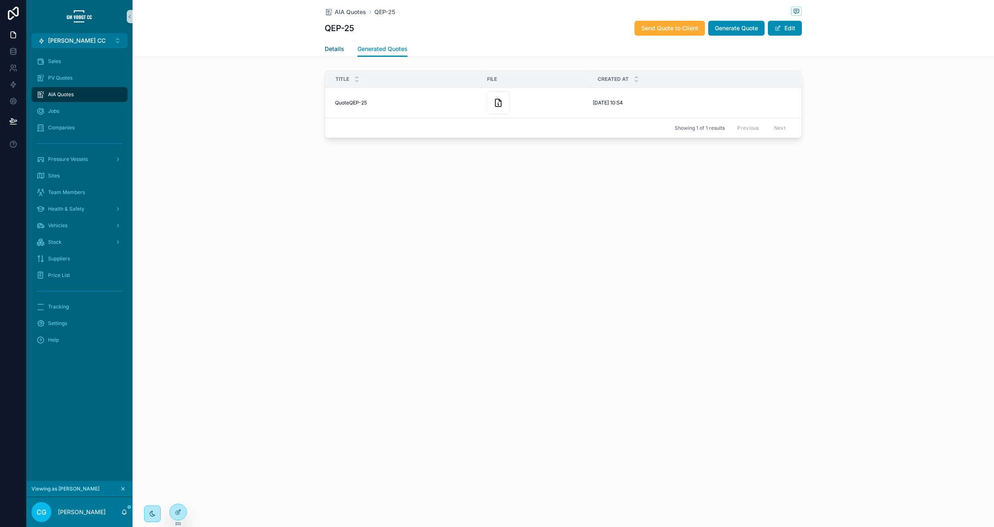
click at [329, 48] on span "Details" at bounding box center [334, 49] width 19 height 8
